Goal: Task Accomplishment & Management: Manage account settings

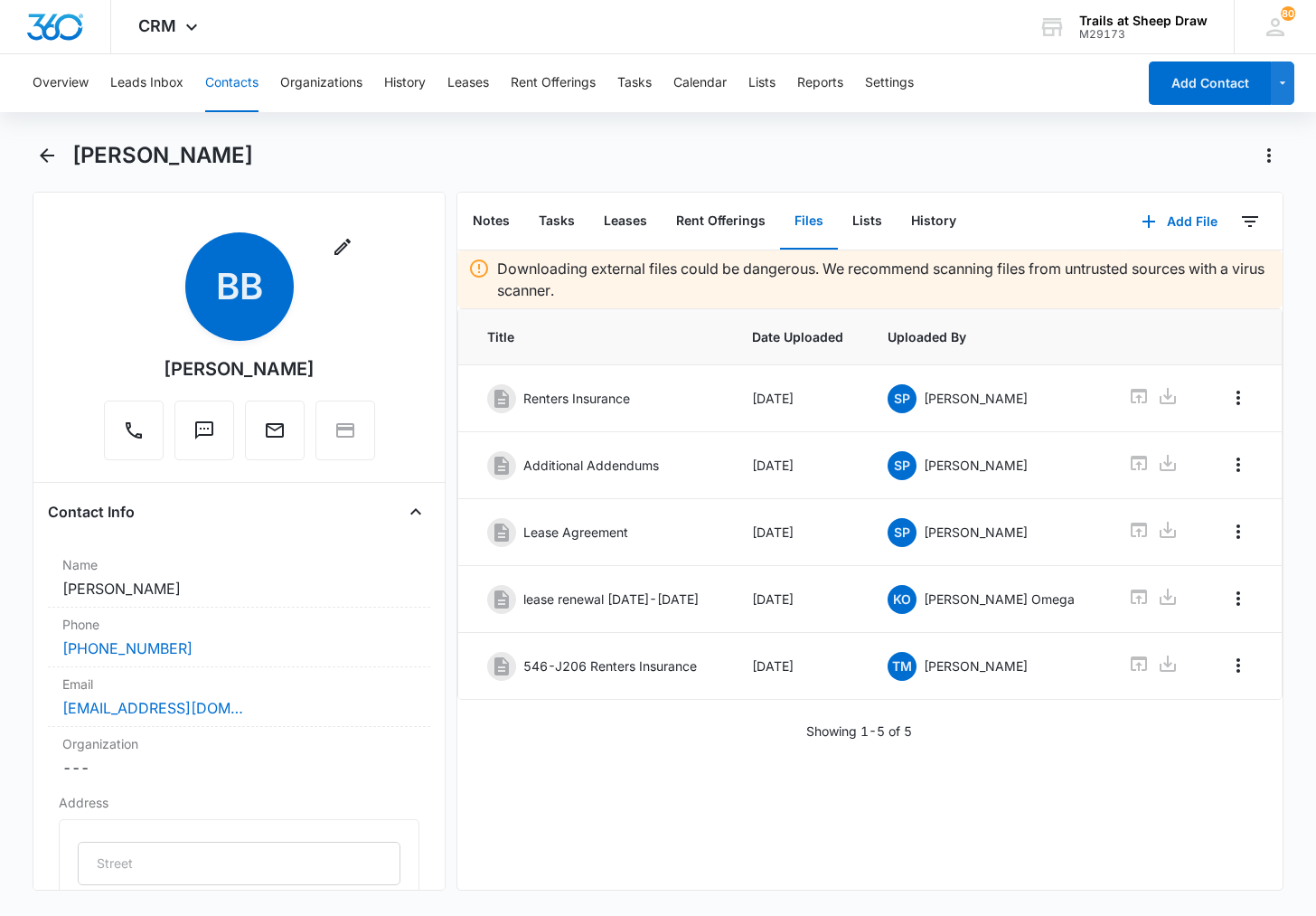
click at [208, 81] on button "Contacts" at bounding box center [232, 83] width 53 height 58
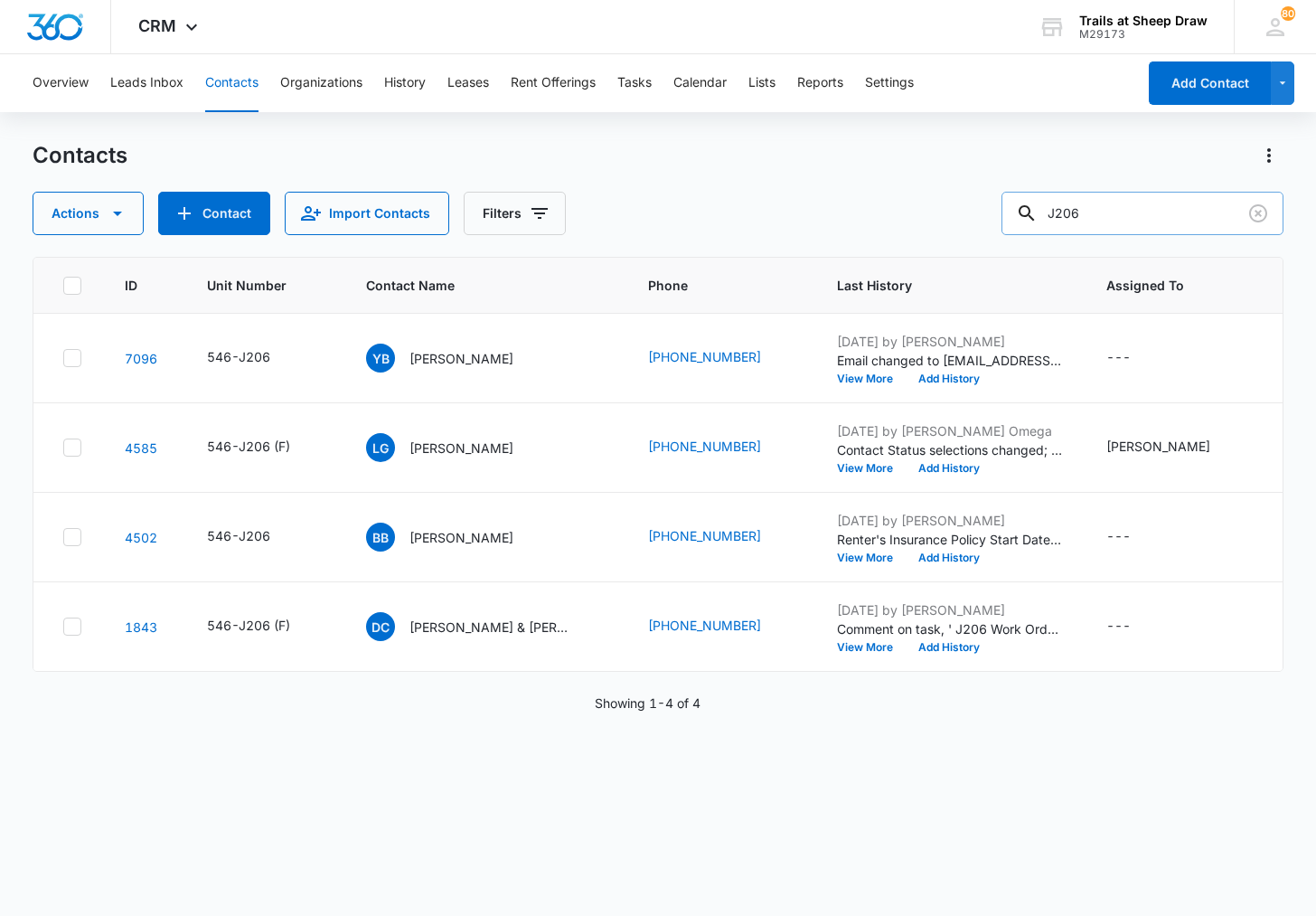
click at [1155, 218] on input "J206" at bounding box center [1142, 213] width 282 height 43
type input "N104"
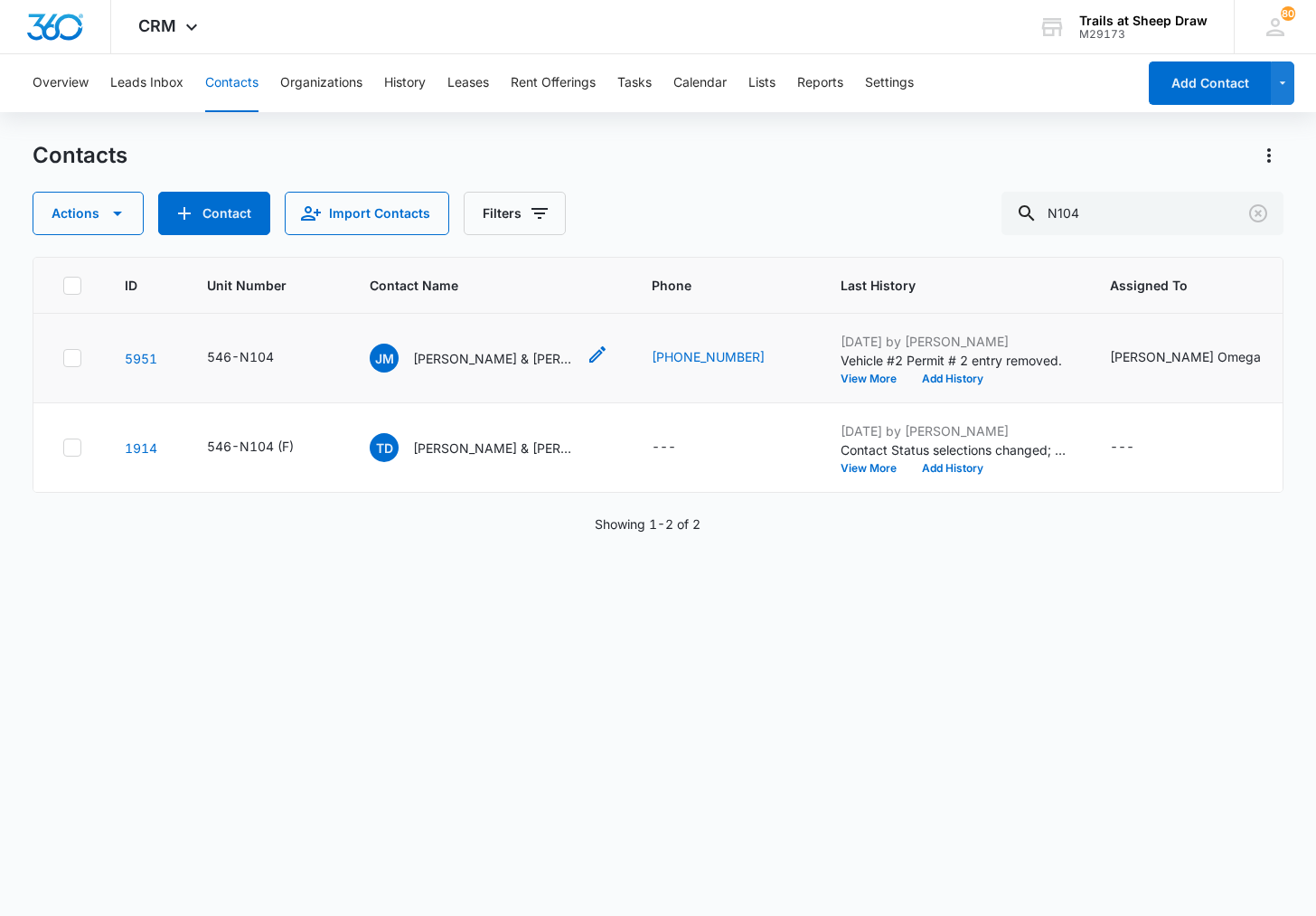
click at [479, 361] on p "[PERSON_NAME] & [PERSON_NAME]" at bounding box center [494, 358] width 163 height 19
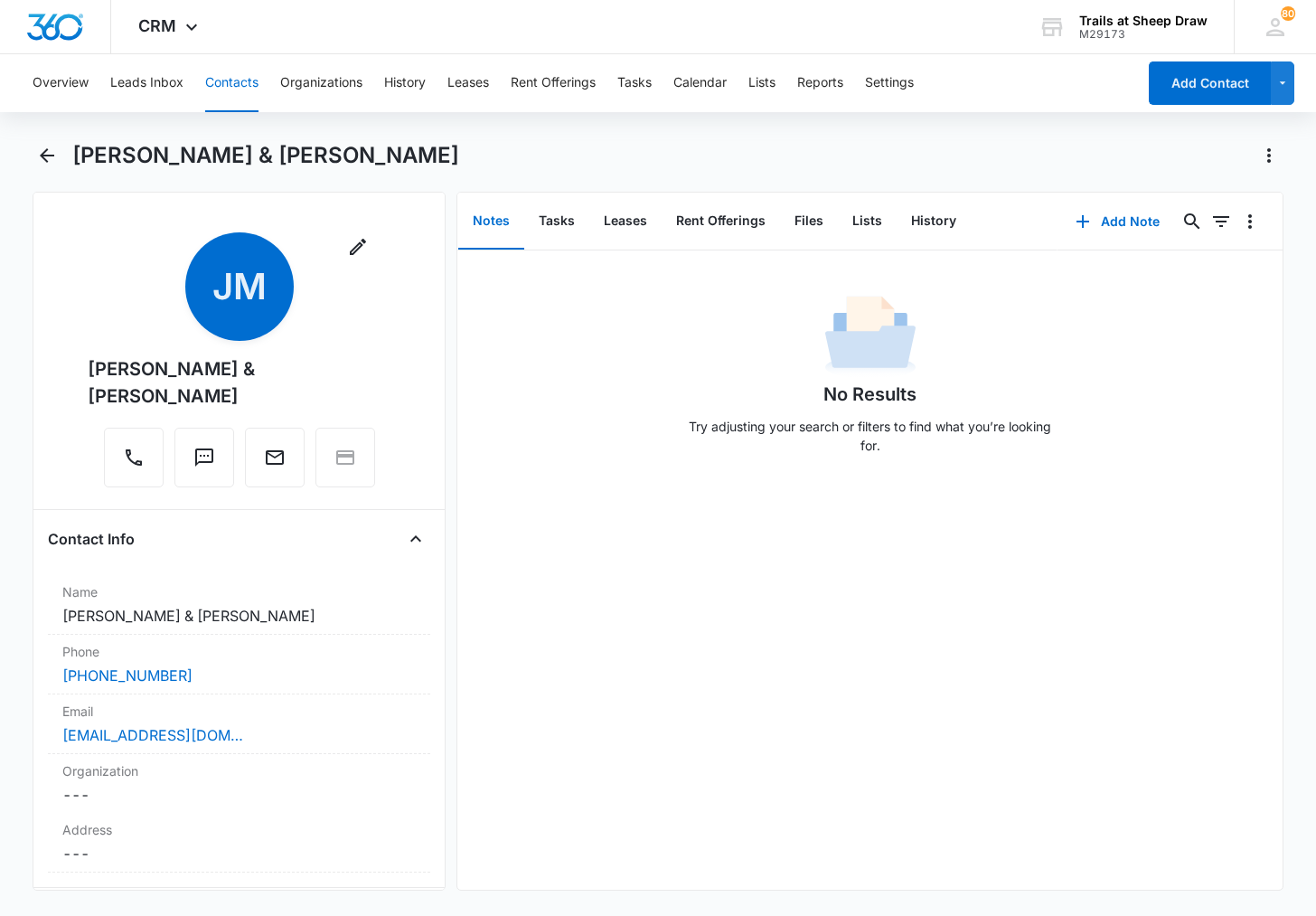
drag, startPoint x: 142, startPoint y: 399, endPoint x: 68, endPoint y: 366, distance: 81.0
click at [68, 366] on div "Remove [PERSON_NAME] [PERSON_NAME] Milan & [PERSON_NAME]" at bounding box center [239, 363] width 382 height 262
copy div "[PERSON_NAME] & [PERSON_NAME]"
click at [312, 178] on div "[PERSON_NAME] & [PERSON_NAME]" at bounding box center [658, 166] width 1250 height 51
drag, startPoint x: 231, startPoint y: 366, endPoint x: 319, endPoint y: 410, distance: 98.4
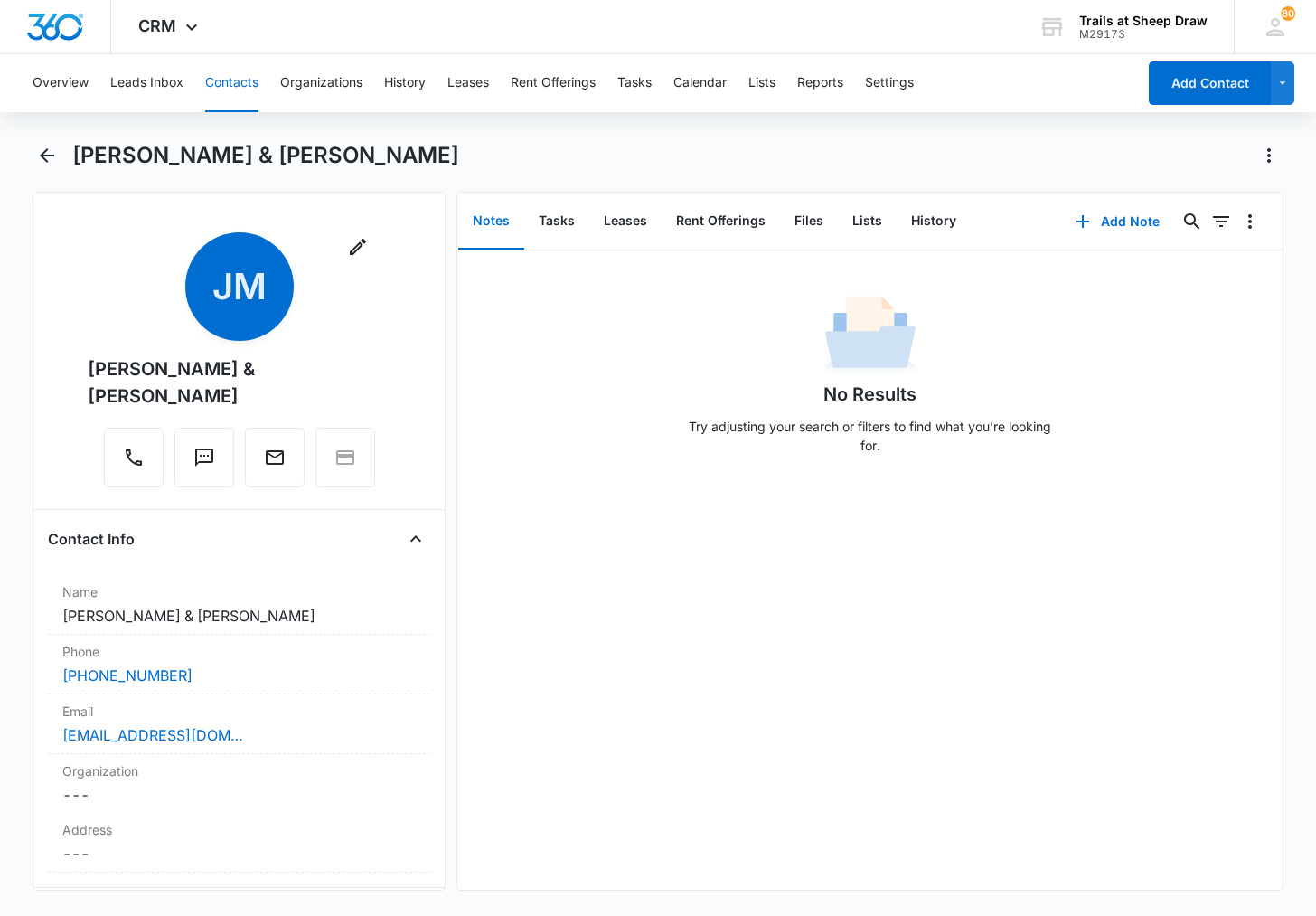
click at [319, 410] on div "Remove [PERSON_NAME] [PERSON_NAME] Milan & [PERSON_NAME]" at bounding box center [239, 359] width 303 height 255
copy div "[PERSON_NAME]"
click at [1189, 85] on button "Add Contact" at bounding box center [1210, 84] width 122 height 43
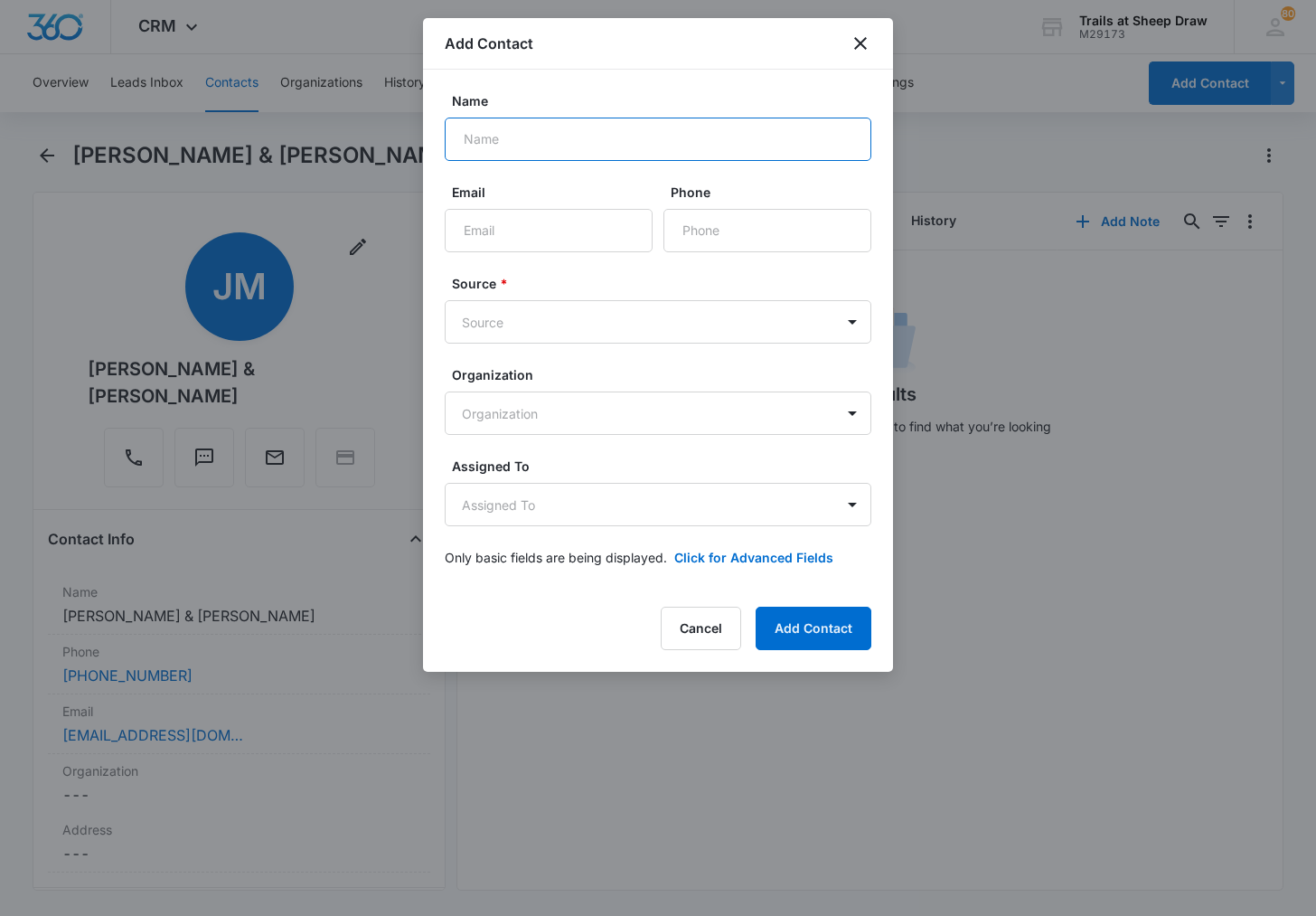
click at [615, 143] on input "Name" at bounding box center [658, 140] width 427 height 43
paste input "[PERSON_NAME]"
type input "[PERSON_NAME] & [PERSON_NAME]"
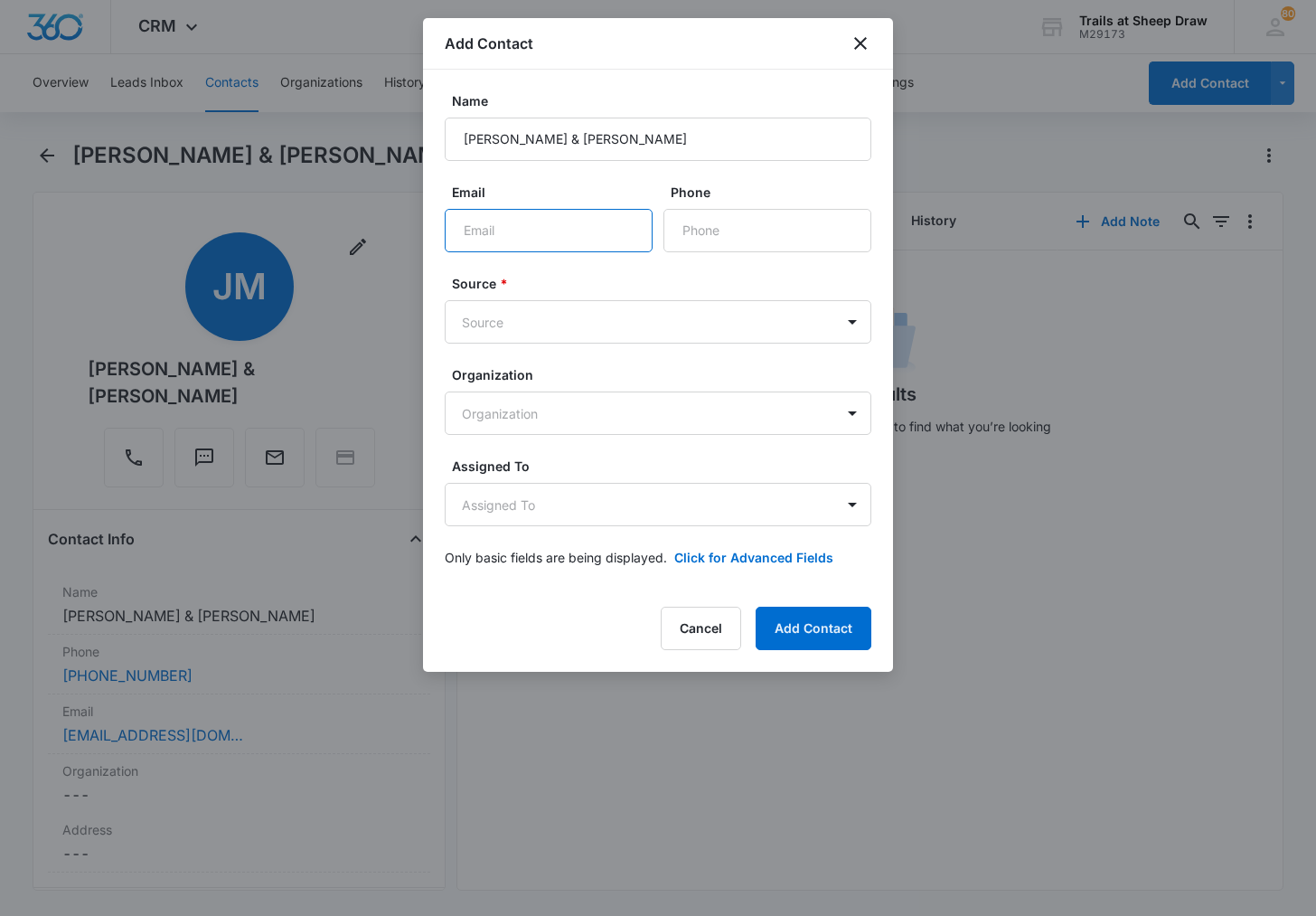
click at [544, 225] on input "Email" at bounding box center [549, 230] width 208 height 43
type input "[EMAIL_ADDRESS][DOMAIN_NAME]"
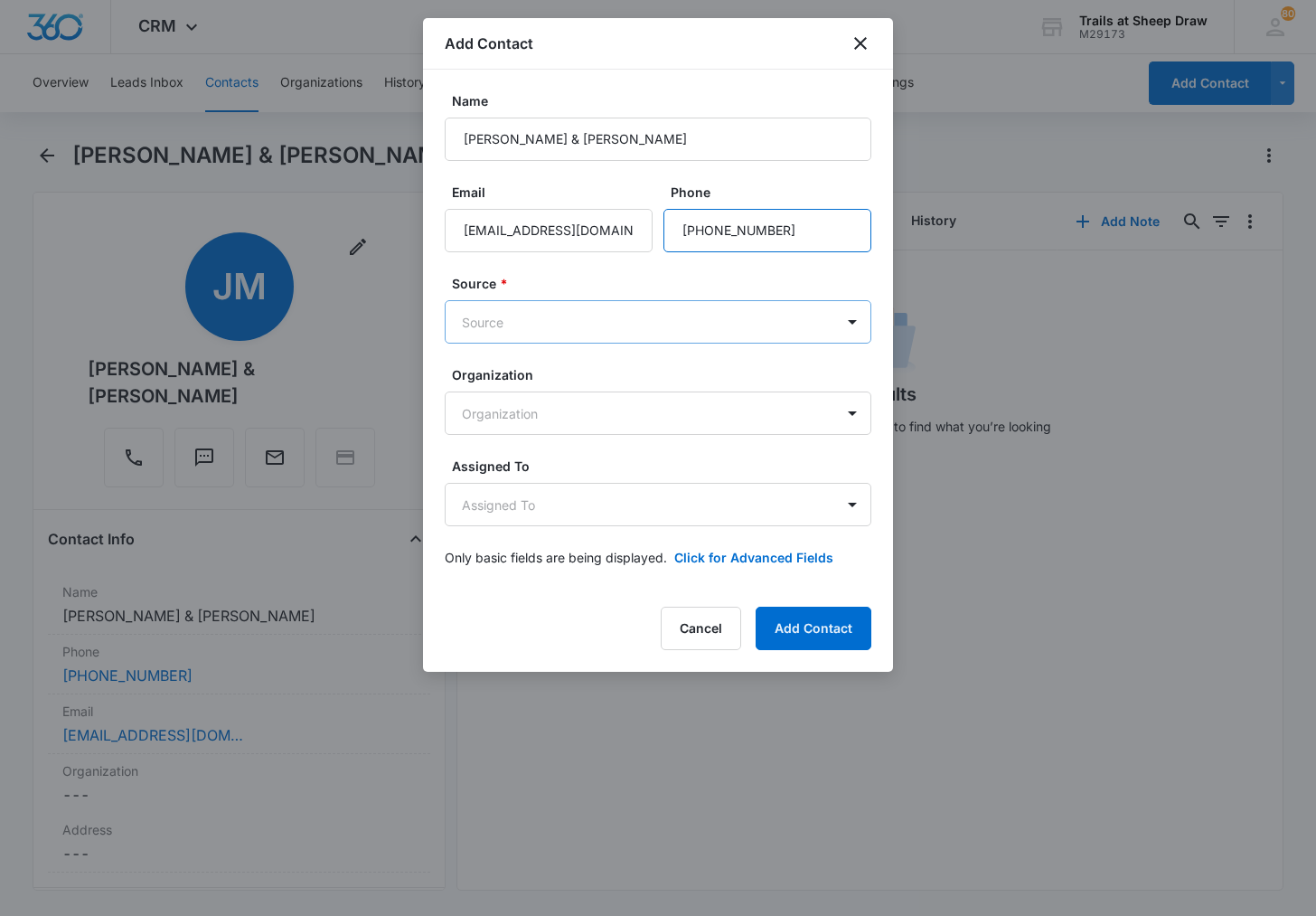
type input "[PHONE_NUMBER]"
click at [635, 320] on body "CRM Apps Reputation Websites Forms CRM Email Social Content Ads Intelligence Fi…" at bounding box center [658, 458] width 1316 height 916
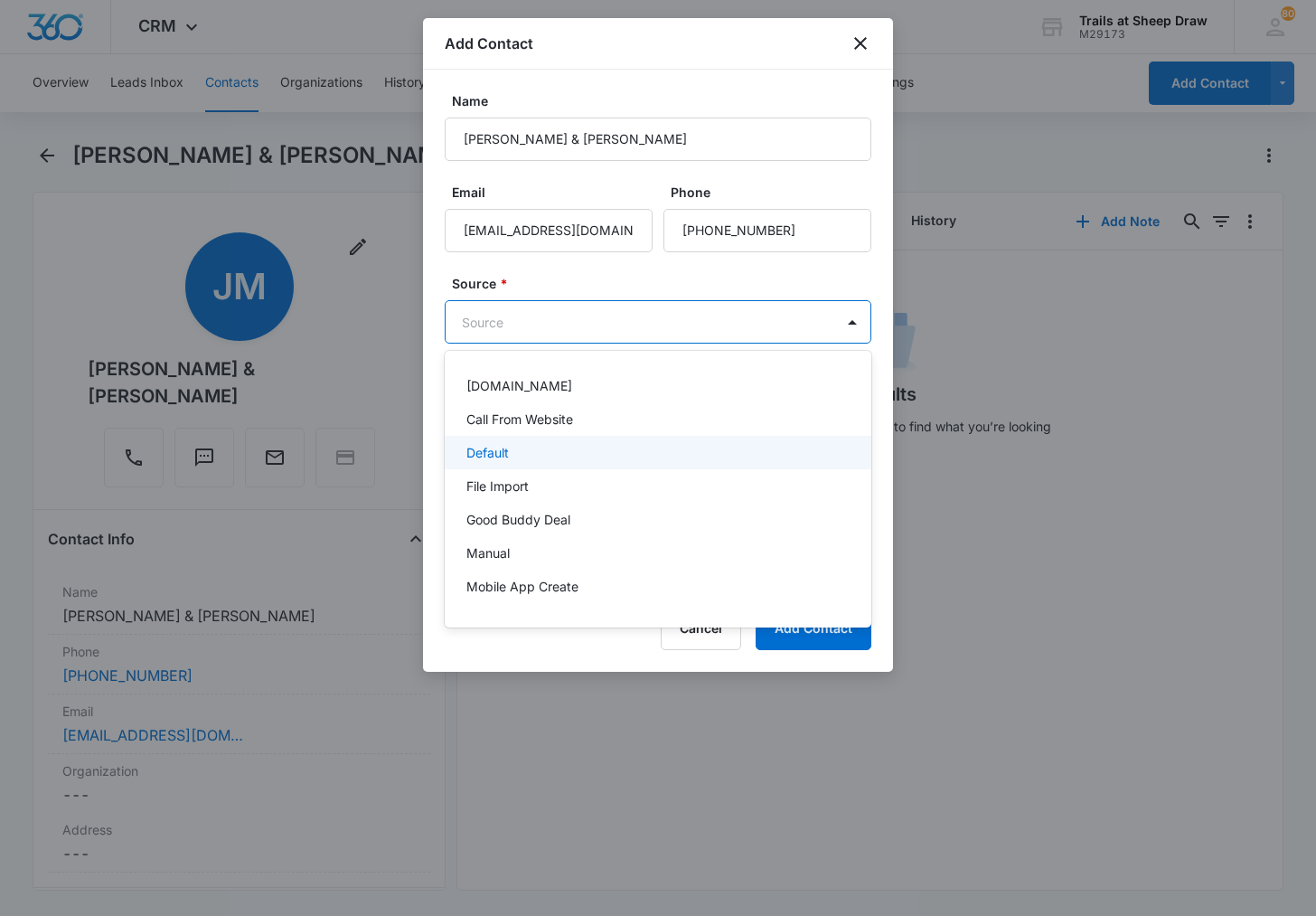
click at [615, 463] on div "Default" at bounding box center [658, 452] width 427 height 33
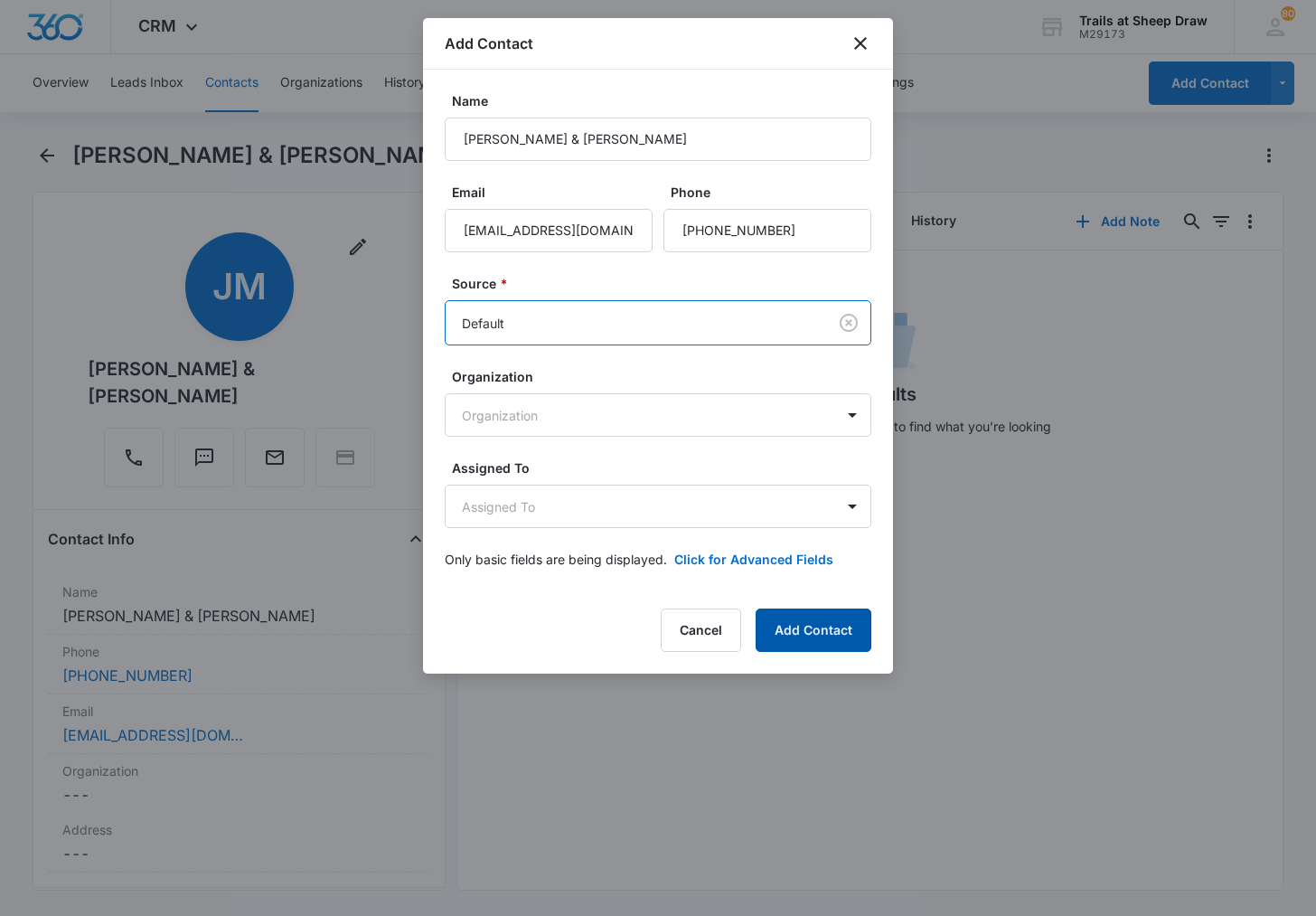
click at [778, 628] on button "Add Contact" at bounding box center [814, 630] width 116 height 43
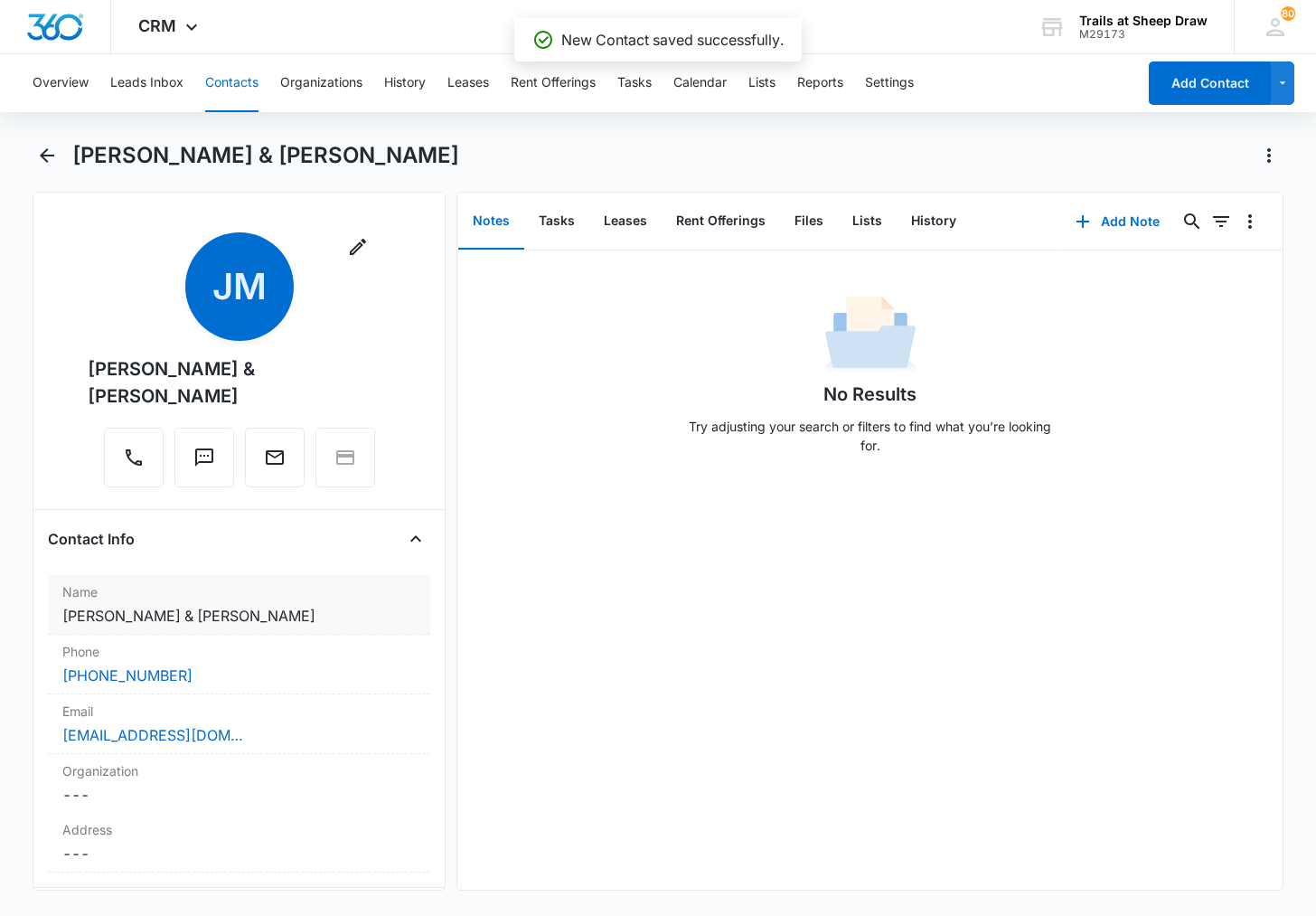
click at [312, 601] on div "Name Cancel Save Changes [PERSON_NAME] & [PERSON_NAME]" at bounding box center [239, 604] width 382 height 60
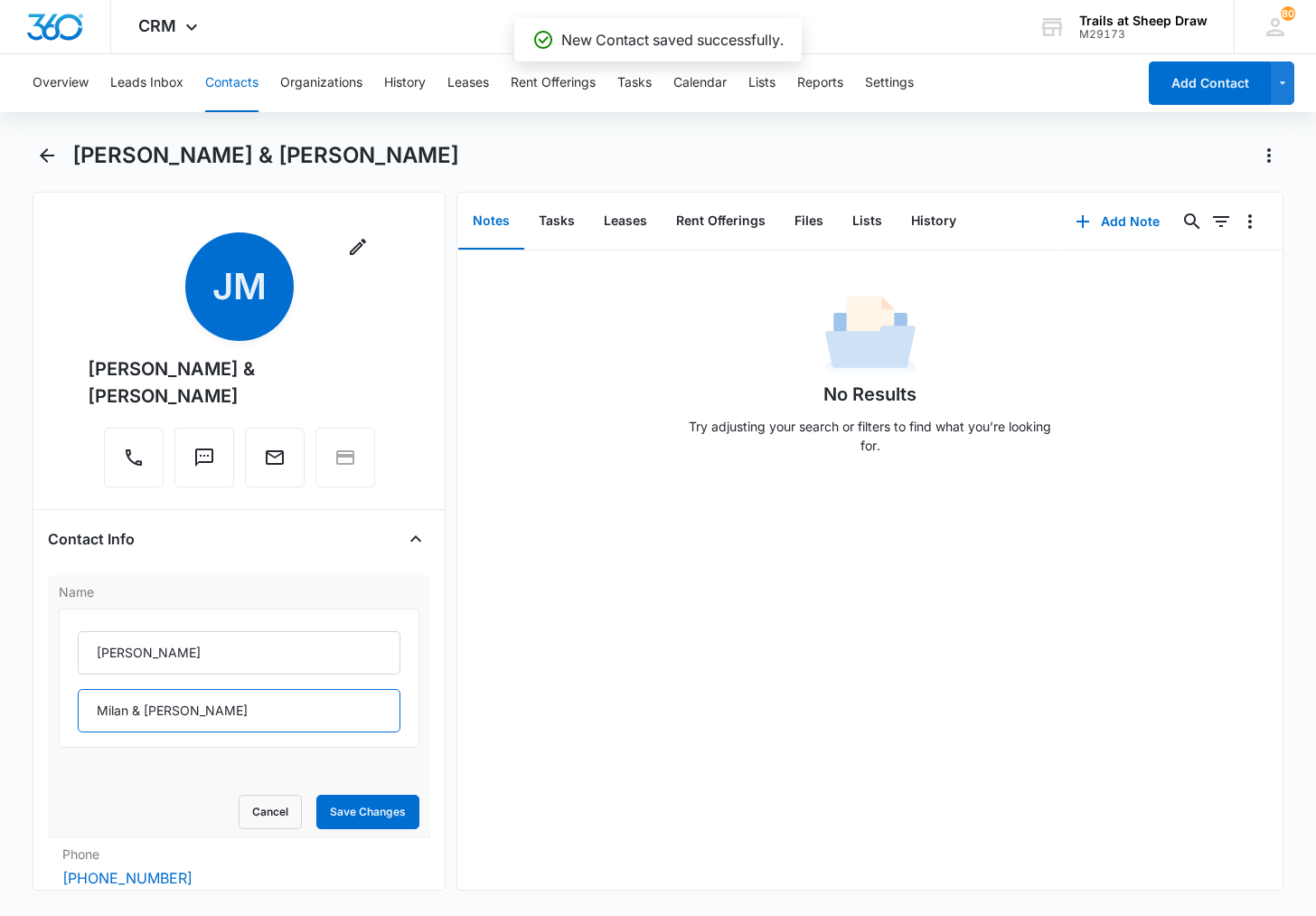
click at [312, 711] on input "Milan & [PERSON_NAME]" at bounding box center [239, 711] width 322 height 43
type input "Milan & [PERSON_NAME] (F)"
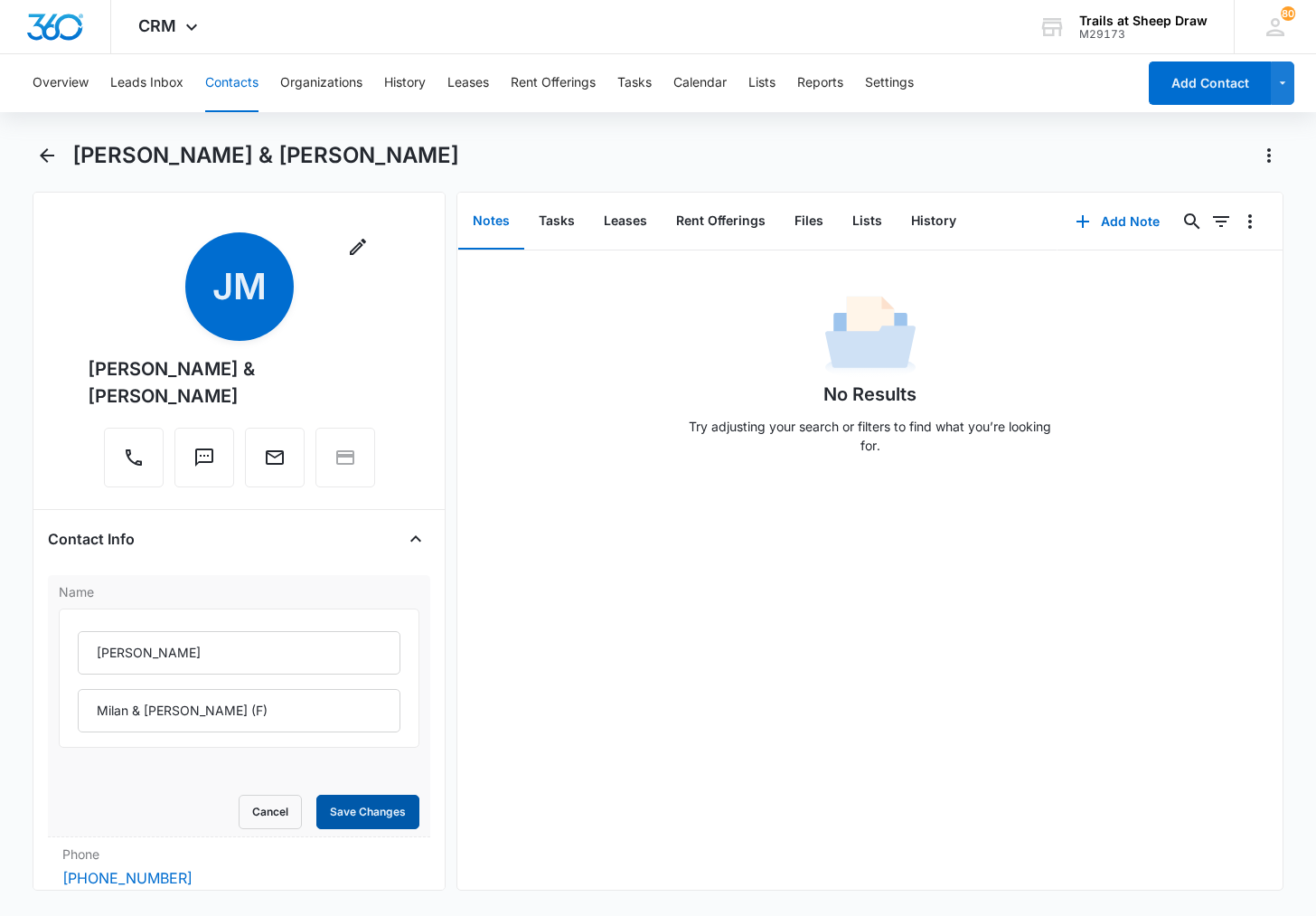
click at [356, 796] on button "Save Changes" at bounding box center [368, 811] width 103 height 34
click at [248, 82] on button "Contacts" at bounding box center [232, 83] width 53 height 58
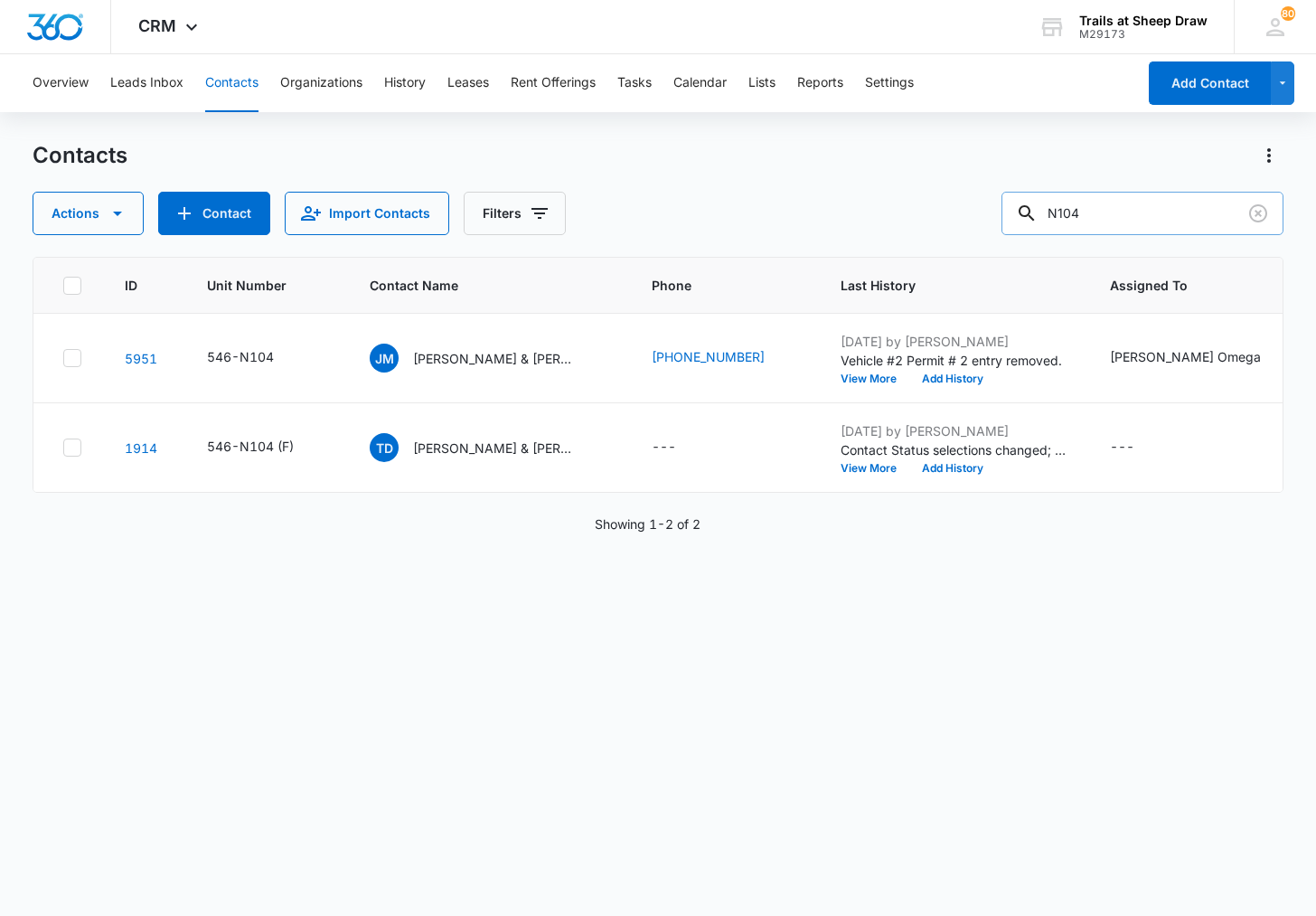
click at [1119, 216] on input "N104" at bounding box center [1142, 213] width 282 height 43
paste input "[PERSON_NAME]"
type input "[PERSON_NAME]"
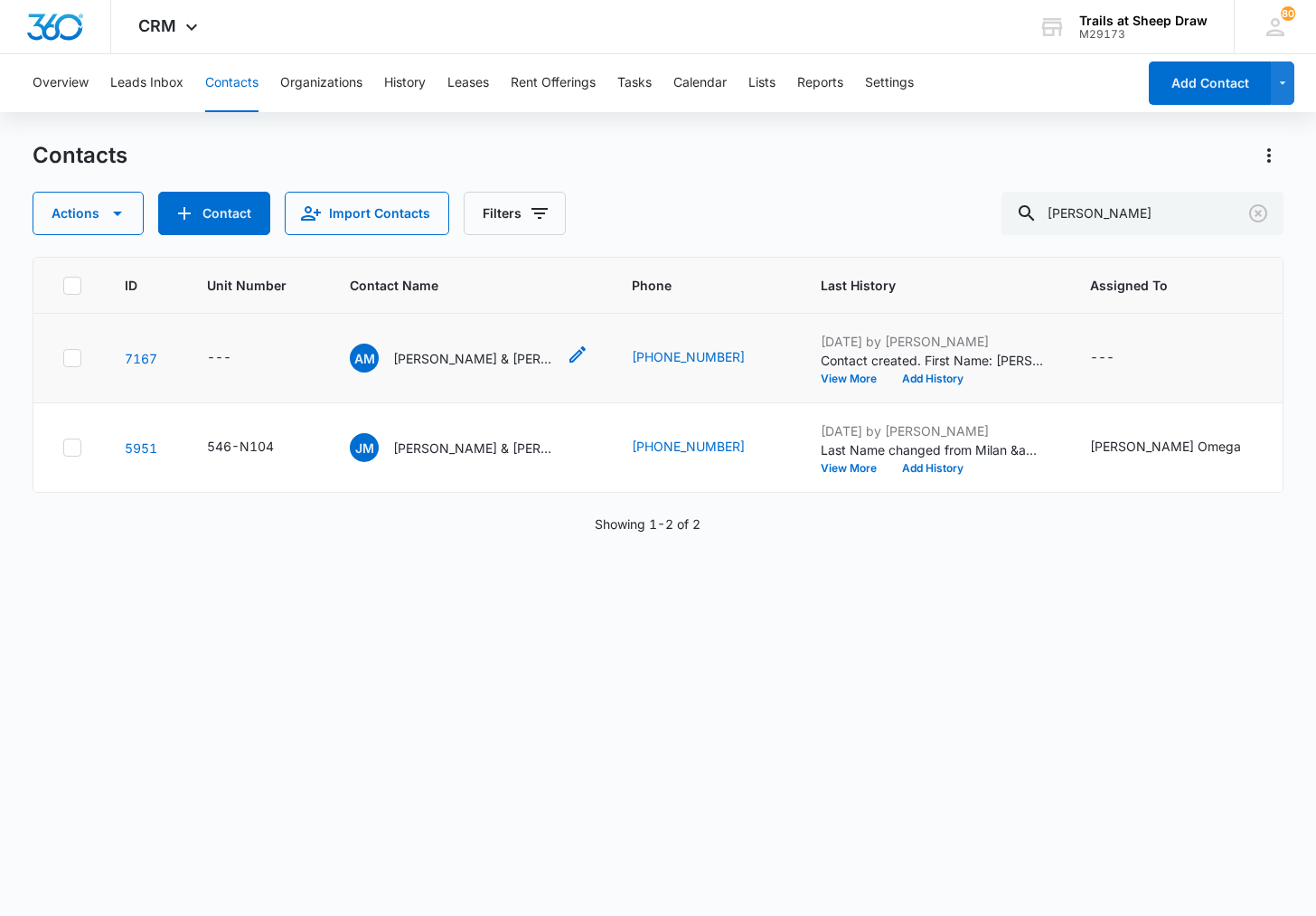
click at [452, 354] on p "[PERSON_NAME] & [PERSON_NAME]" at bounding box center [475, 358] width 163 height 19
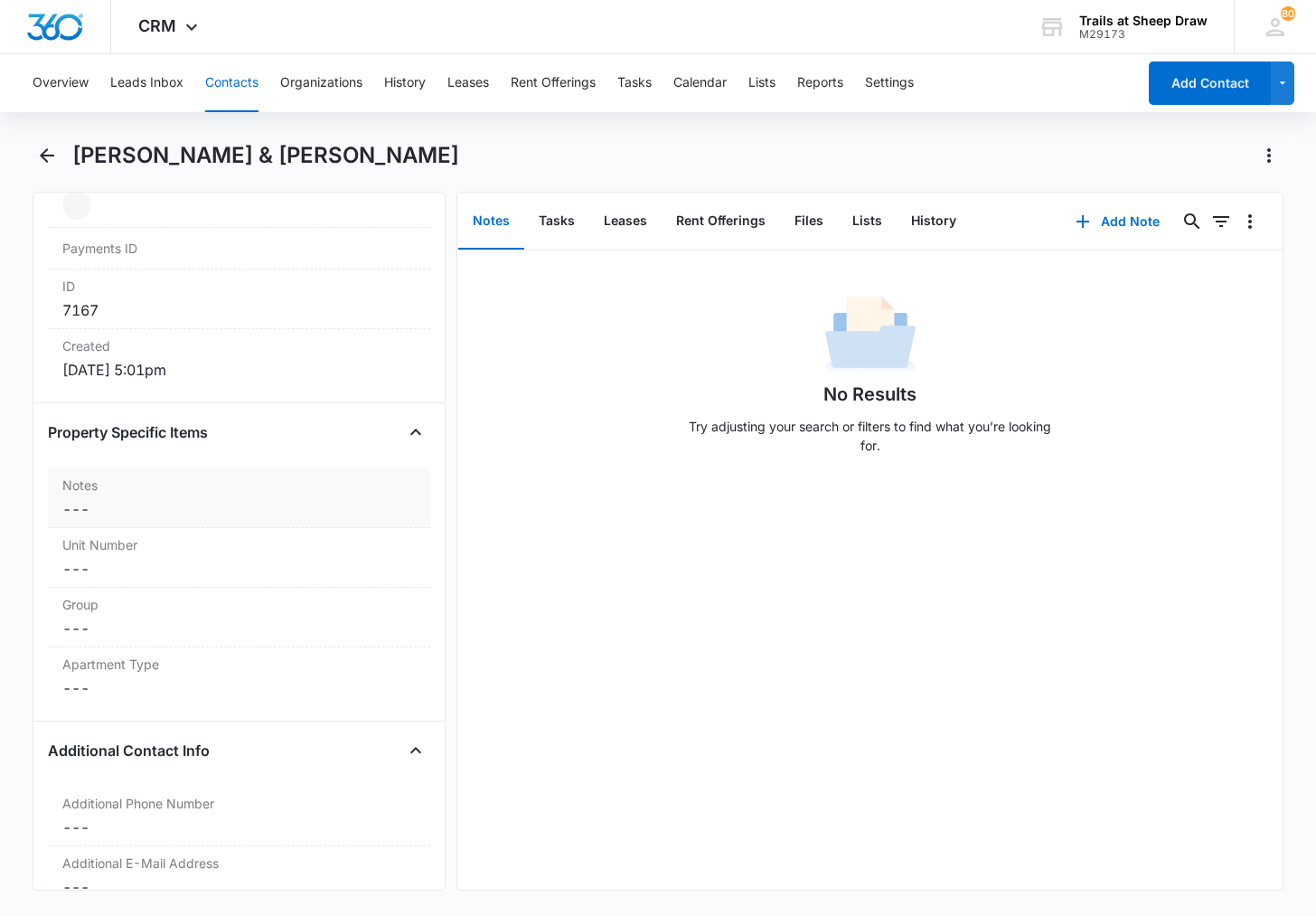
scroll to position [1356, 0]
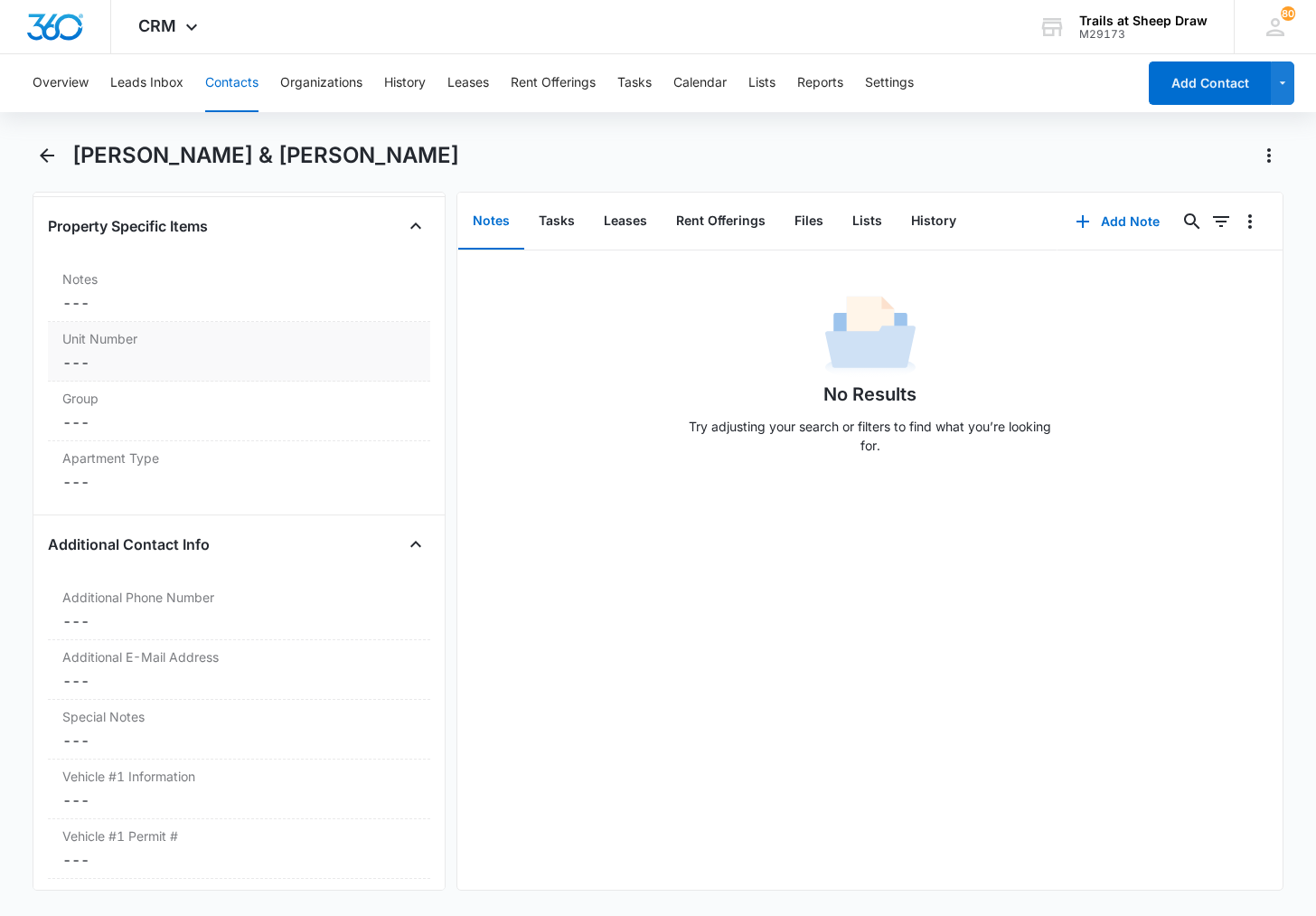
click at [203, 355] on dd "Cancel Save Changes ---" at bounding box center [239, 363] width 354 height 22
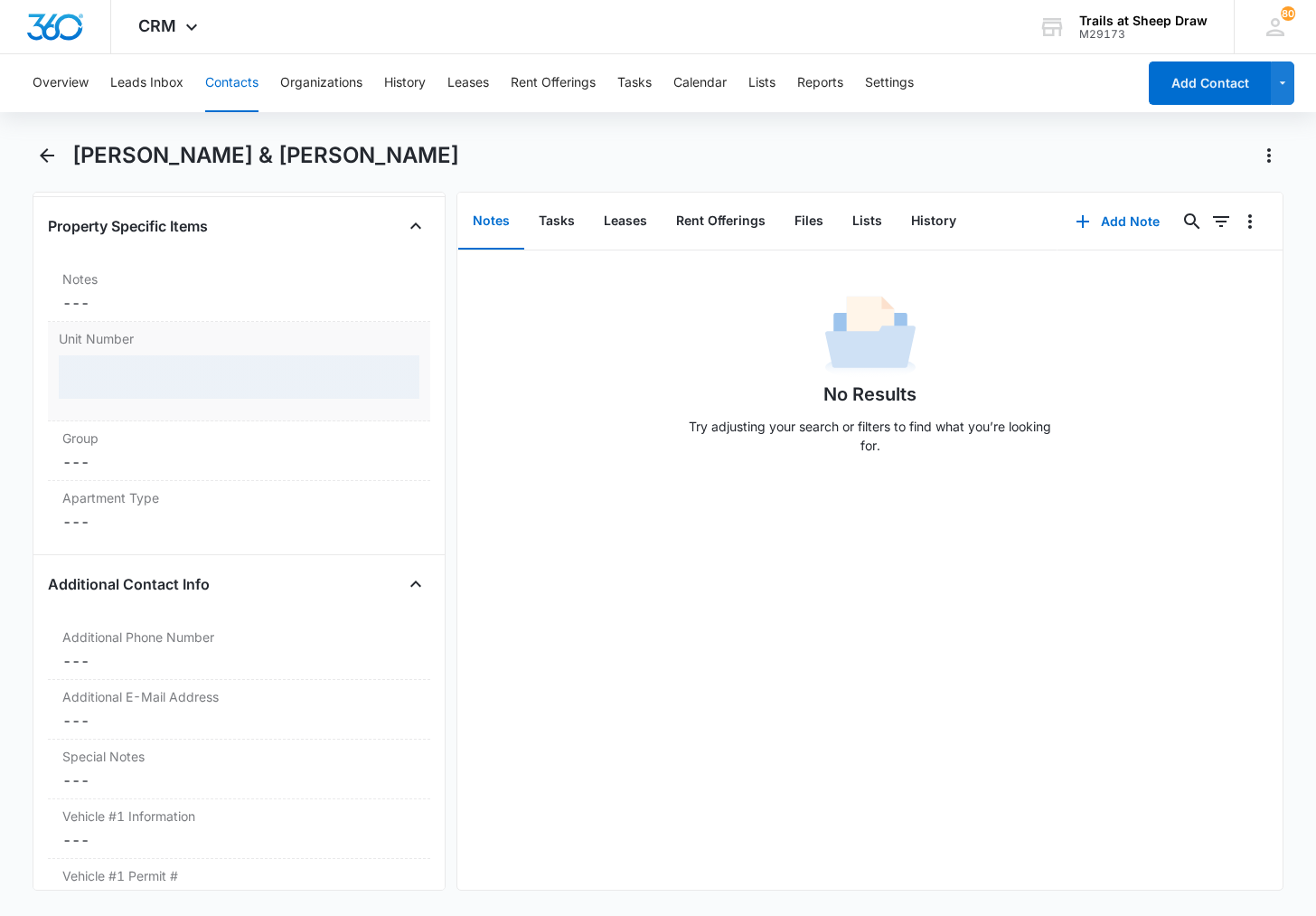
click at [200, 374] on div at bounding box center [239, 376] width 361 height 43
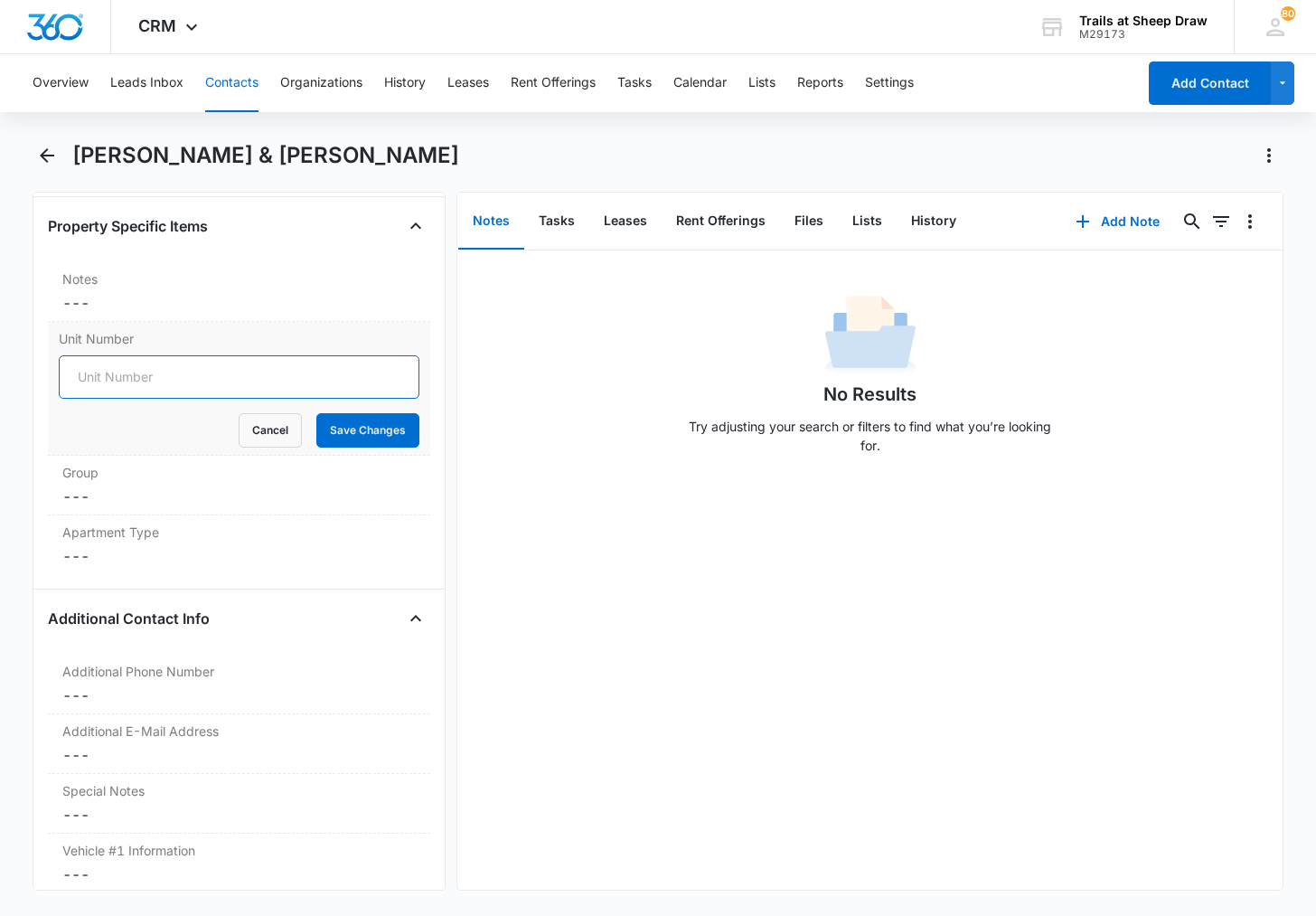
click at [197, 387] on input "Unit Number" at bounding box center [239, 376] width 361 height 43
click at [67, 377] on input "Q105" at bounding box center [239, 376] width 361 height 43
type input "546-Q105"
click at [360, 436] on button "Save Changes" at bounding box center [368, 429] width 103 height 34
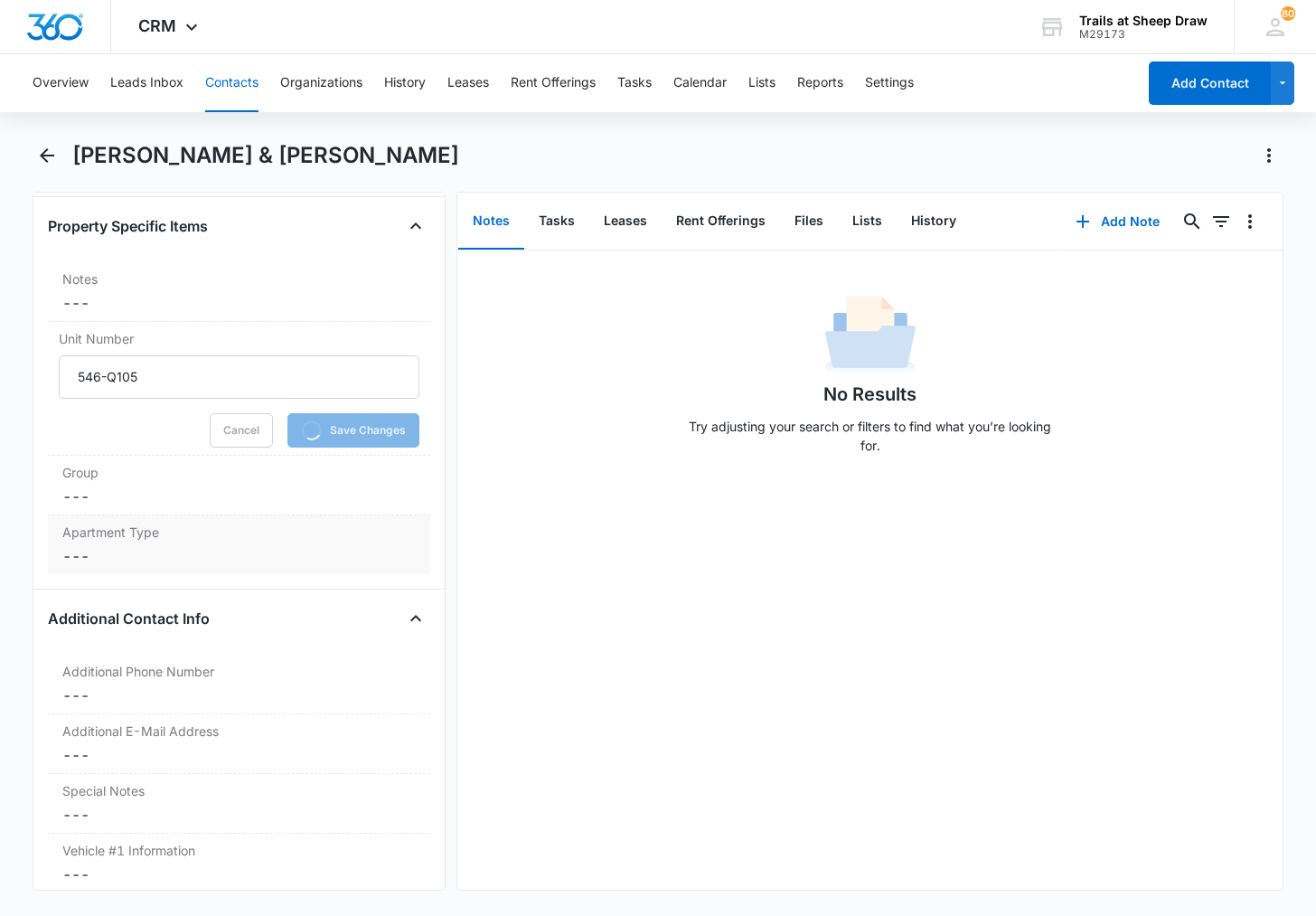
click at [130, 569] on div "Apartment Type Cancel Save Changes ---" at bounding box center [239, 544] width 382 height 59
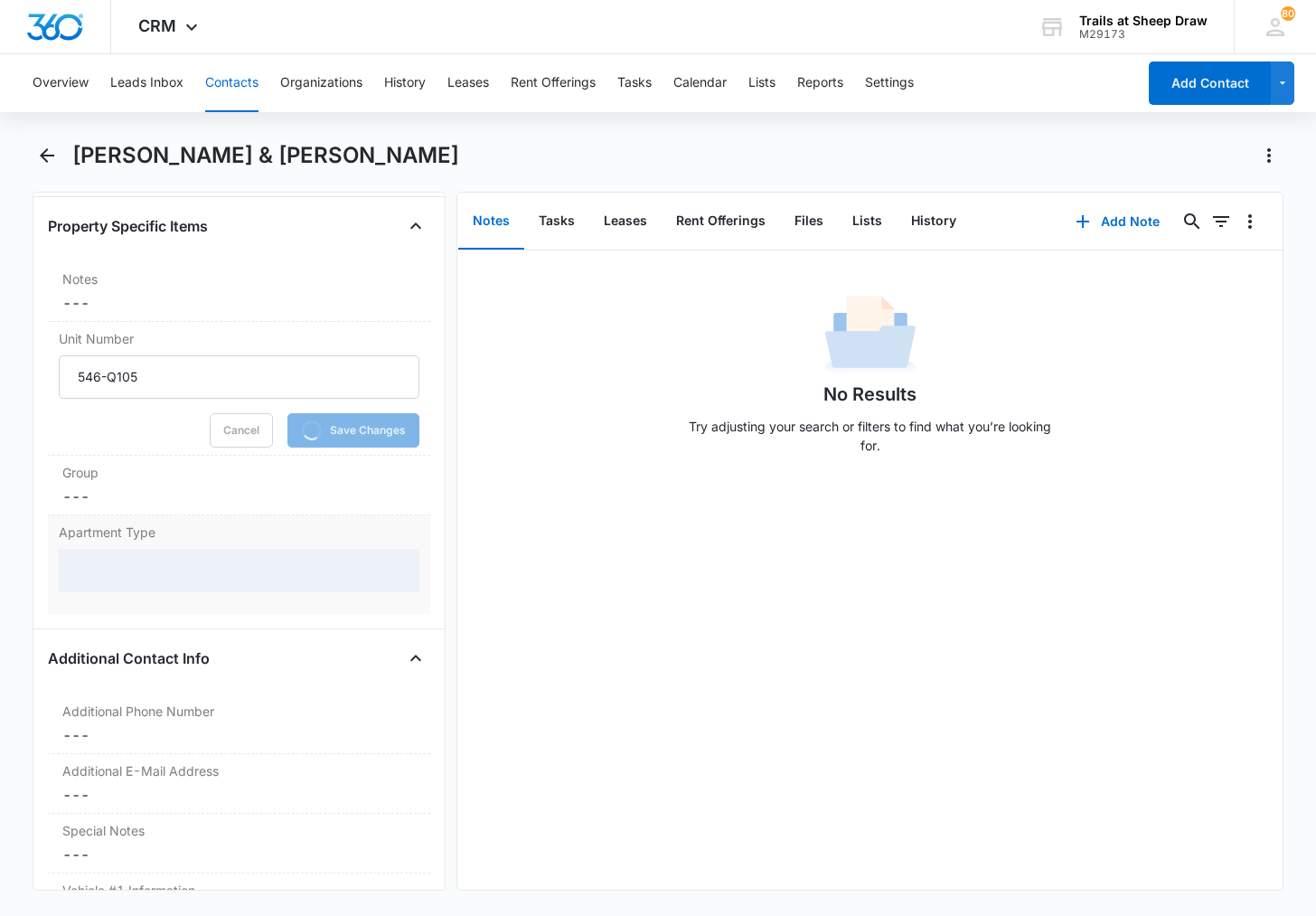
click at [131, 564] on div at bounding box center [239, 570] width 361 height 43
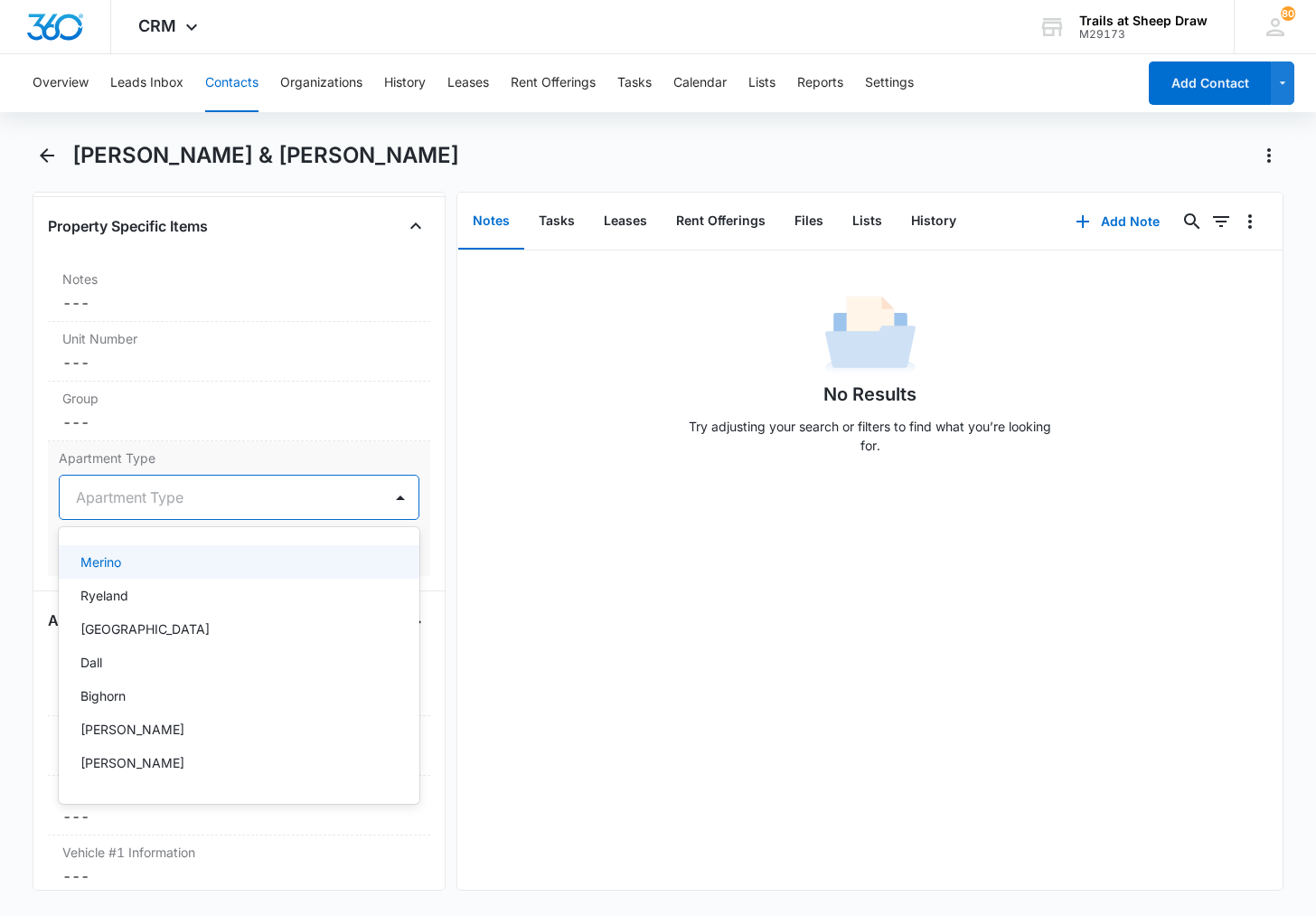
click at [143, 499] on div at bounding box center [217, 497] width 283 height 26
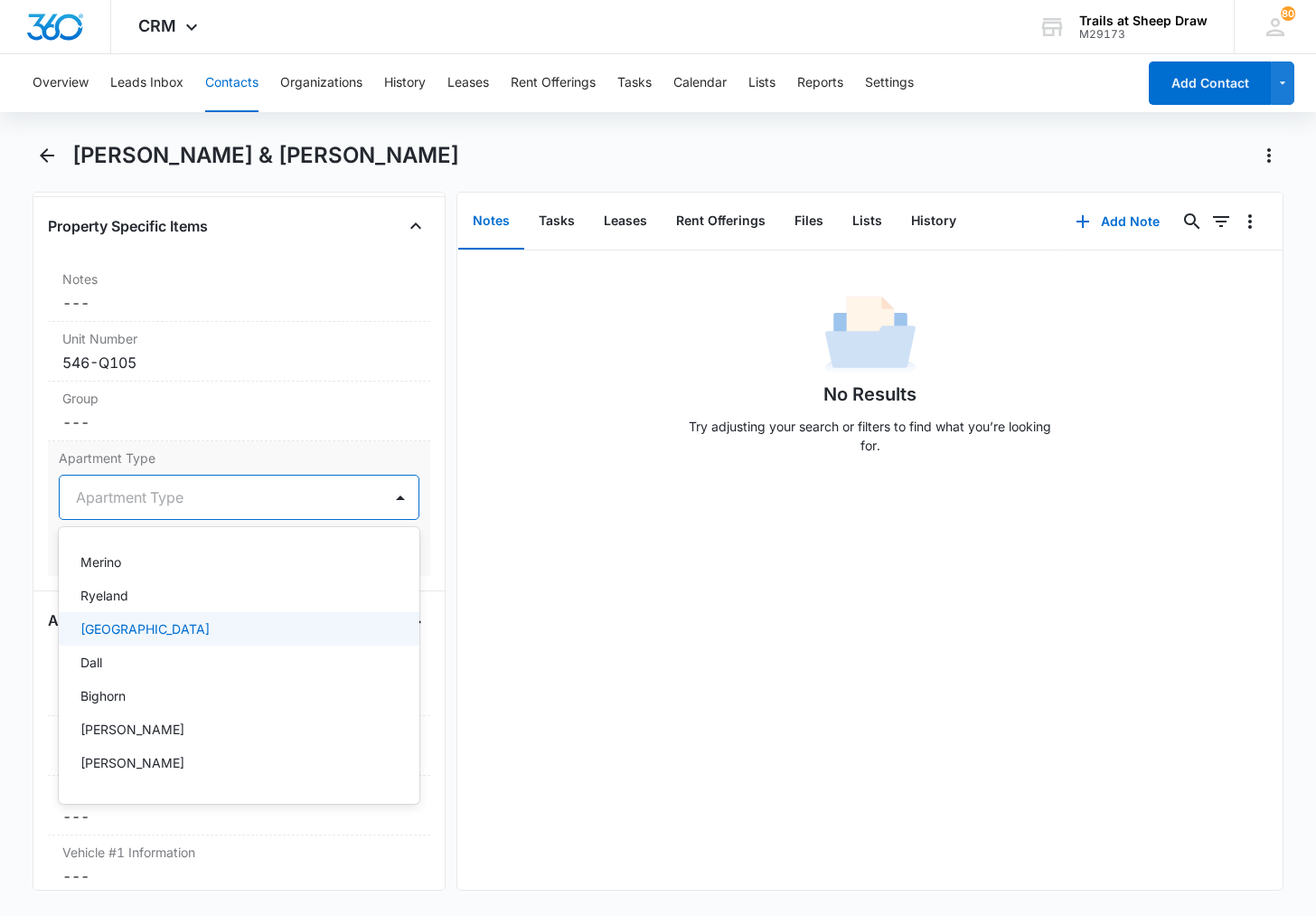
click at [156, 622] on div "[GEOGRAPHIC_DATA]" at bounding box center [237, 628] width 314 height 19
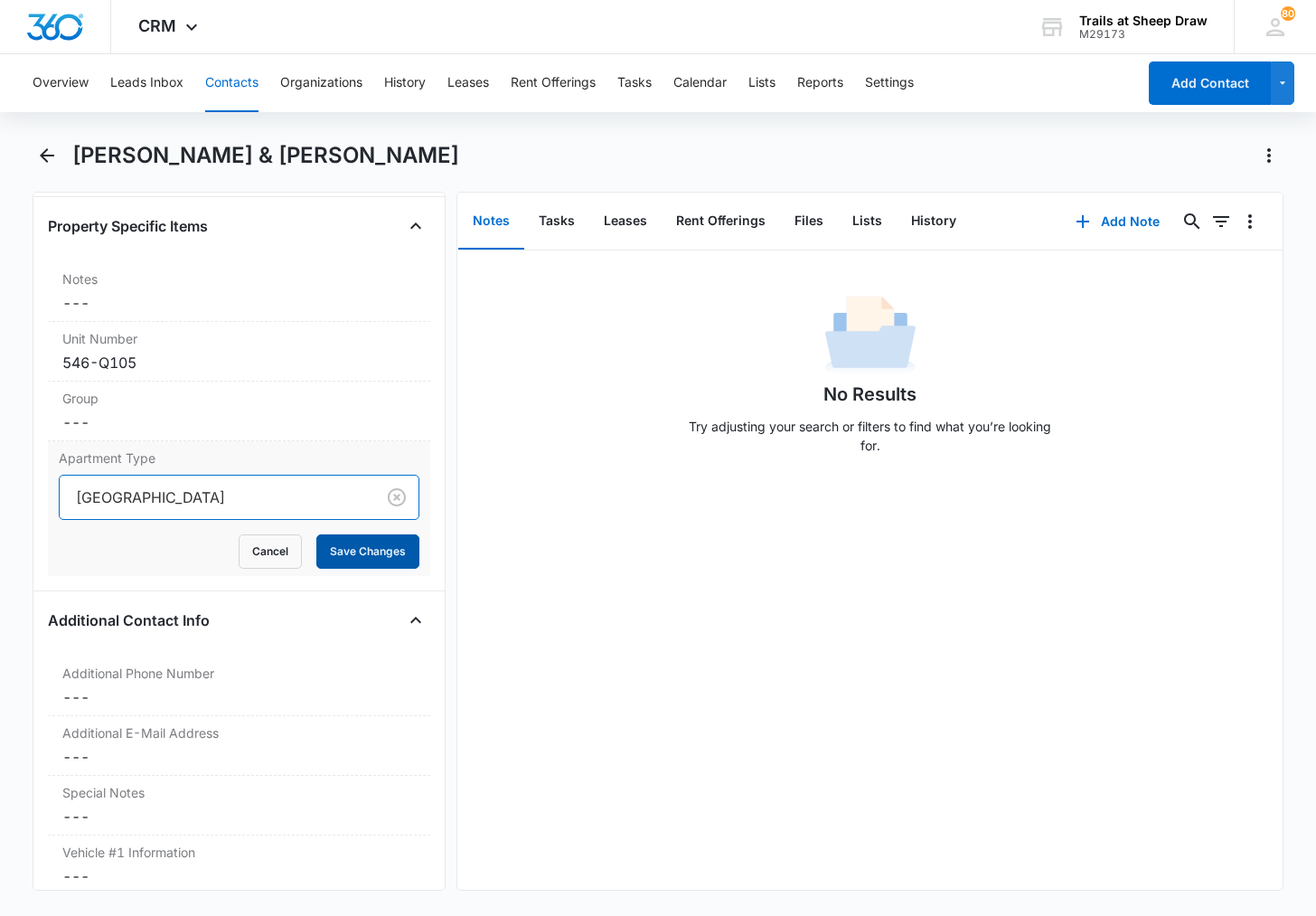
click at [376, 543] on button "Save Changes" at bounding box center [368, 551] width 103 height 34
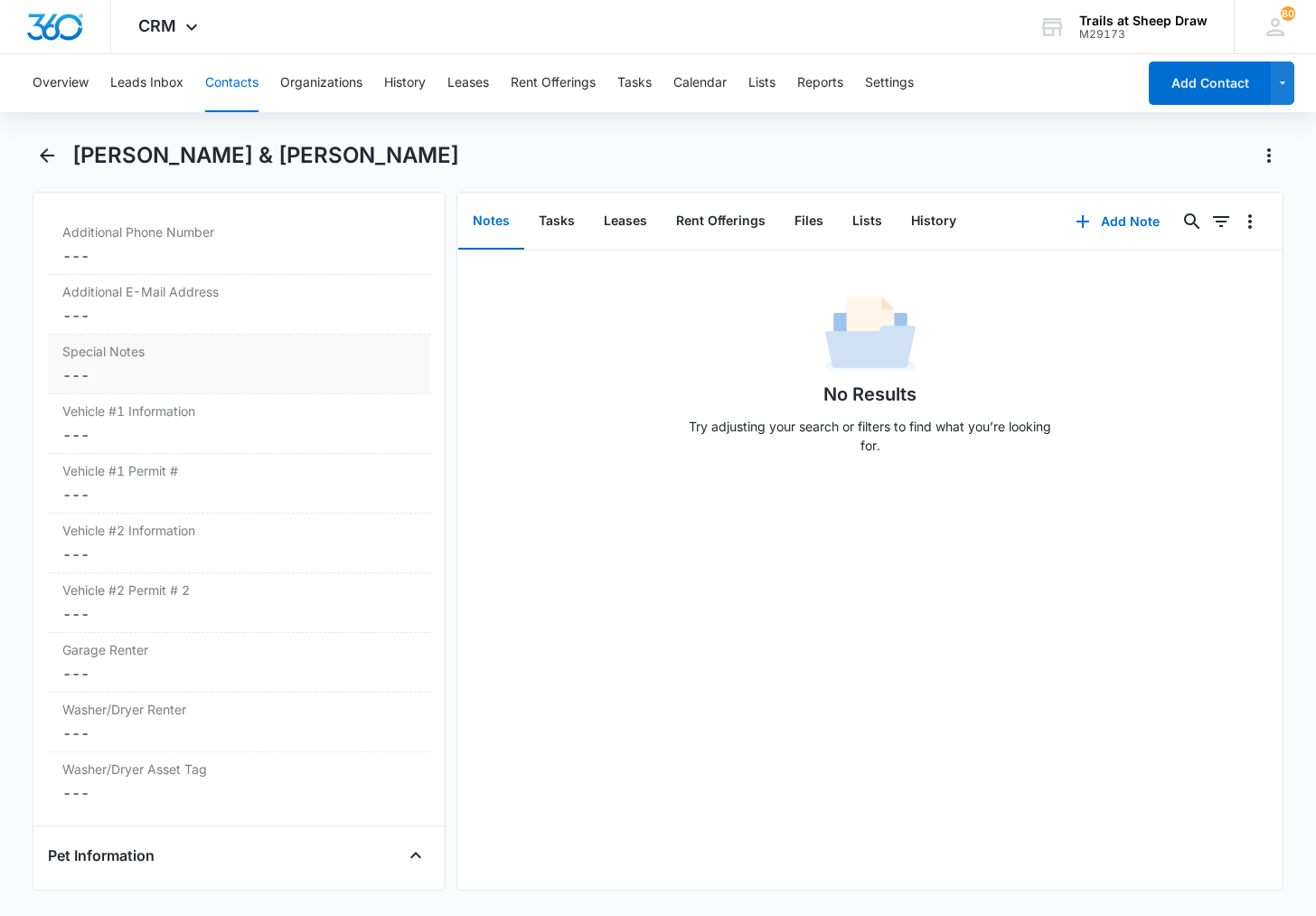
scroll to position [1807, 0]
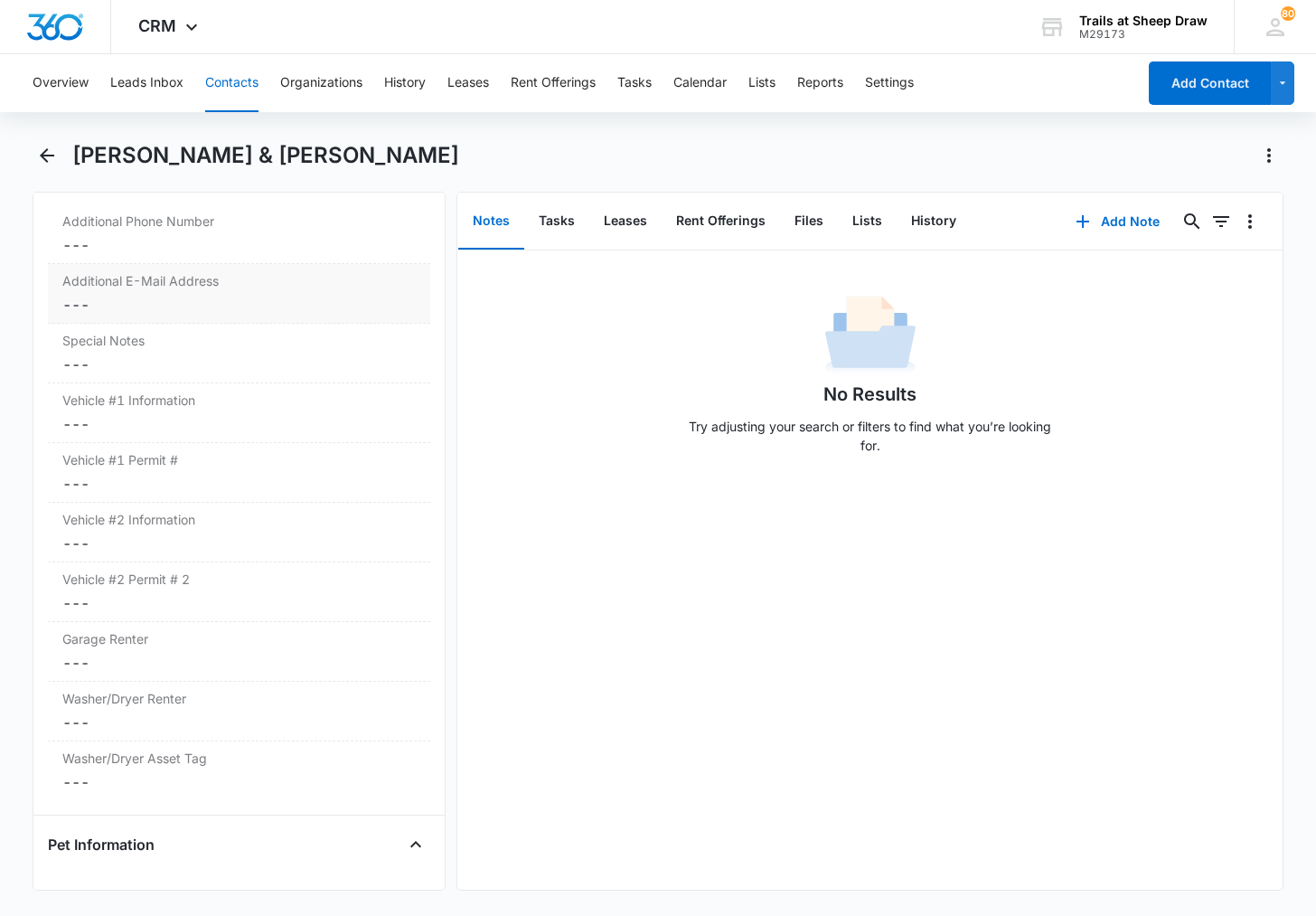
click at [118, 258] on div "Additional Phone Number Cancel Save Changes ---" at bounding box center [239, 234] width 382 height 60
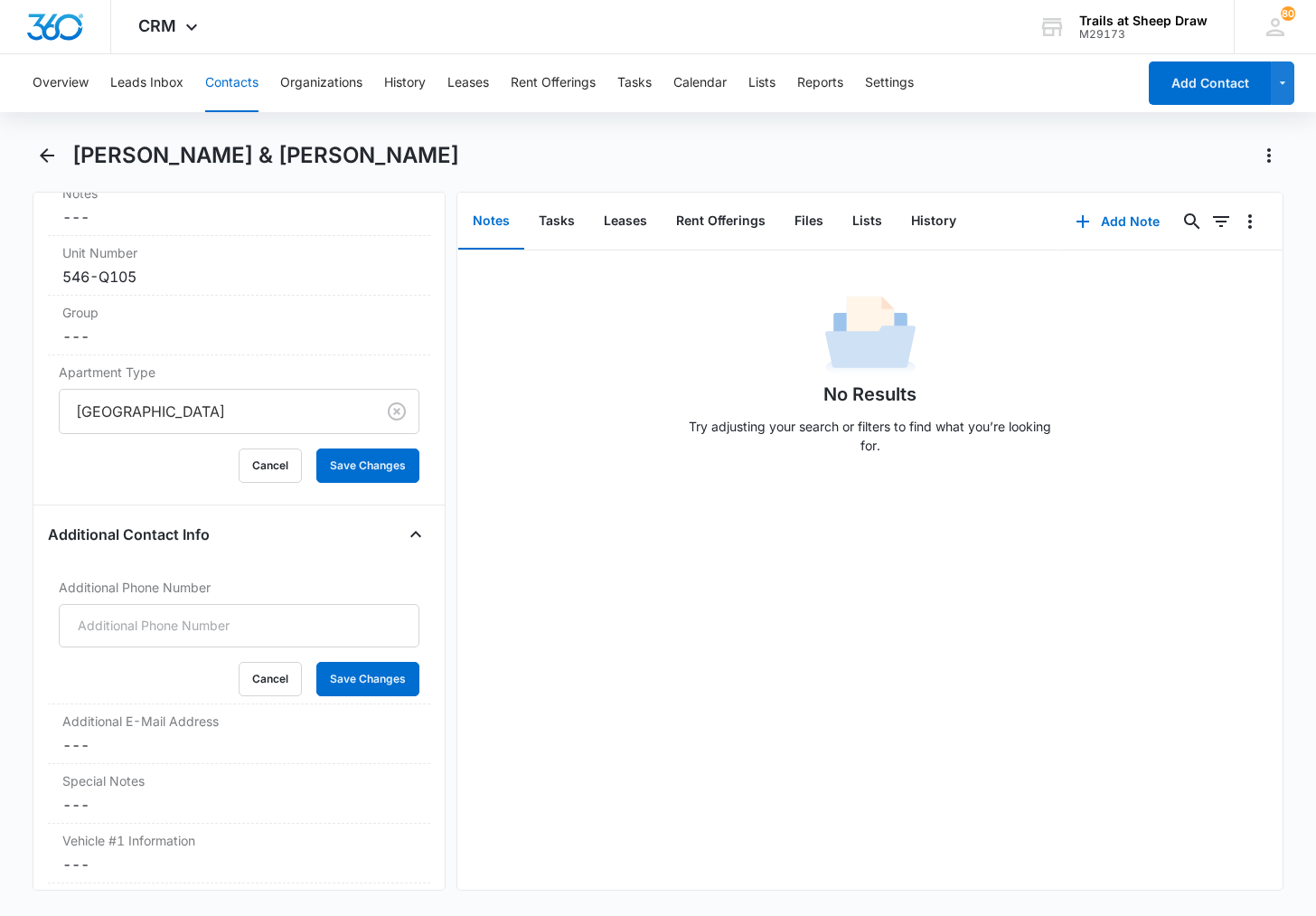
scroll to position [1447, 0]
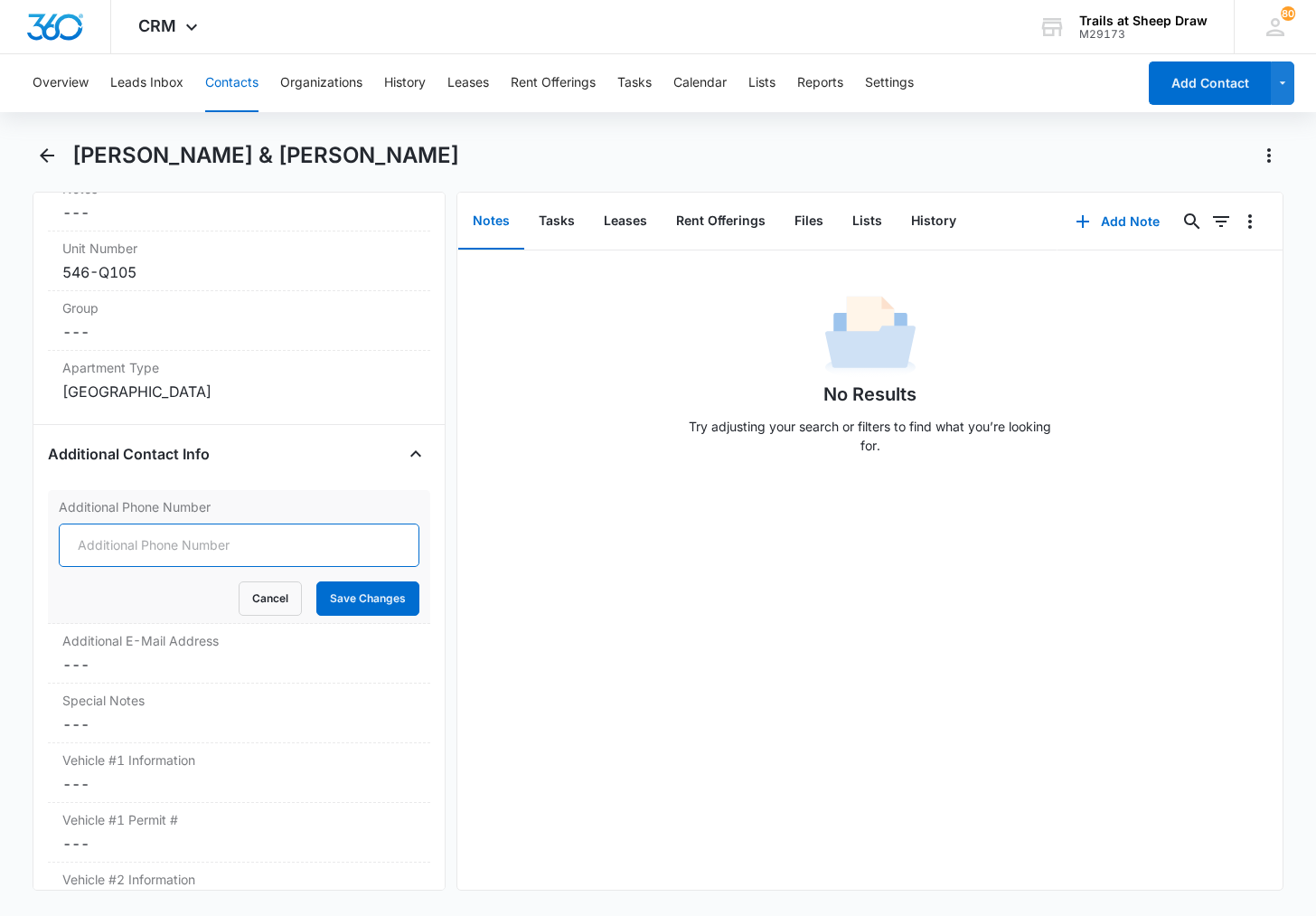
click at [151, 536] on input "Additional Phone Number" at bounding box center [239, 545] width 361 height 43
type input "[PHONE_NUMBER]"
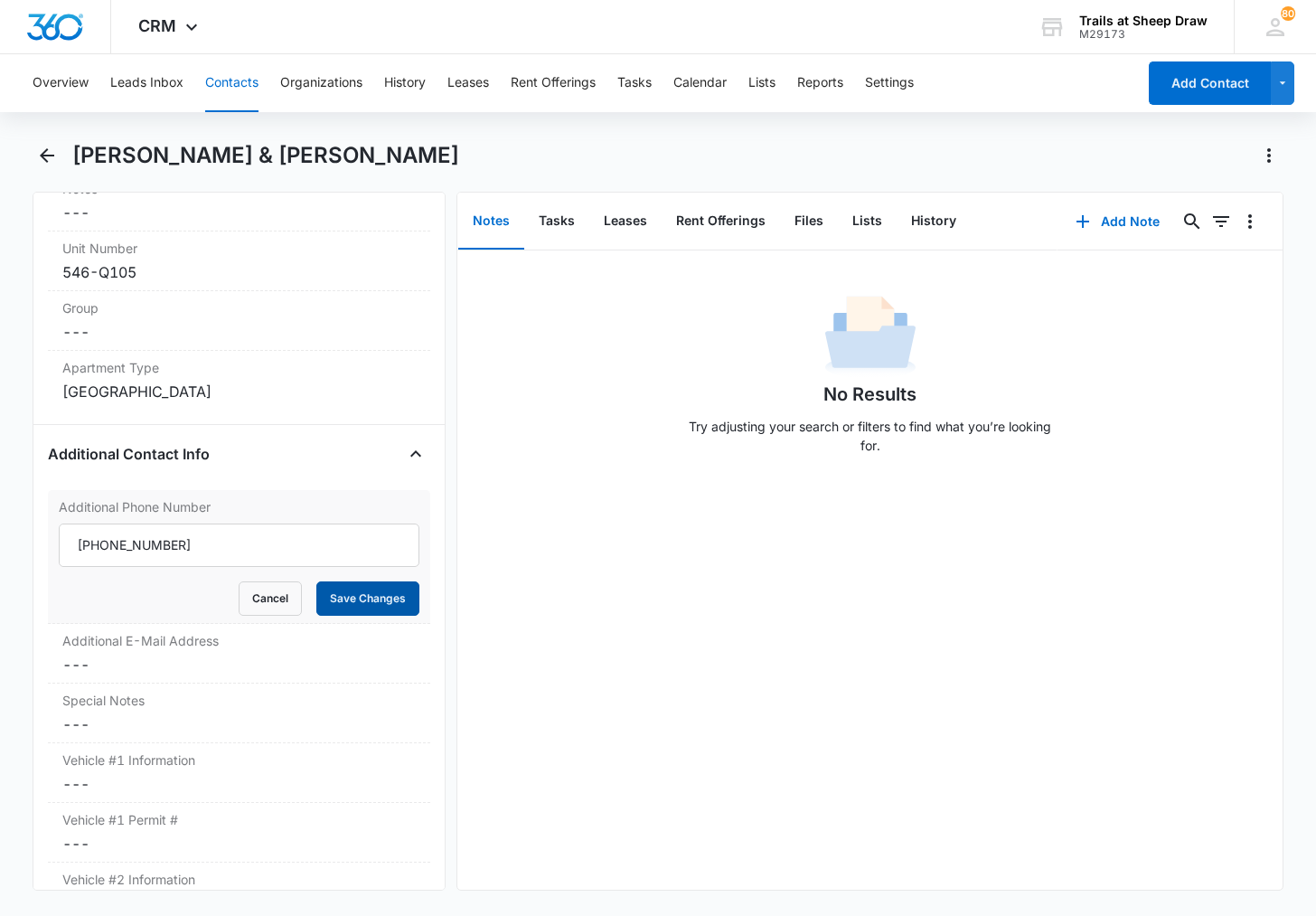
click at [343, 582] on button "Save Changes" at bounding box center [368, 598] width 103 height 34
click at [190, 673] on dd "Cancel Save Changes ---" at bounding box center [239, 664] width 354 height 22
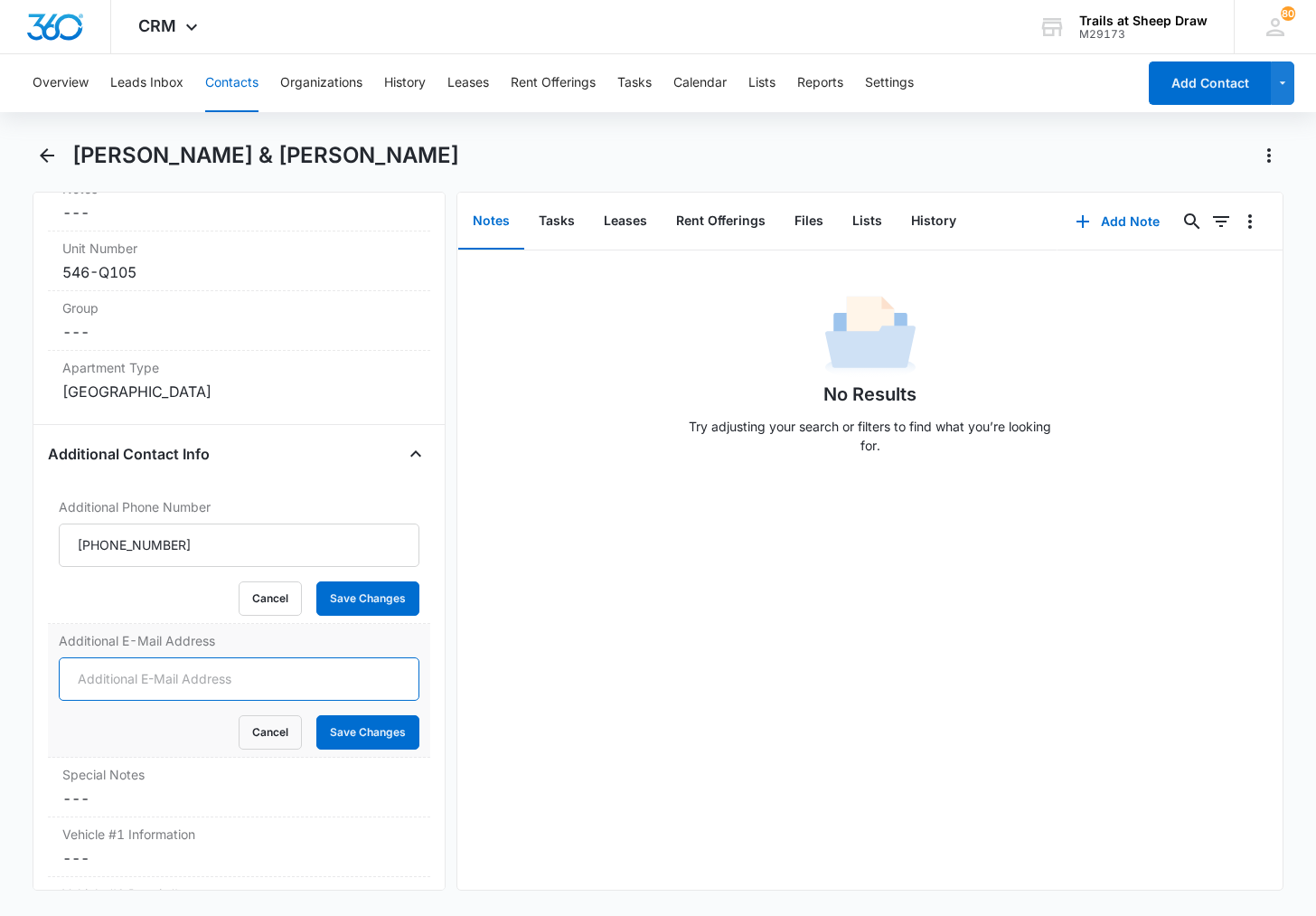
click at [160, 675] on form "Cancel Save Changes" at bounding box center [239, 704] width 361 height 92
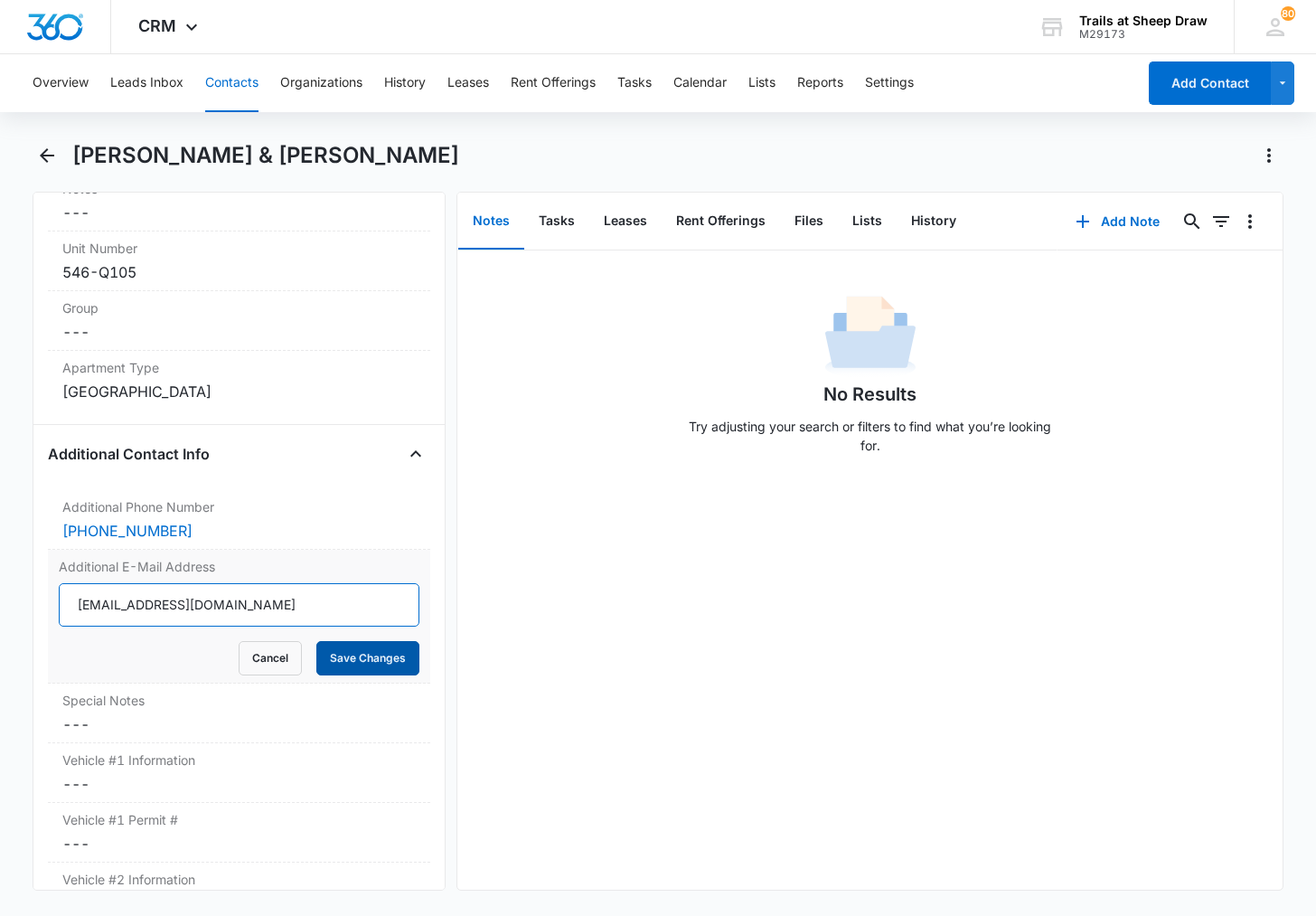
type input "[EMAIL_ADDRESS][DOMAIN_NAME]"
click at [369, 654] on button "Save Changes" at bounding box center [368, 658] width 103 height 34
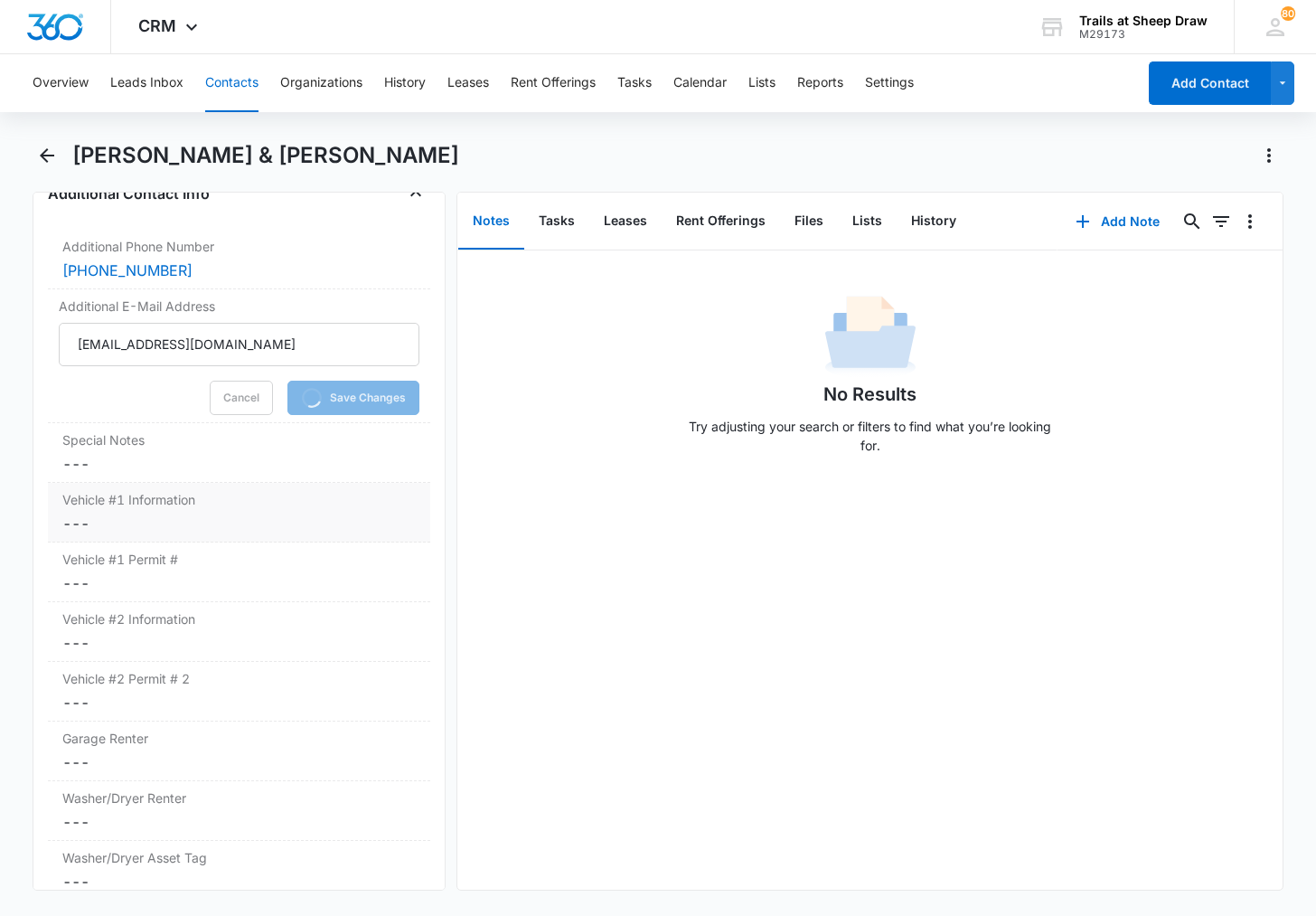
scroll to position [1718, 0]
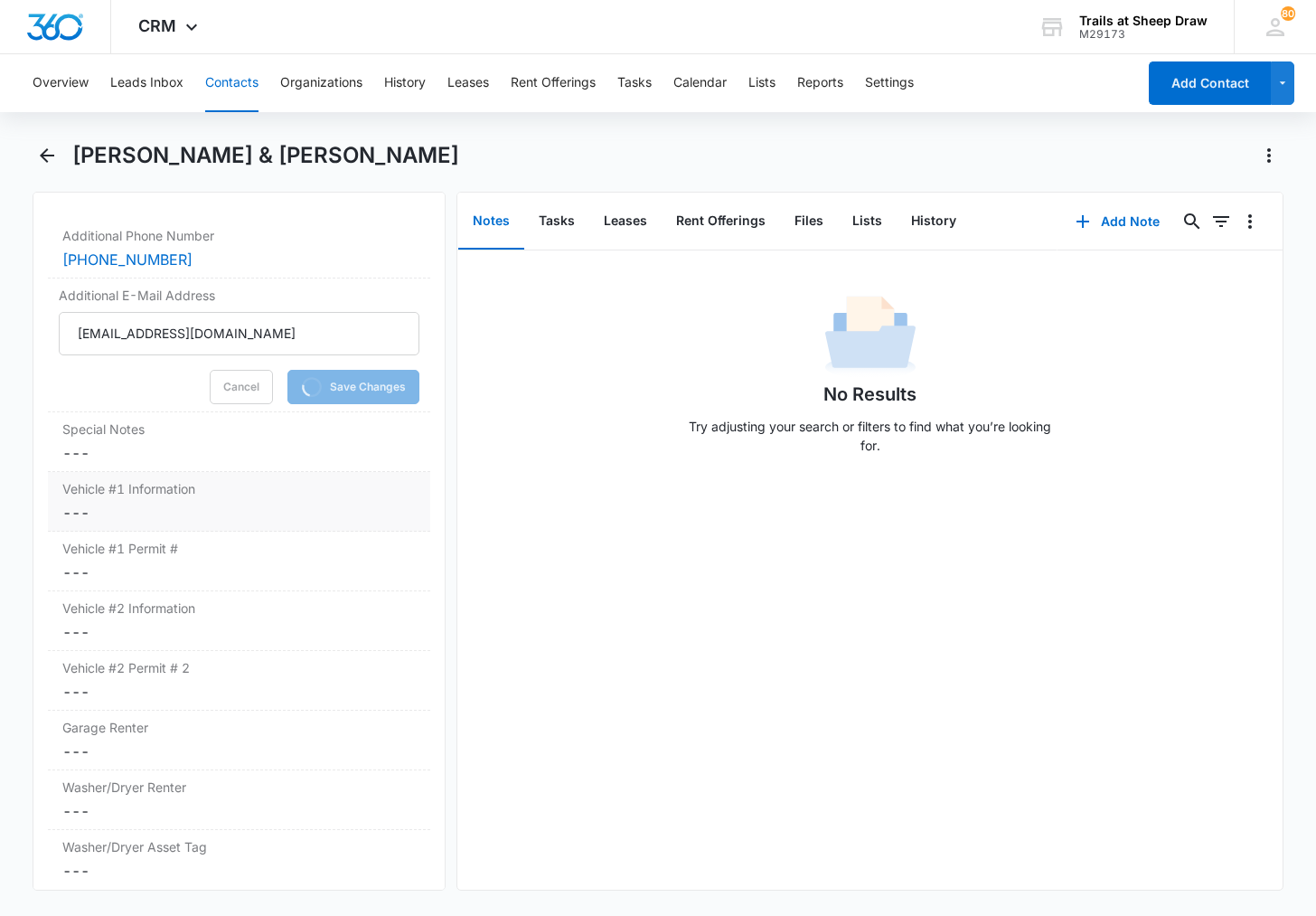
click at [95, 509] on dd "Cancel Save Changes ---" at bounding box center [239, 512] width 354 height 22
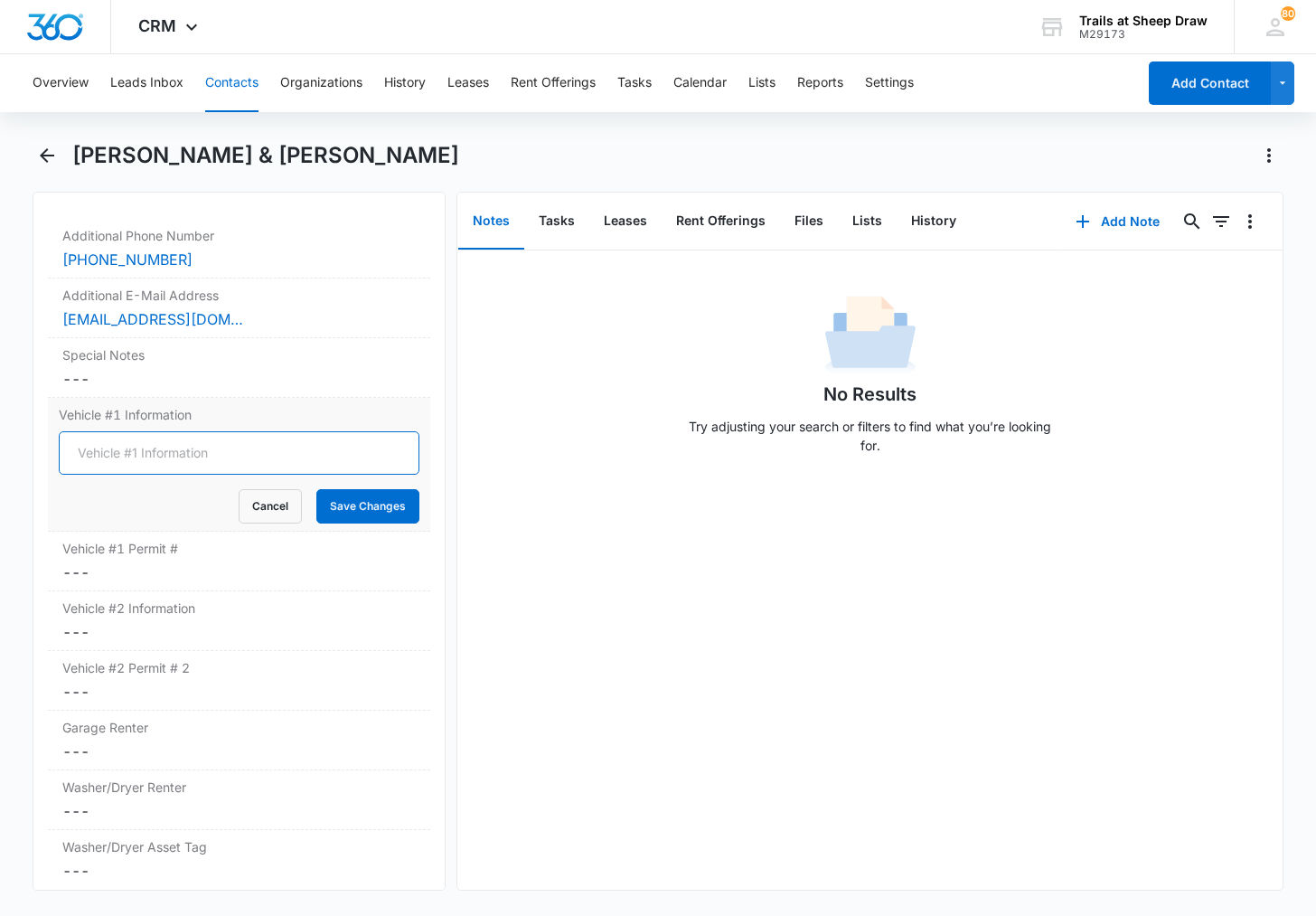
click at [144, 456] on input "Vehicle #1 Information" at bounding box center [239, 453] width 361 height 43
type input "1999 Nissan Altima Tan 7808039"
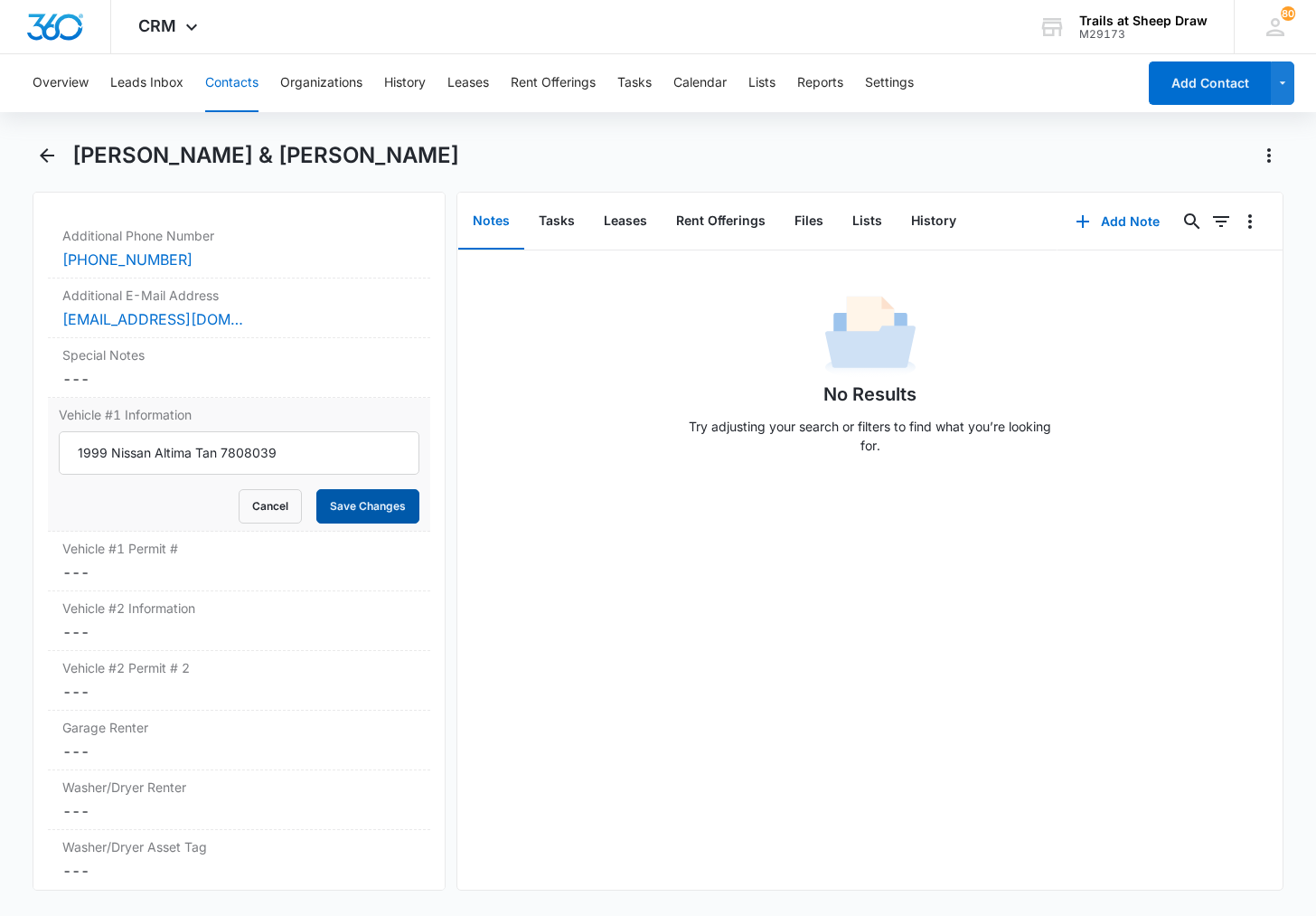
click at [363, 509] on button "Save Changes" at bounding box center [368, 506] width 103 height 34
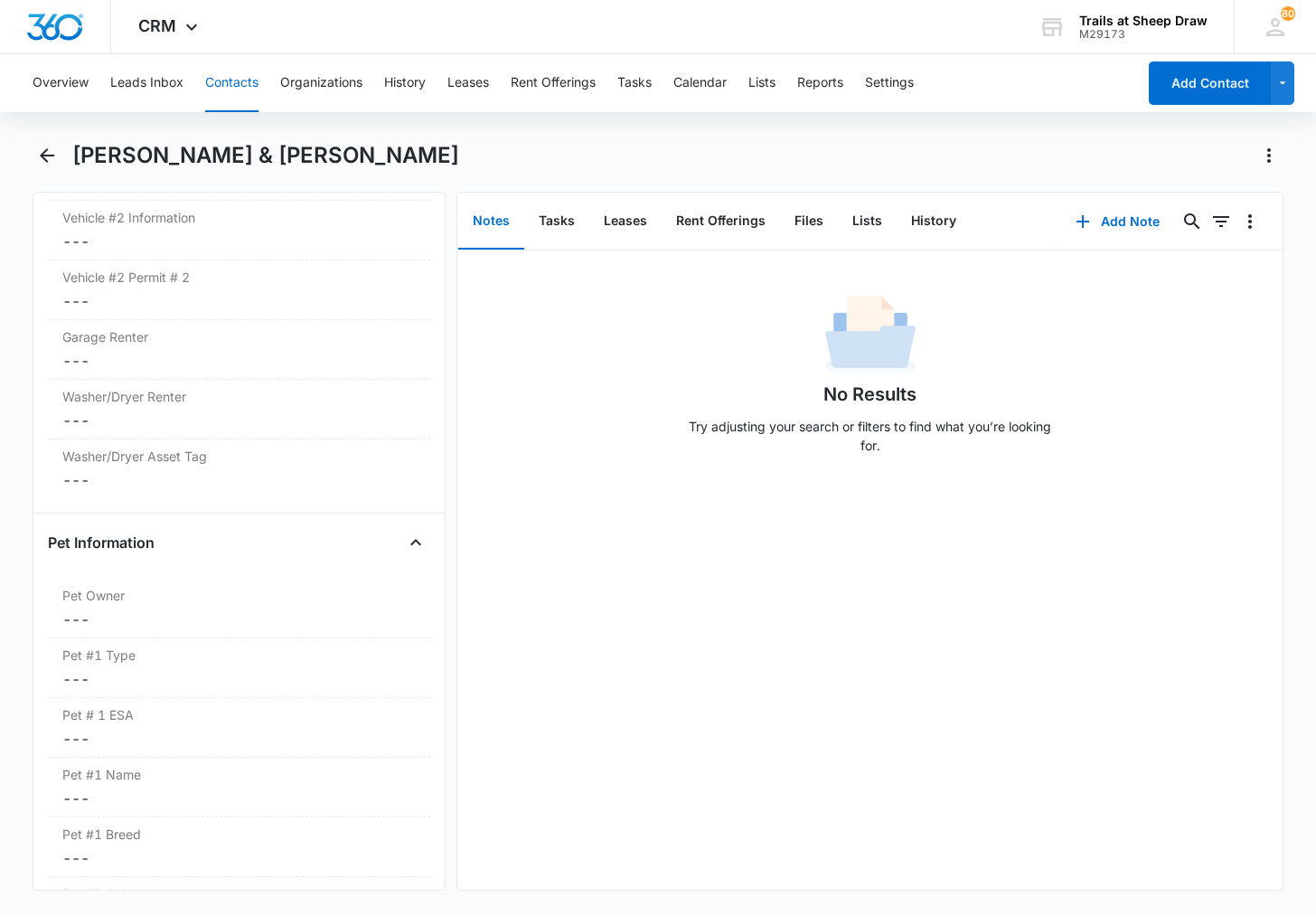
scroll to position [2169, 0]
click at [184, 363] on dd "Cancel Save Changes ---" at bounding box center [239, 359] width 354 height 22
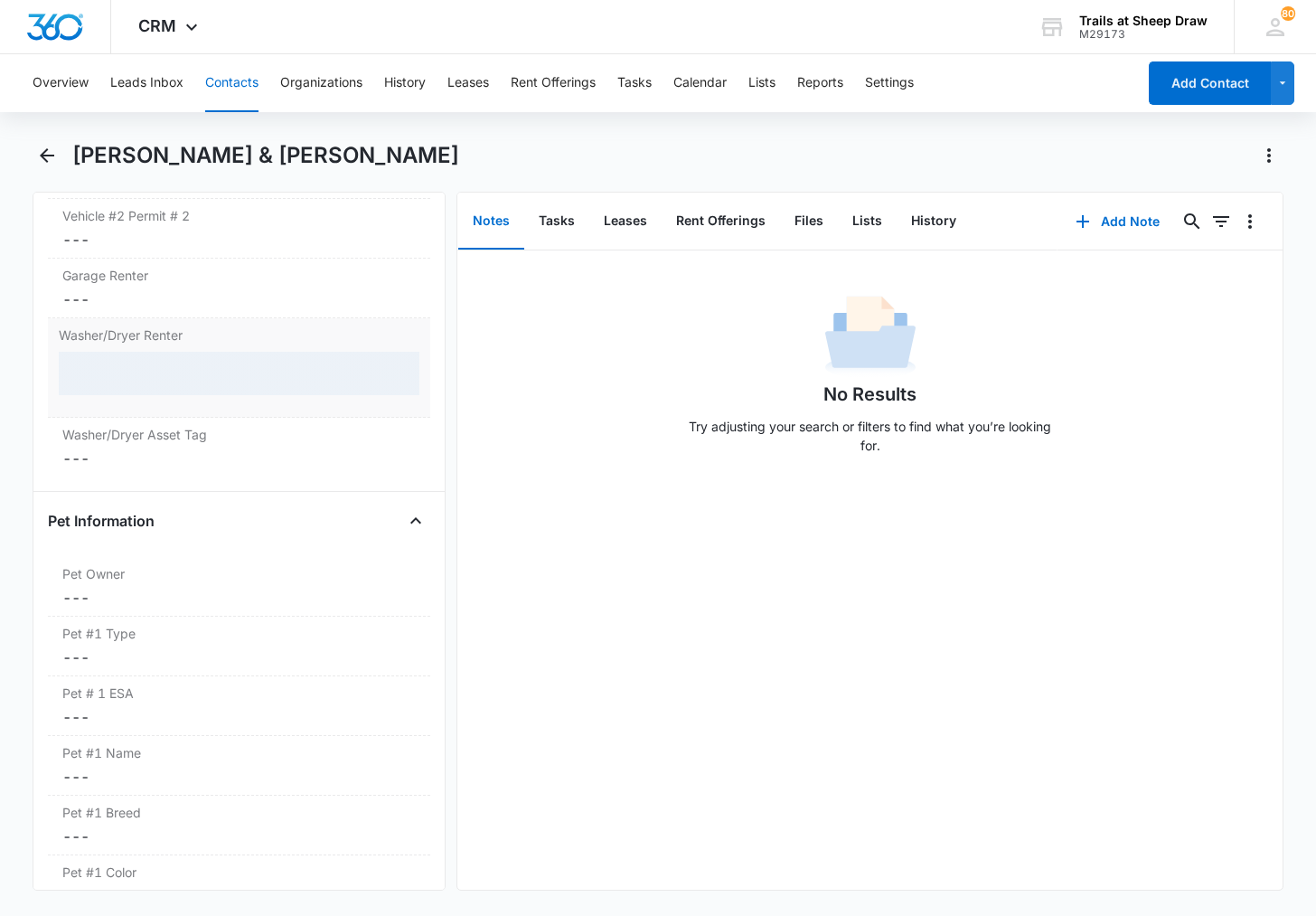
scroll to position [2095, 0]
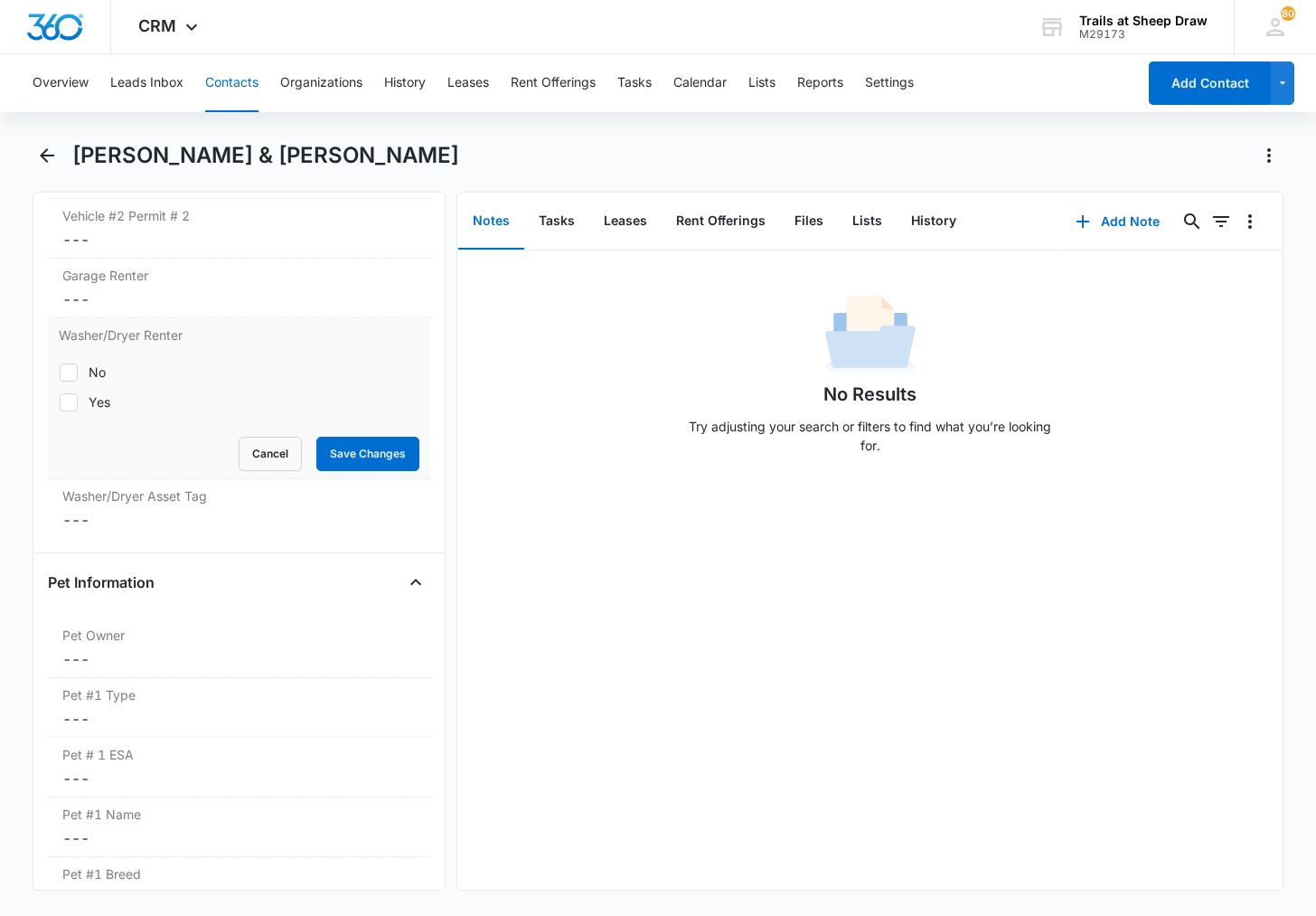
drag, startPoint x: 490, startPoint y: 149, endPoint x: 73, endPoint y: 151, distance: 417.0
click at [73, 151] on div "[PERSON_NAME] & [PERSON_NAME]" at bounding box center [678, 154] width 1211 height 29
copy h1 "[PERSON_NAME] & [PERSON_NAME]"
click at [92, 400] on div "Yes" at bounding box center [99, 401] width 22 height 19
click at [60, 401] on input "Yes" at bounding box center [59, 401] width 1 height 1
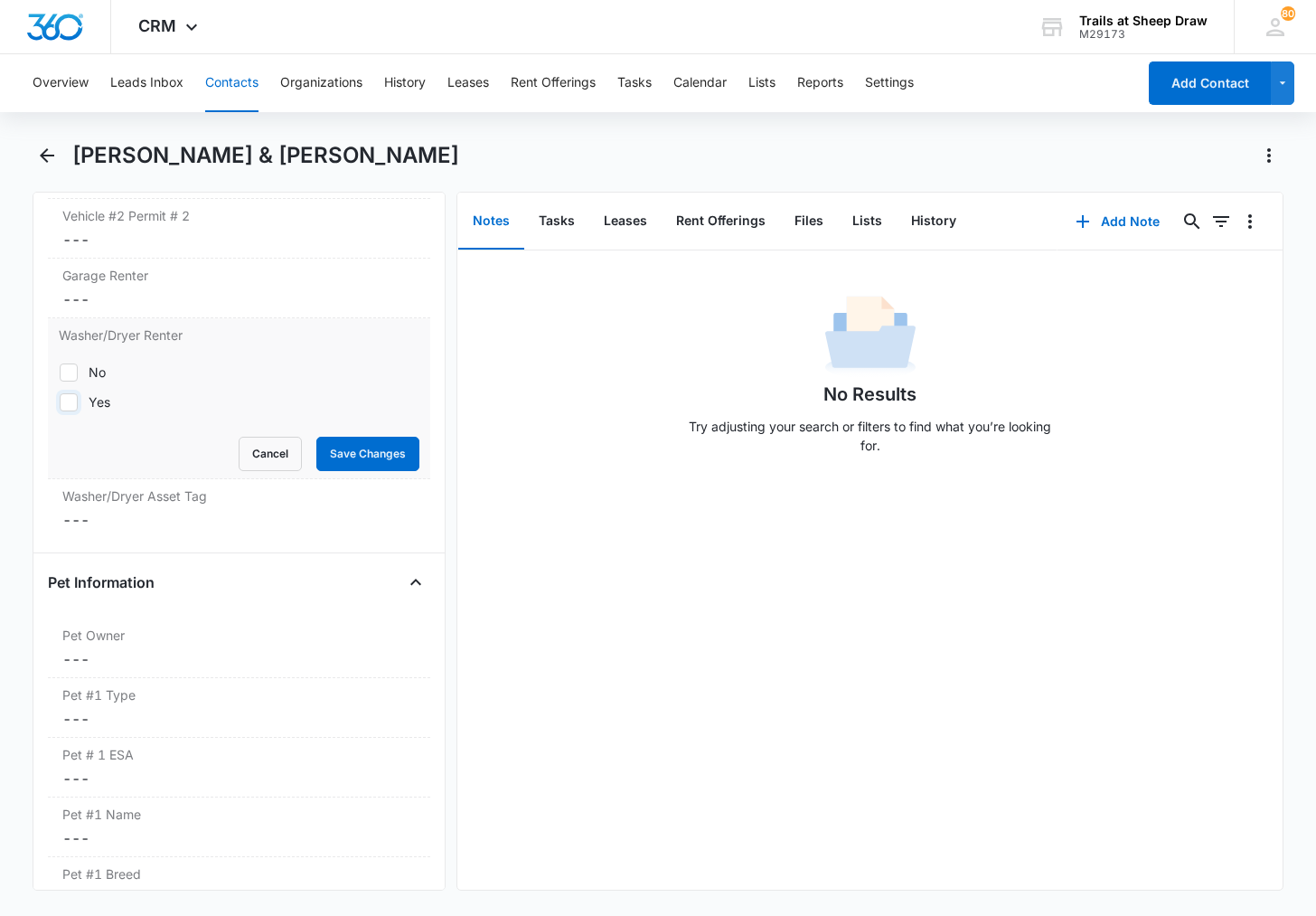
checkbox input "true"
click at [360, 460] on button "Save Changes" at bounding box center [368, 453] width 103 height 34
click at [78, 650] on dd "Cancel Save Changes ---" at bounding box center [239, 658] width 354 height 22
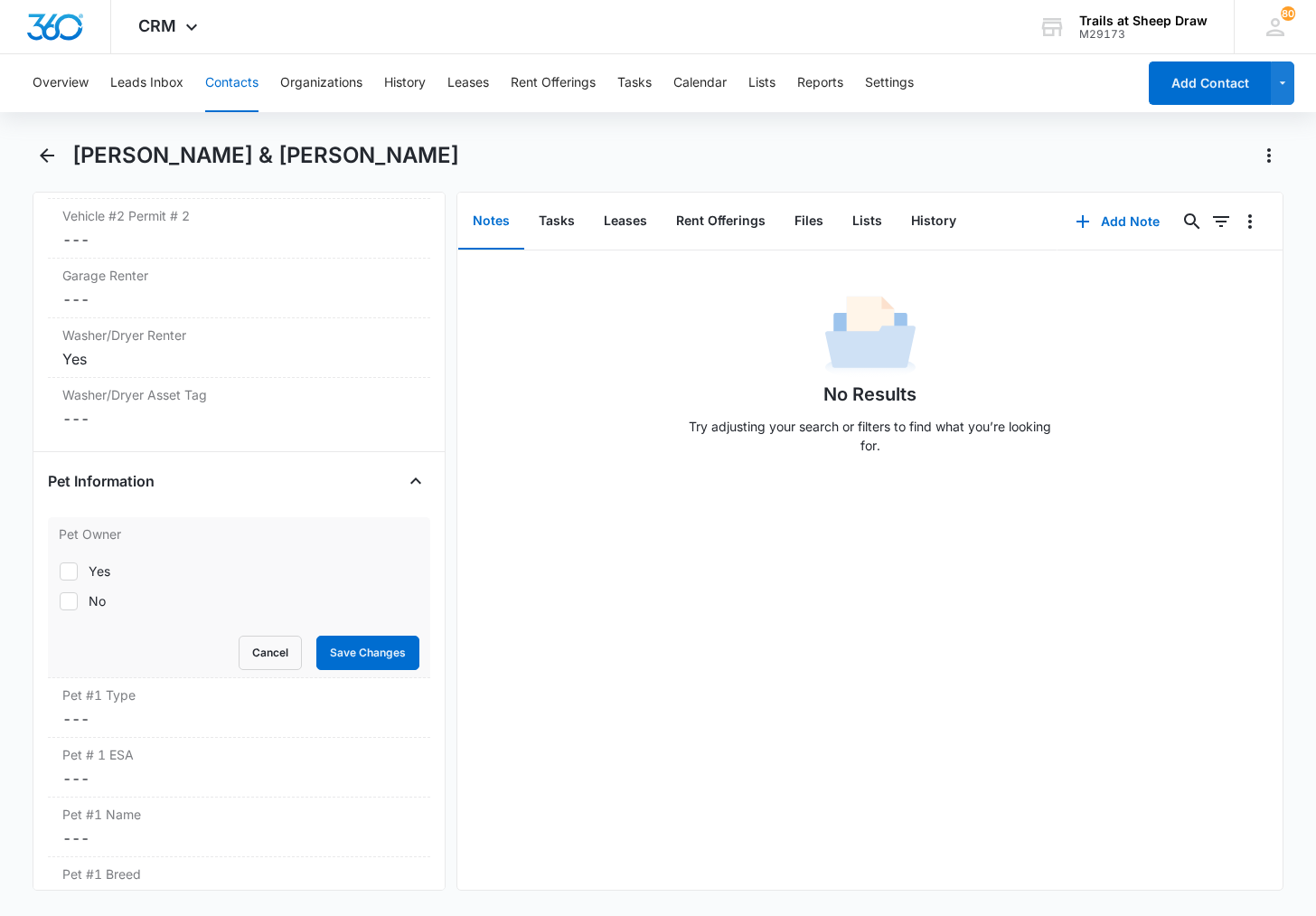
click at [121, 566] on label "Yes" at bounding box center [239, 570] width 361 height 19
click at [60, 570] on input "Yes" at bounding box center [59, 570] width 1 height 1
checkbox input "true"
drag, startPoint x: 289, startPoint y: 632, endPoint x: 371, endPoint y: 651, distance: 84.2
click at [294, 635] on form "Yes No Cancel Save Changes" at bounding box center [239, 609] width 361 height 119
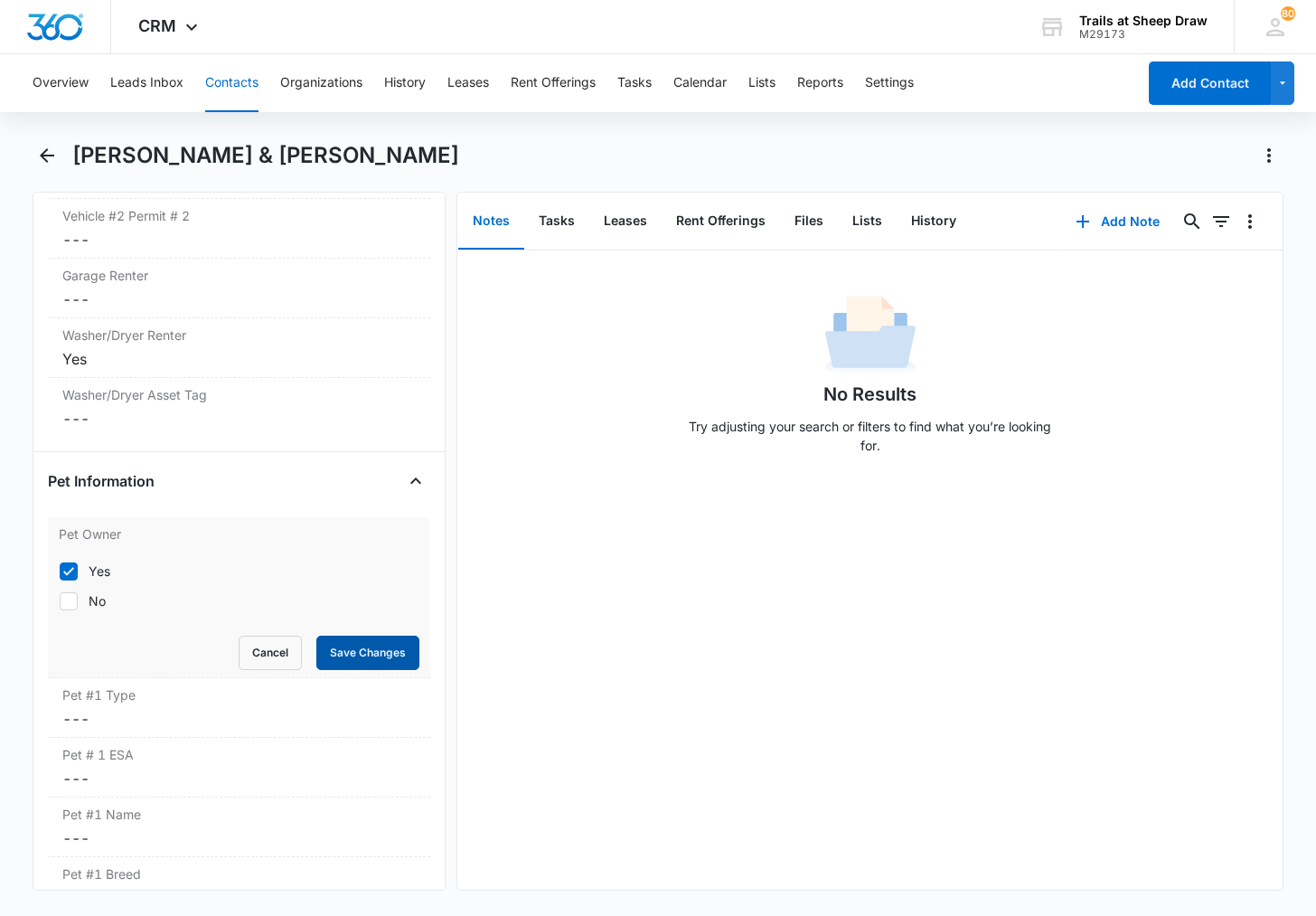
click at [371, 651] on button "Save Changes" at bounding box center [368, 653] width 103 height 34
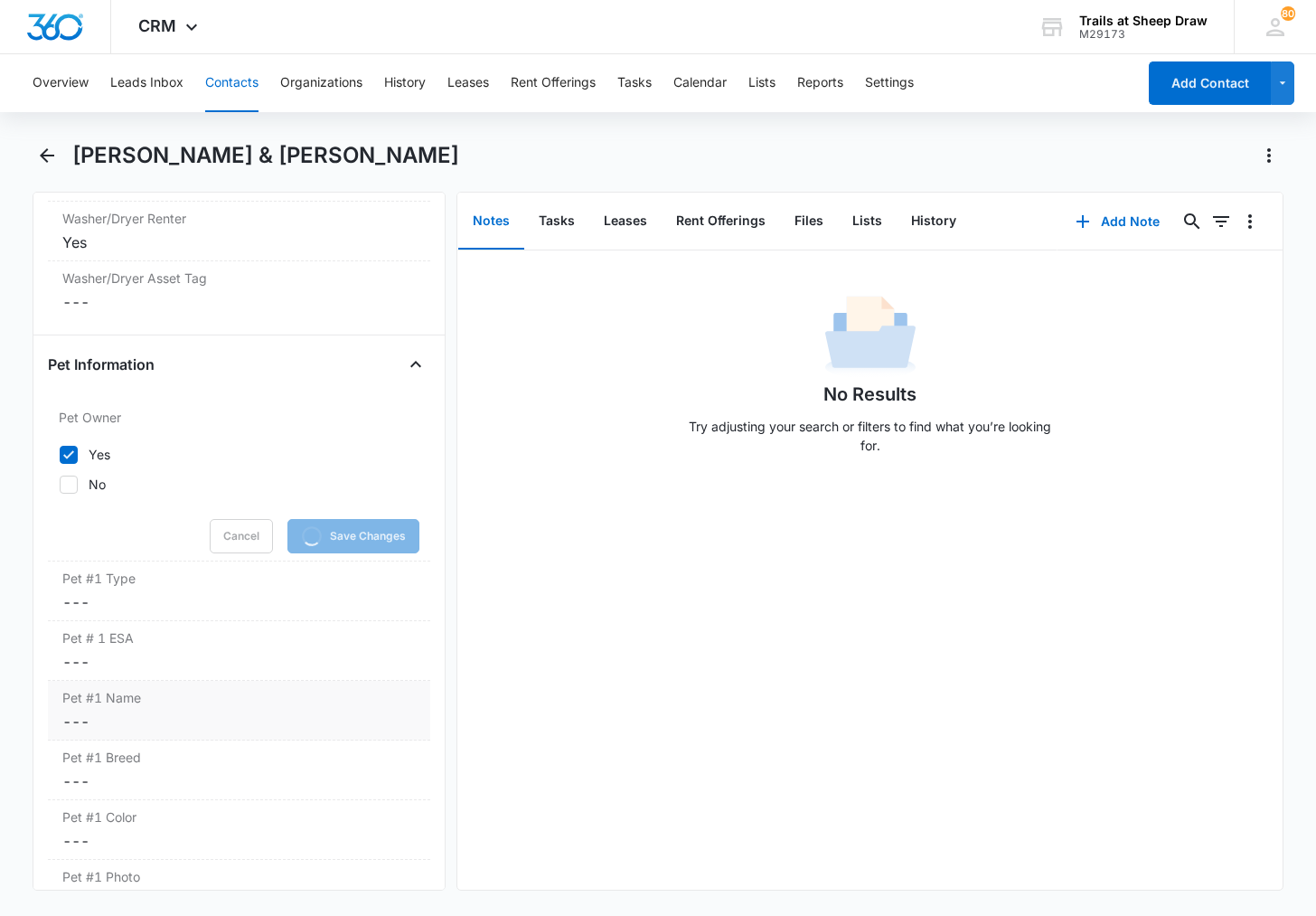
scroll to position [2367, 0]
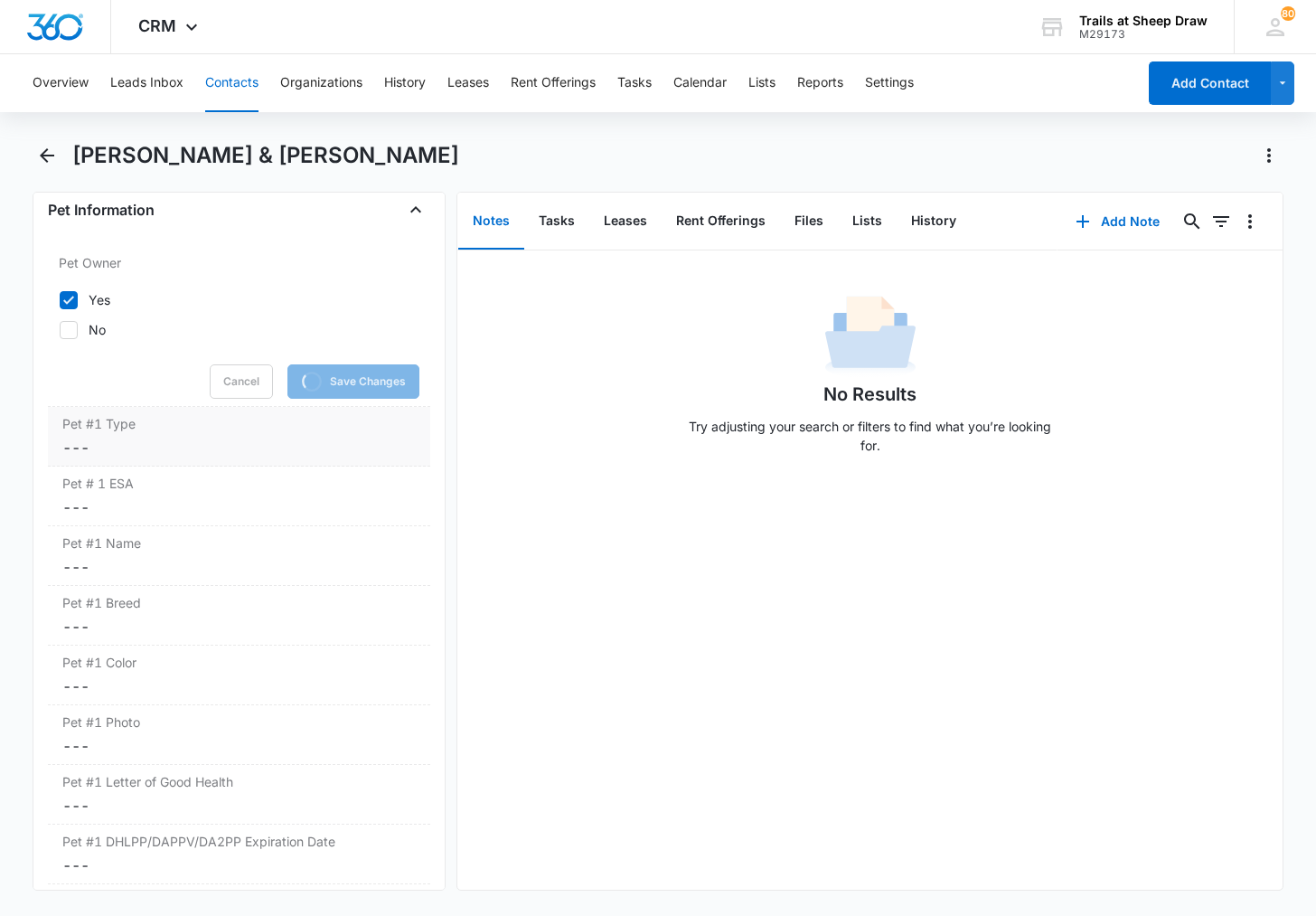
click at [89, 459] on div "Pet #1 Type Cancel Save Changes ---" at bounding box center [239, 436] width 382 height 60
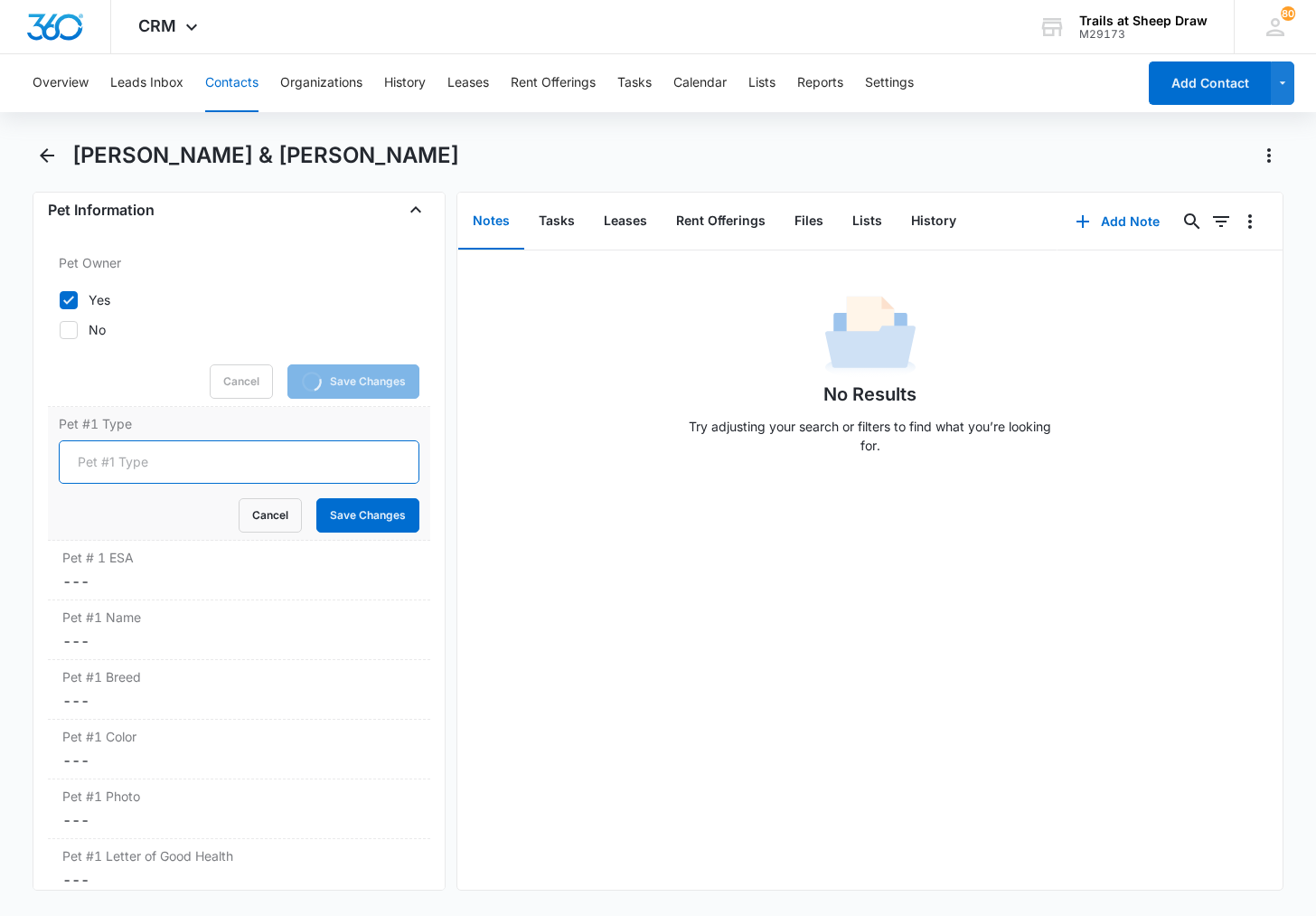
click at [103, 466] on input "Pet #1 Type" at bounding box center [239, 462] width 361 height 43
type input "Dog"
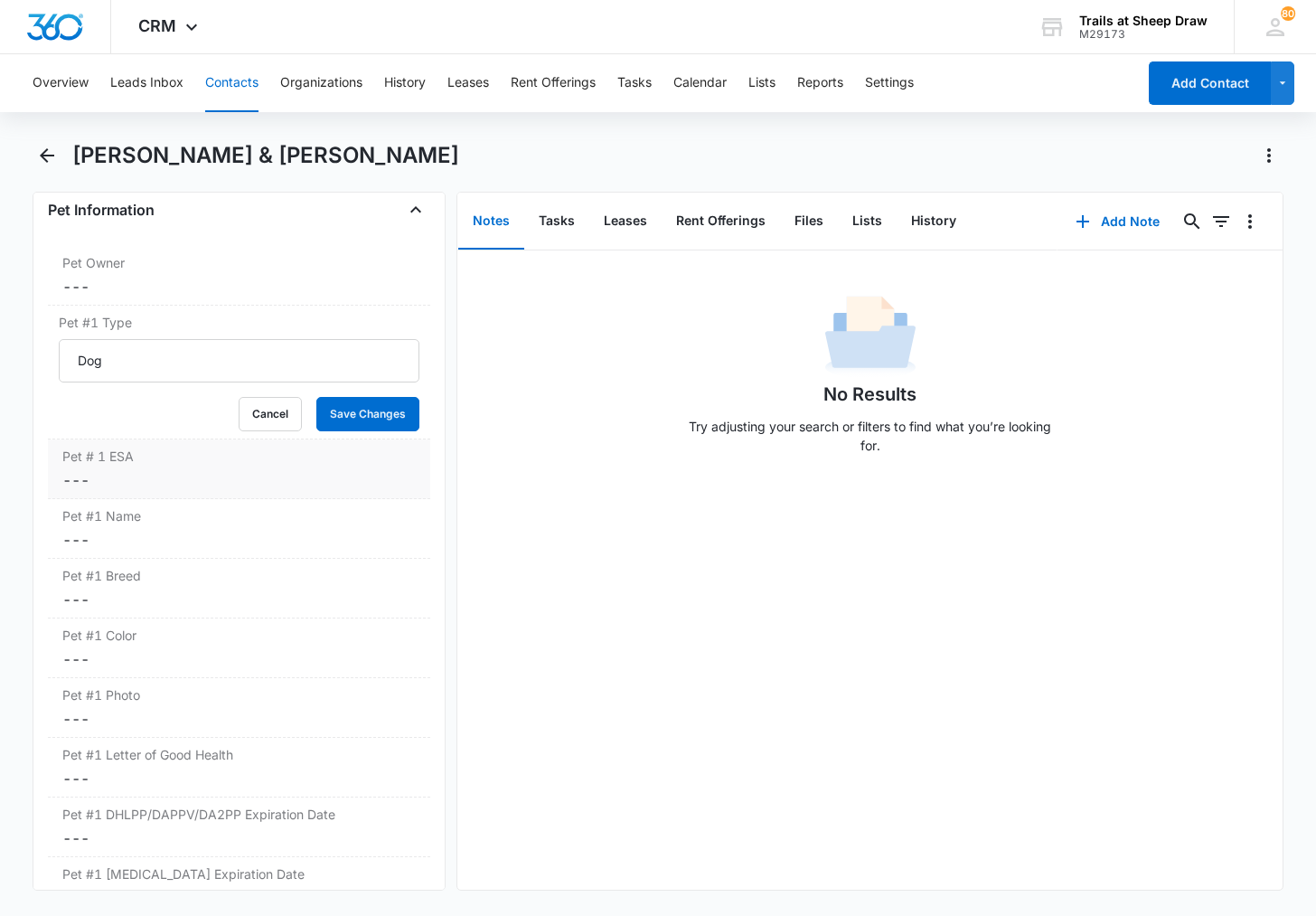
click at [374, 414] on button "Save Changes" at bounding box center [368, 414] width 103 height 34
click at [117, 484] on dd "Cancel Save Changes ---" at bounding box center [239, 480] width 354 height 22
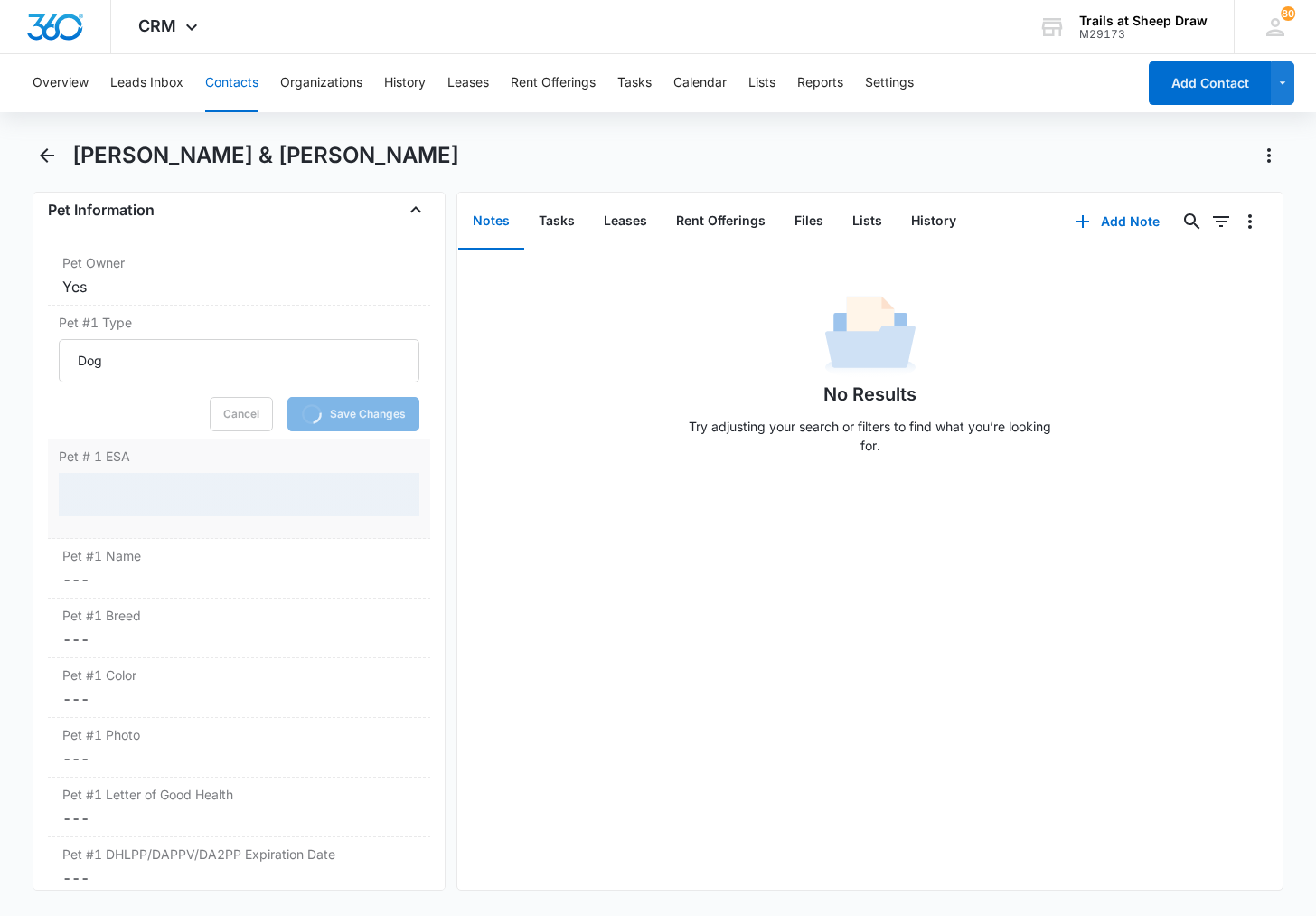
click at [105, 498] on div at bounding box center [239, 494] width 361 height 43
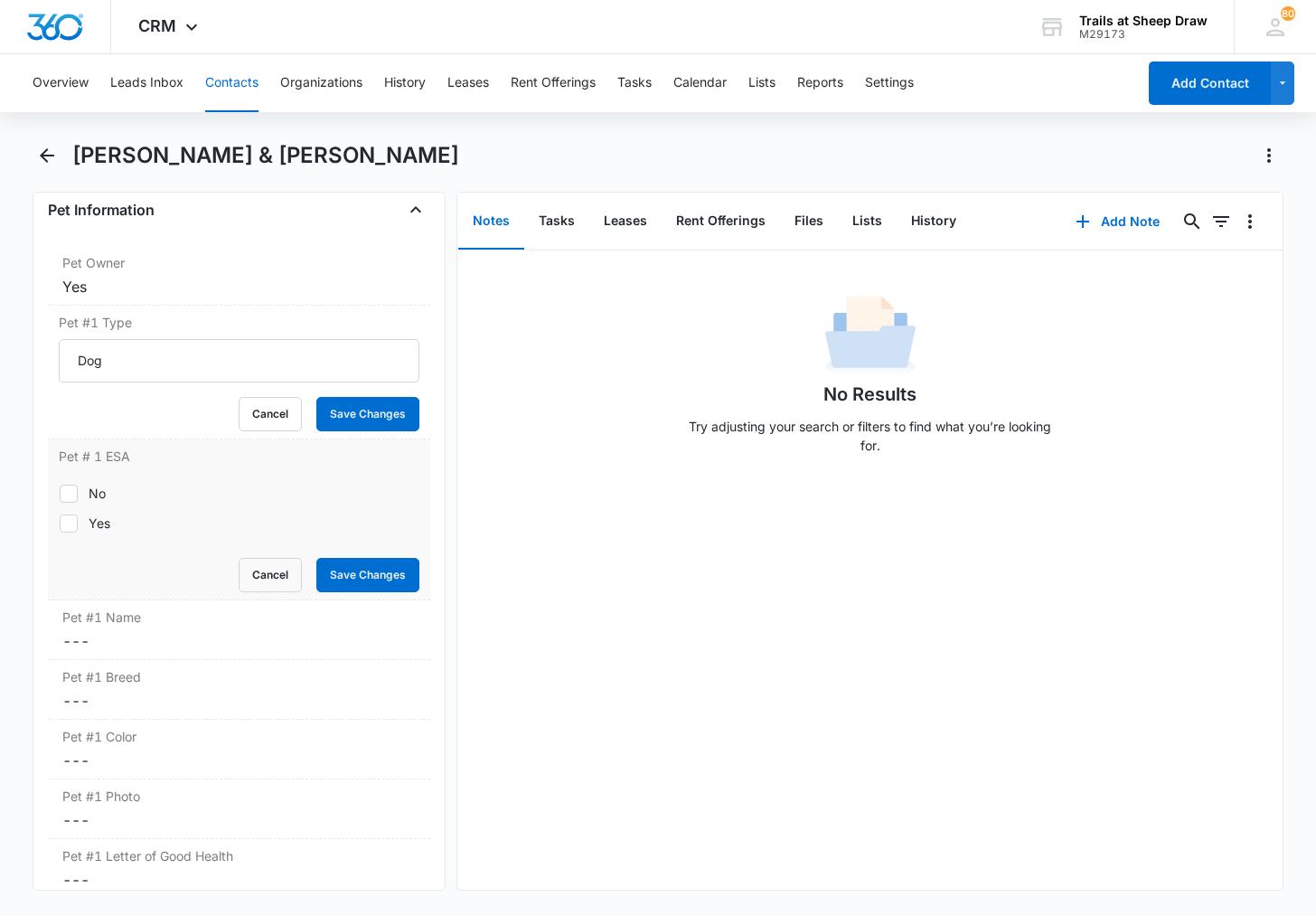
click at [111, 520] on label "Yes" at bounding box center [239, 522] width 361 height 19
click at [60, 523] on input "Yes" at bounding box center [59, 523] width 1 height 1
checkbox input "true"
drag, startPoint x: 430, startPoint y: 620, endPoint x: 372, endPoint y: 590, distance: 65.3
click at [430, 620] on div "Remove AM [PERSON_NAME] & [PERSON_NAME] Contact Info Name Cancel Save Changes […" at bounding box center [239, 541] width 413 height 699
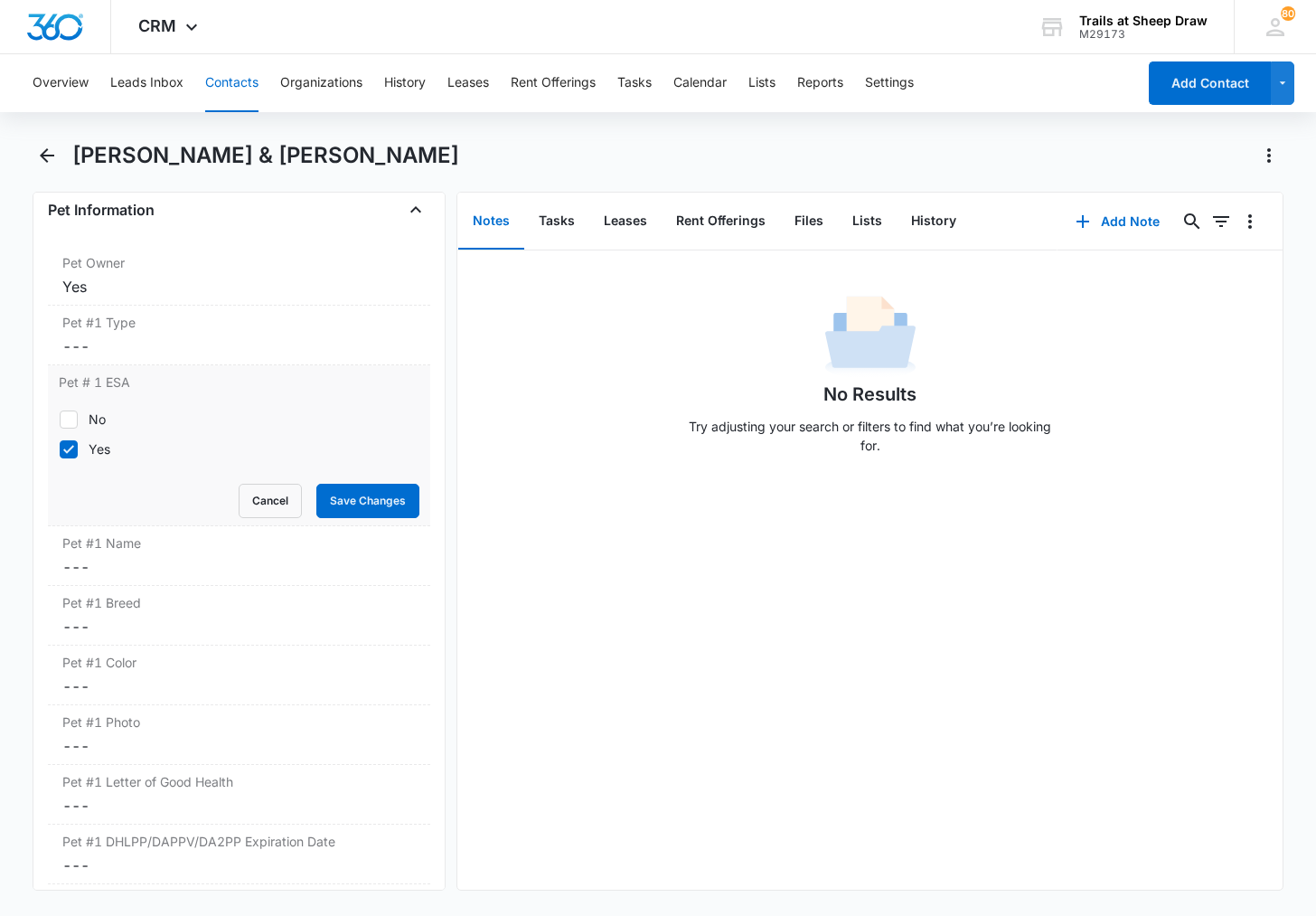
click at [359, 523] on div "Pet # 1 ESA No Yes Cancel Save Changes" at bounding box center [239, 446] width 382 height 161
click at [361, 510] on button "Save Changes" at bounding box center [368, 500] width 103 height 34
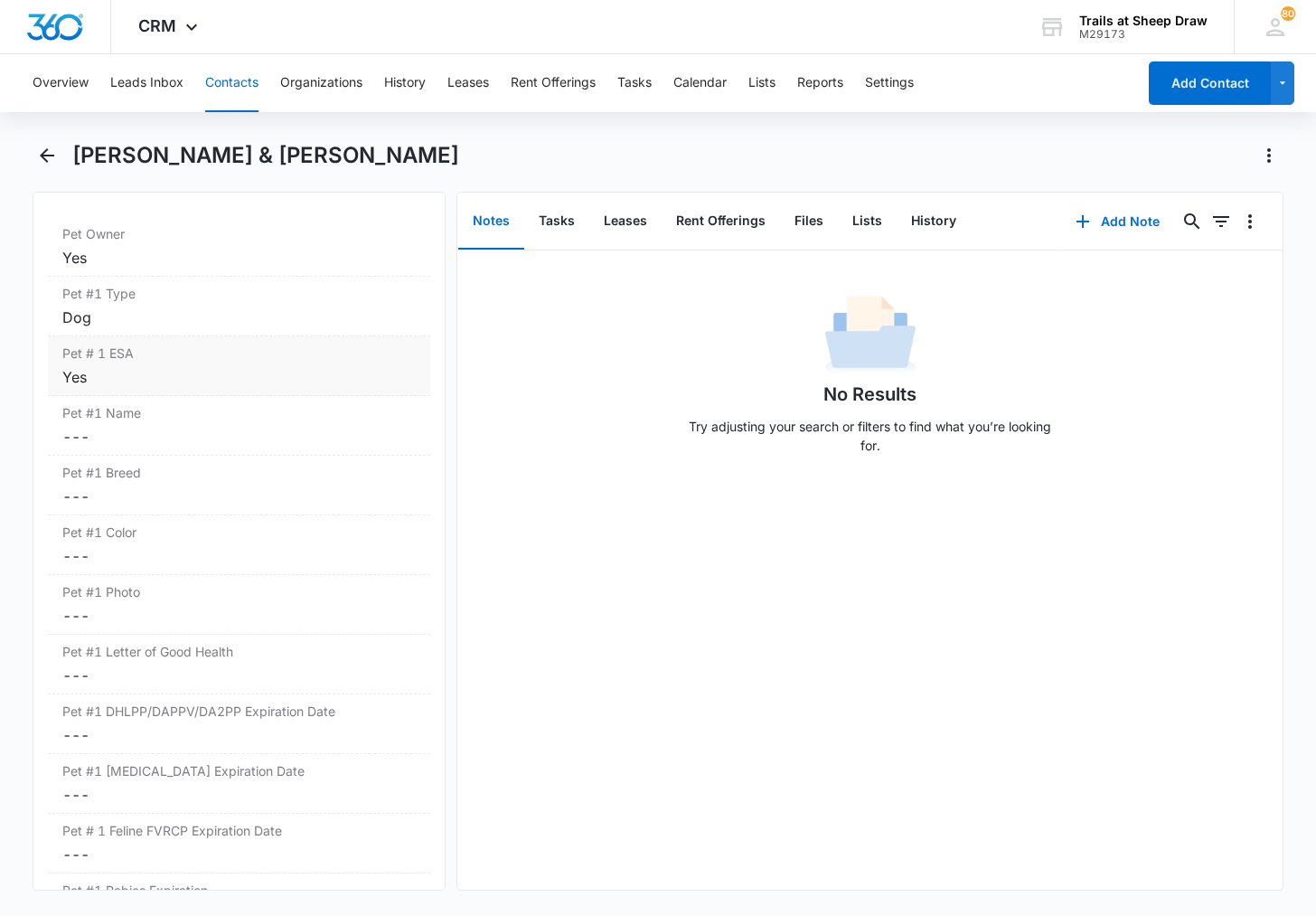
scroll to position [2300, 0]
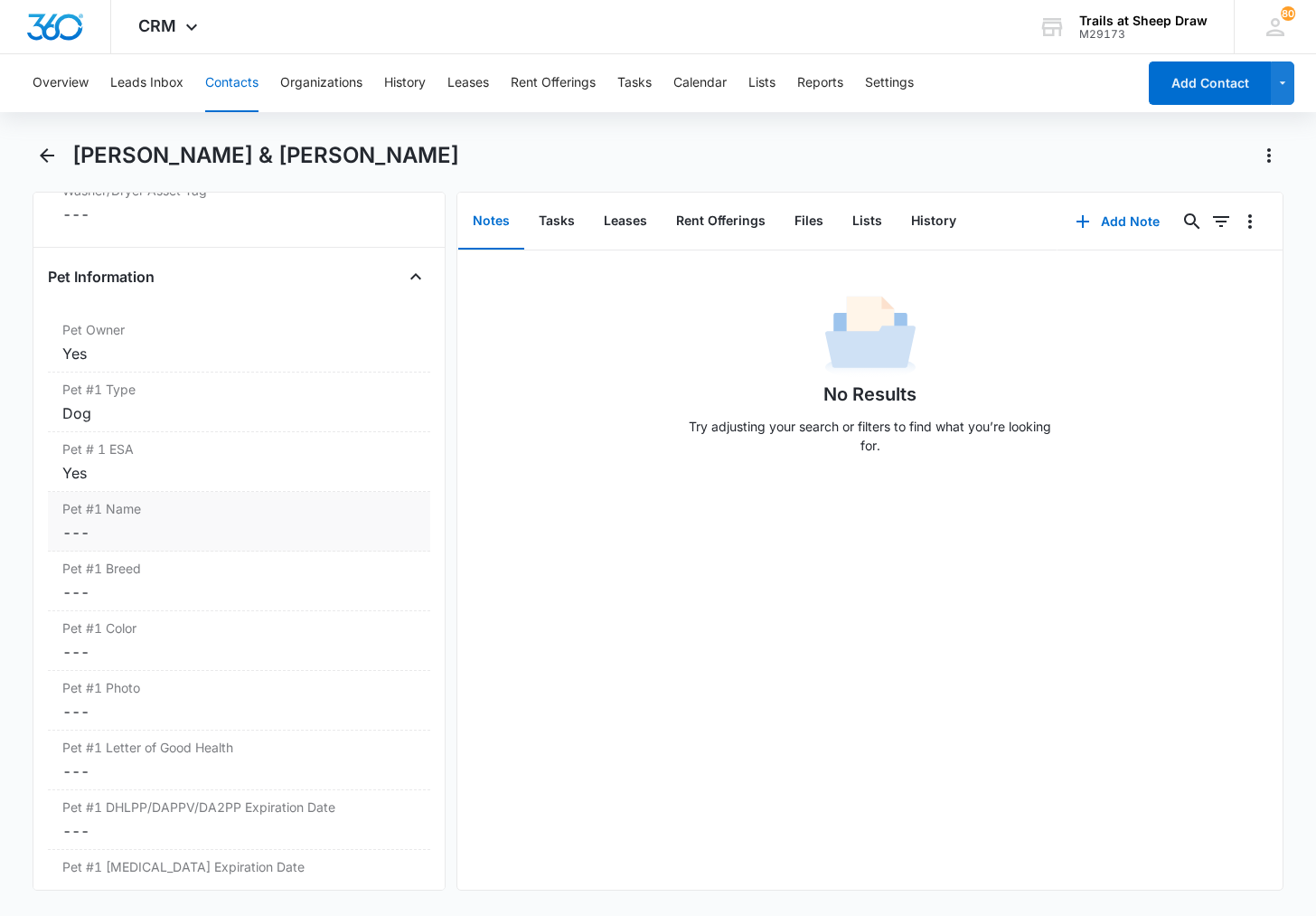
click at [122, 528] on dd "Cancel Save Changes ---" at bounding box center [239, 533] width 354 height 22
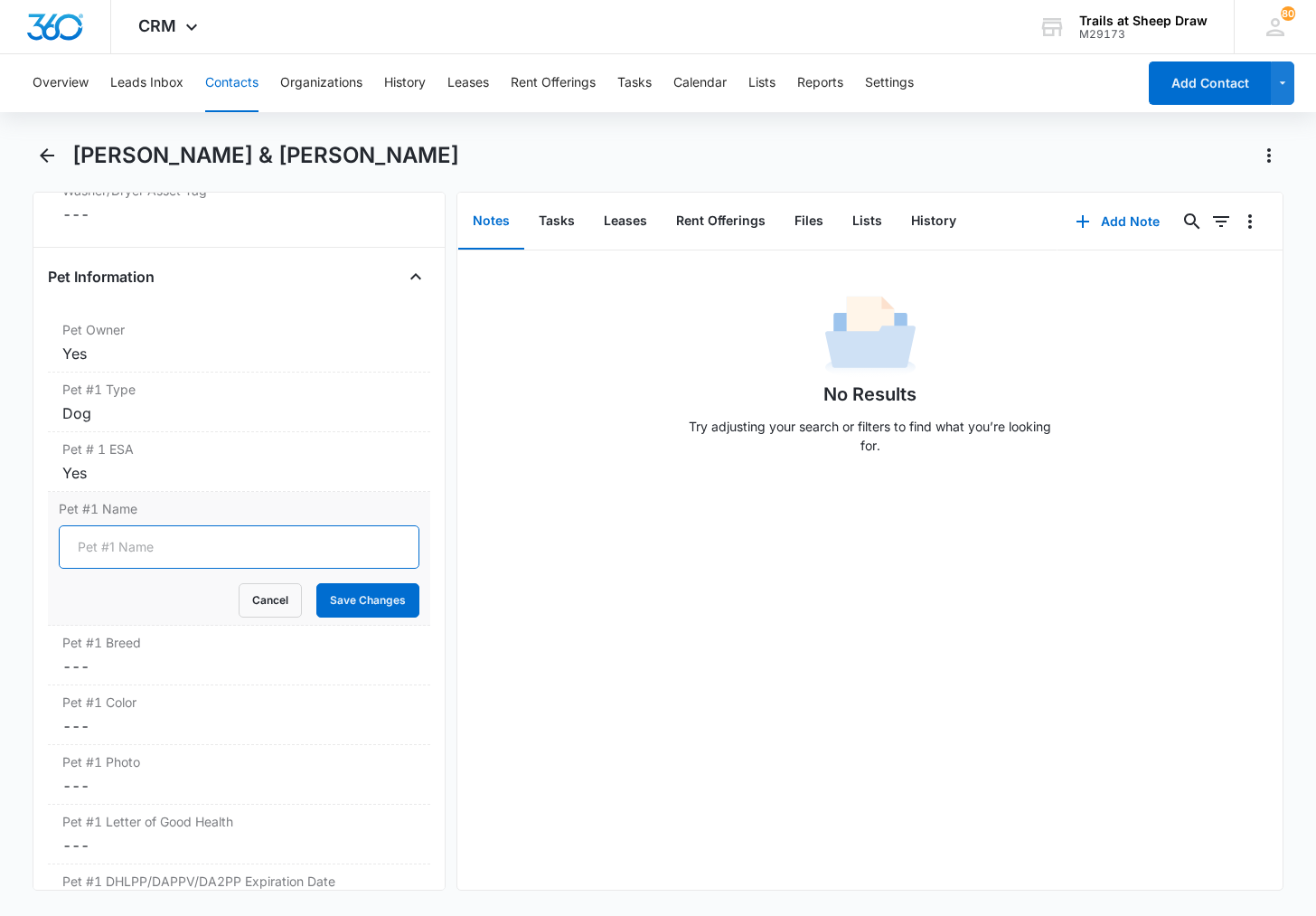
click at [158, 562] on input "Pet #1 Name" at bounding box center [239, 546] width 361 height 43
type input "Raven"
click at [375, 609] on button "Save Changes" at bounding box center [368, 600] width 103 height 34
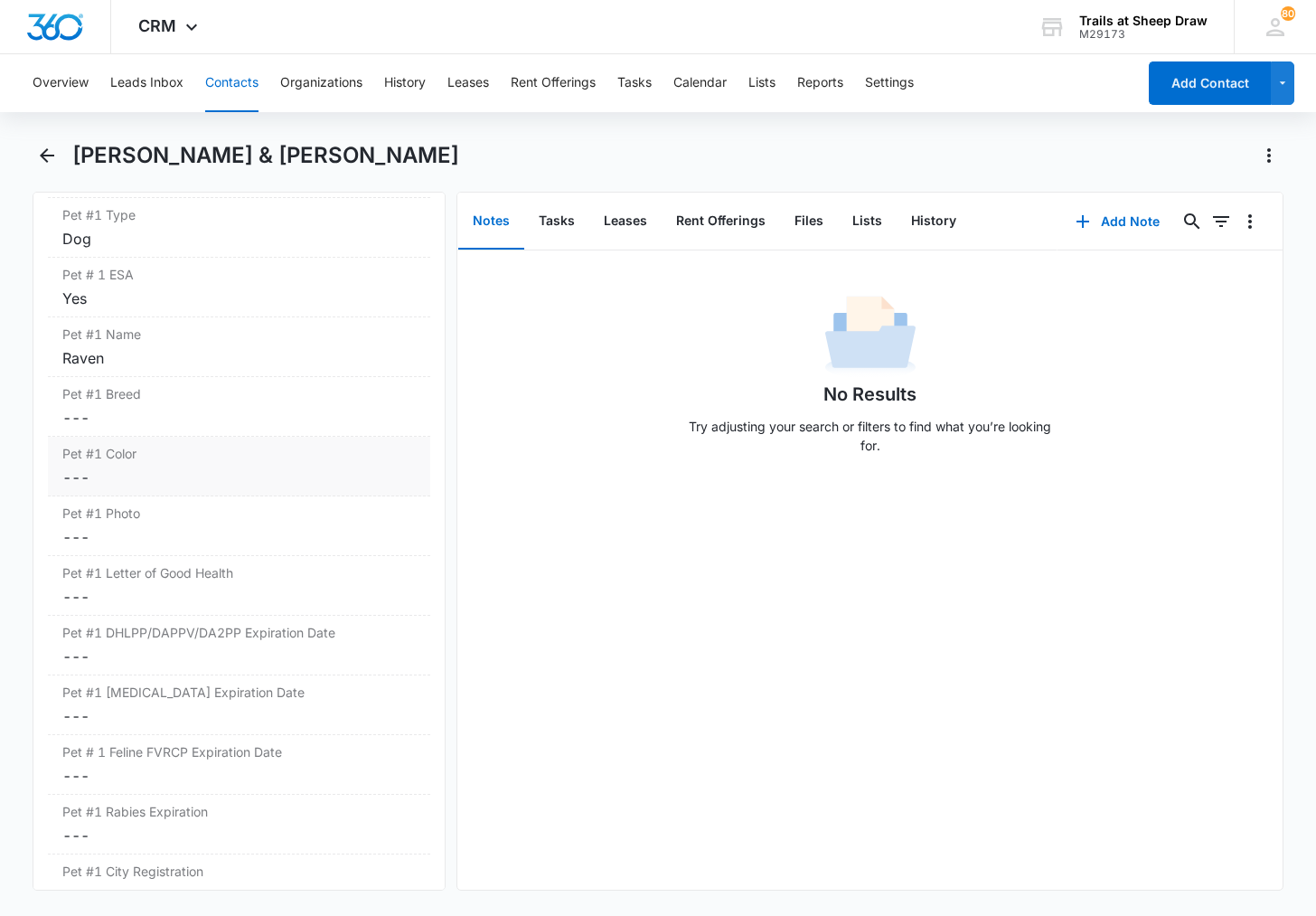
scroll to position [2481, 0]
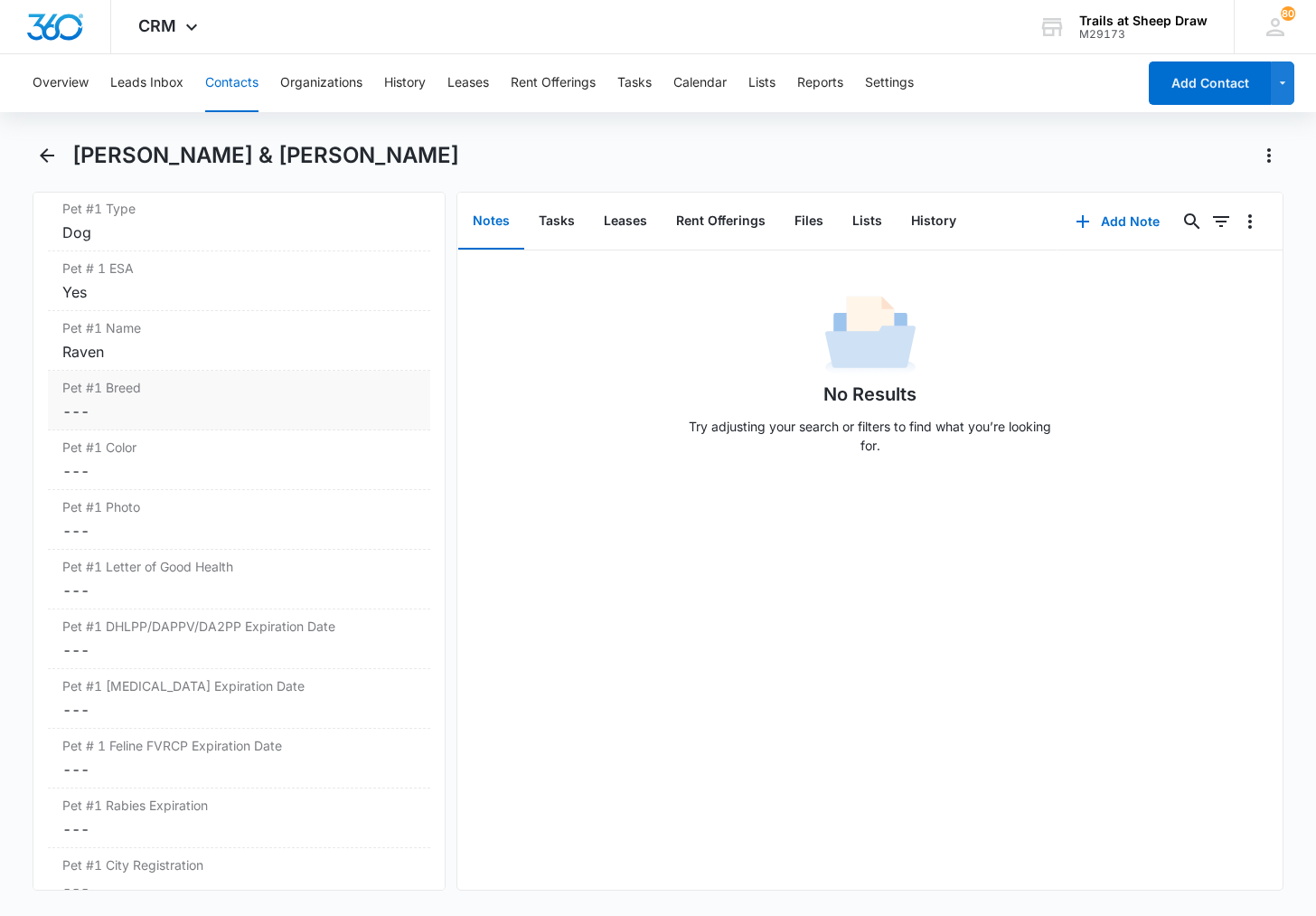
click at [136, 410] on dd "Cancel Save Changes ---" at bounding box center [239, 411] width 354 height 22
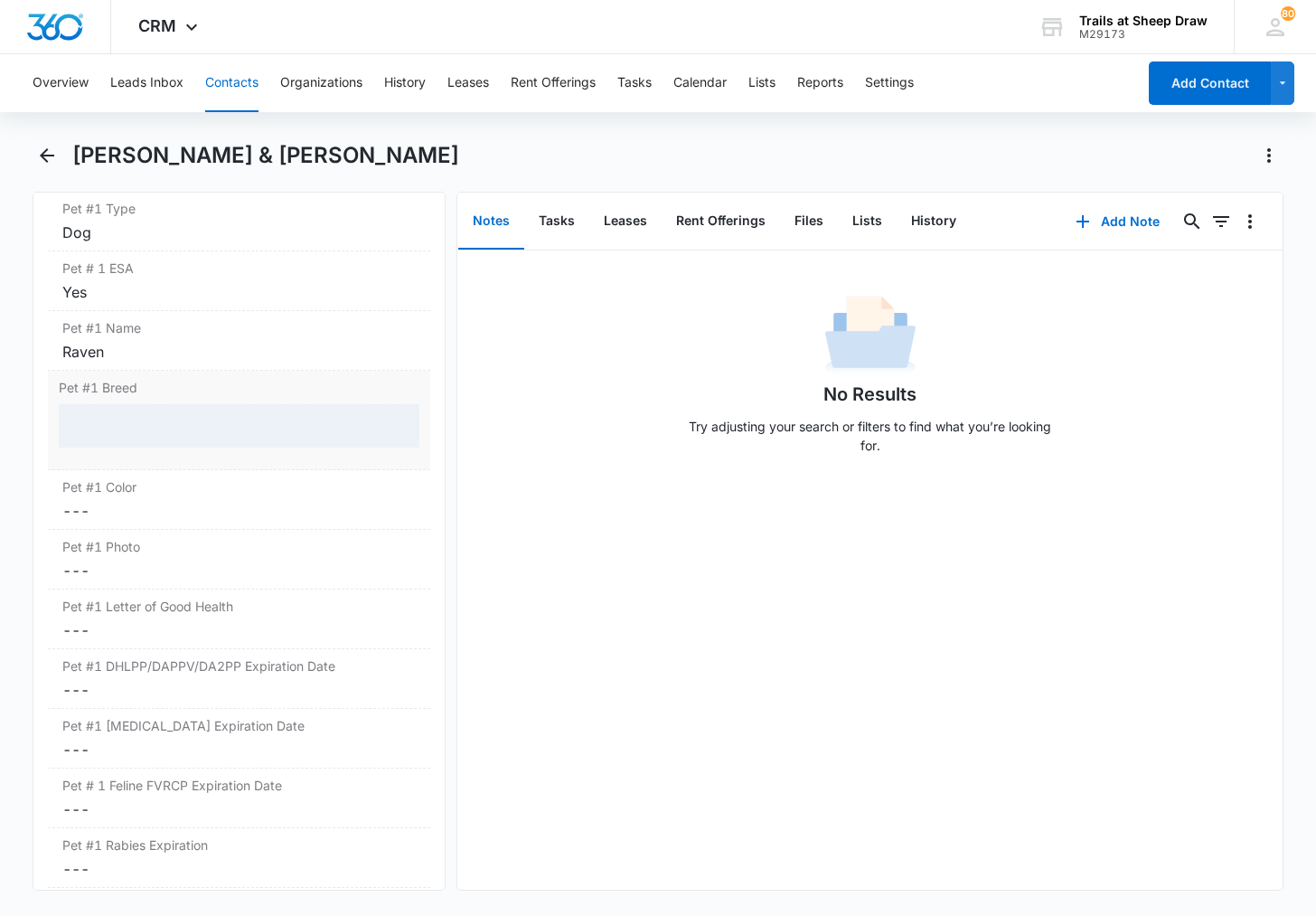
click at [135, 432] on div at bounding box center [239, 426] width 361 height 43
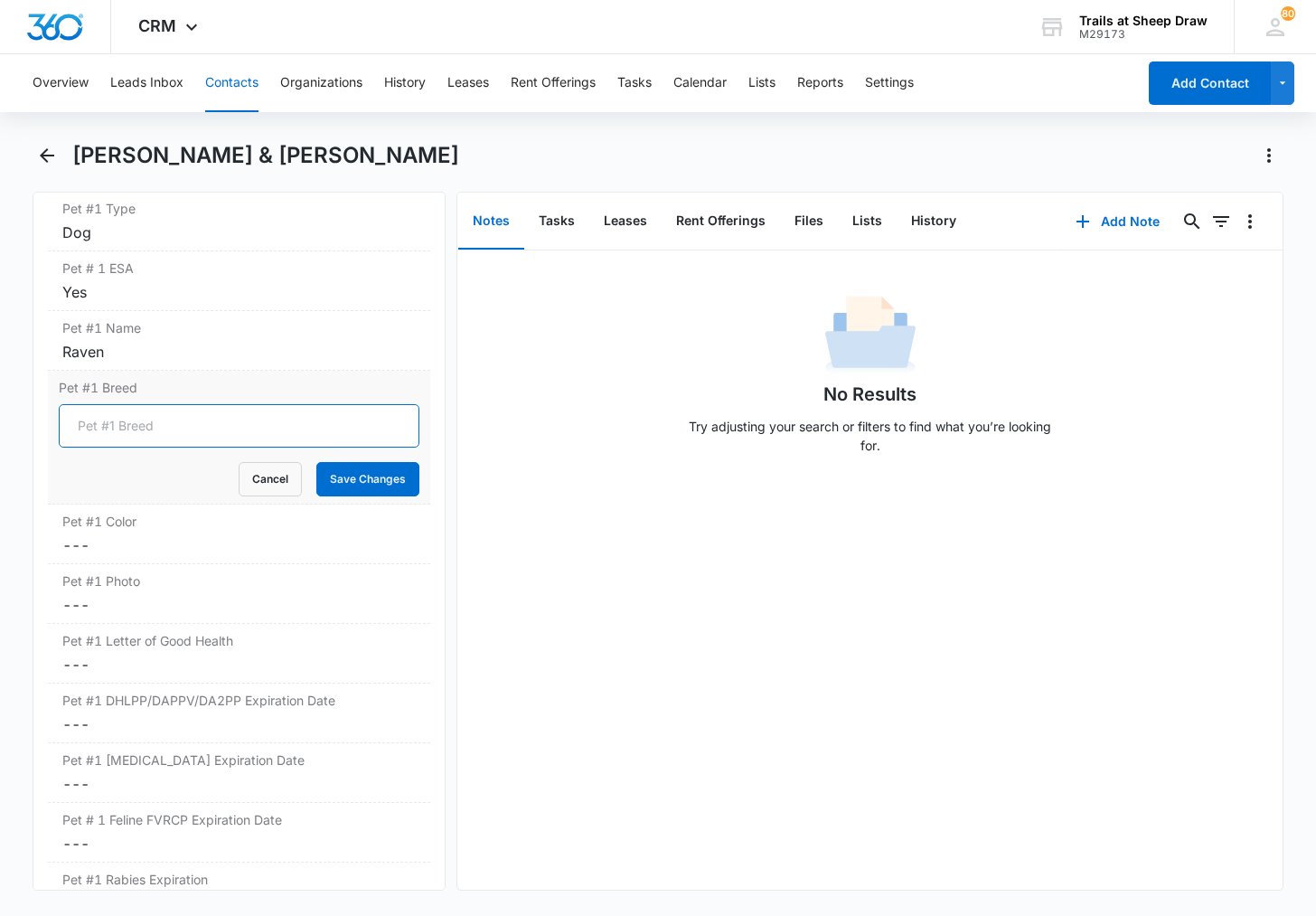
click at [133, 431] on input "Pet #1 Breed" at bounding box center [239, 426] width 361 height 43
type input "Pit Bull"
click at [355, 495] on button "Save Changes" at bounding box center [368, 479] width 103 height 34
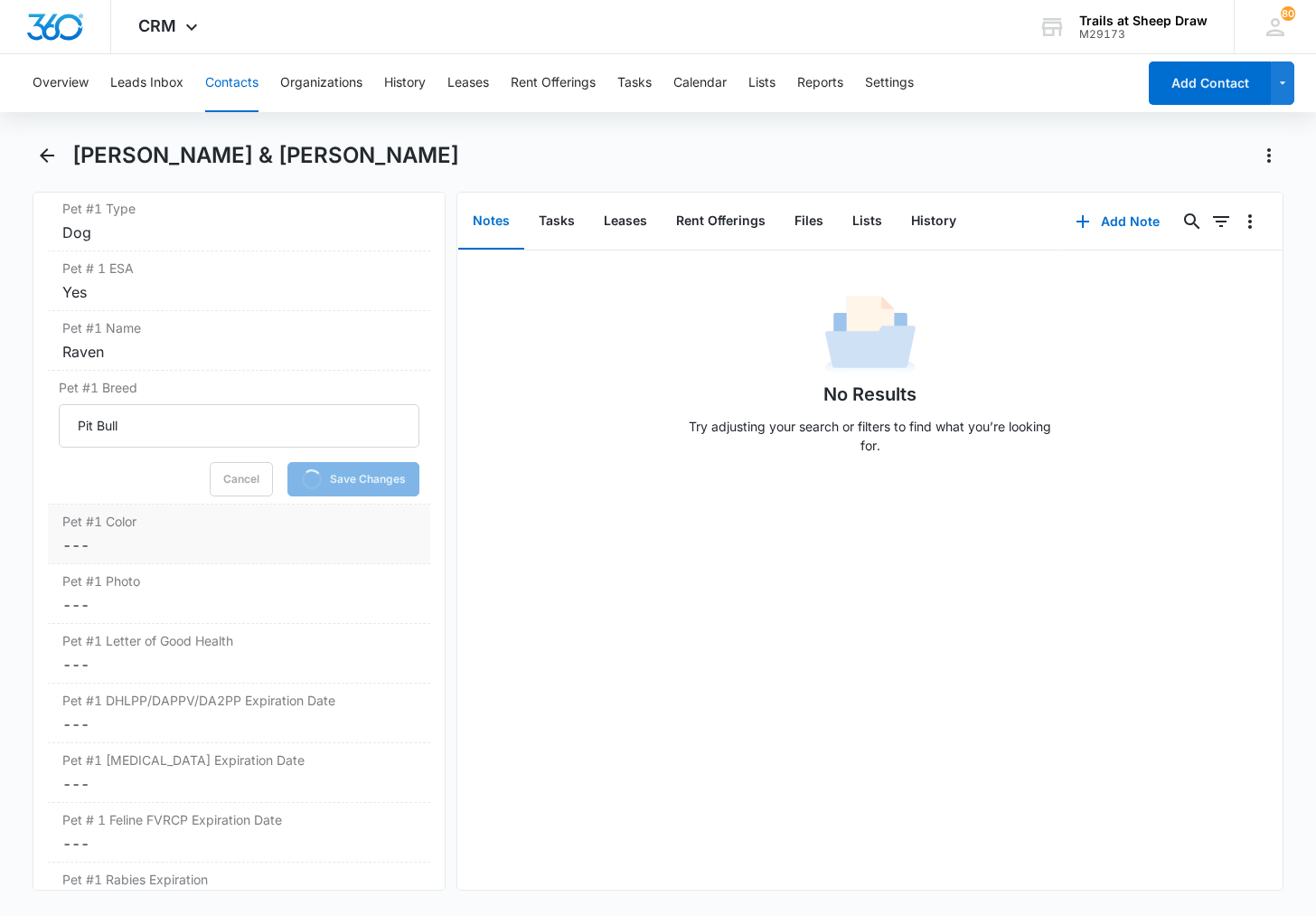
click at [165, 544] on dd "Cancel Save Changes ---" at bounding box center [239, 545] width 354 height 22
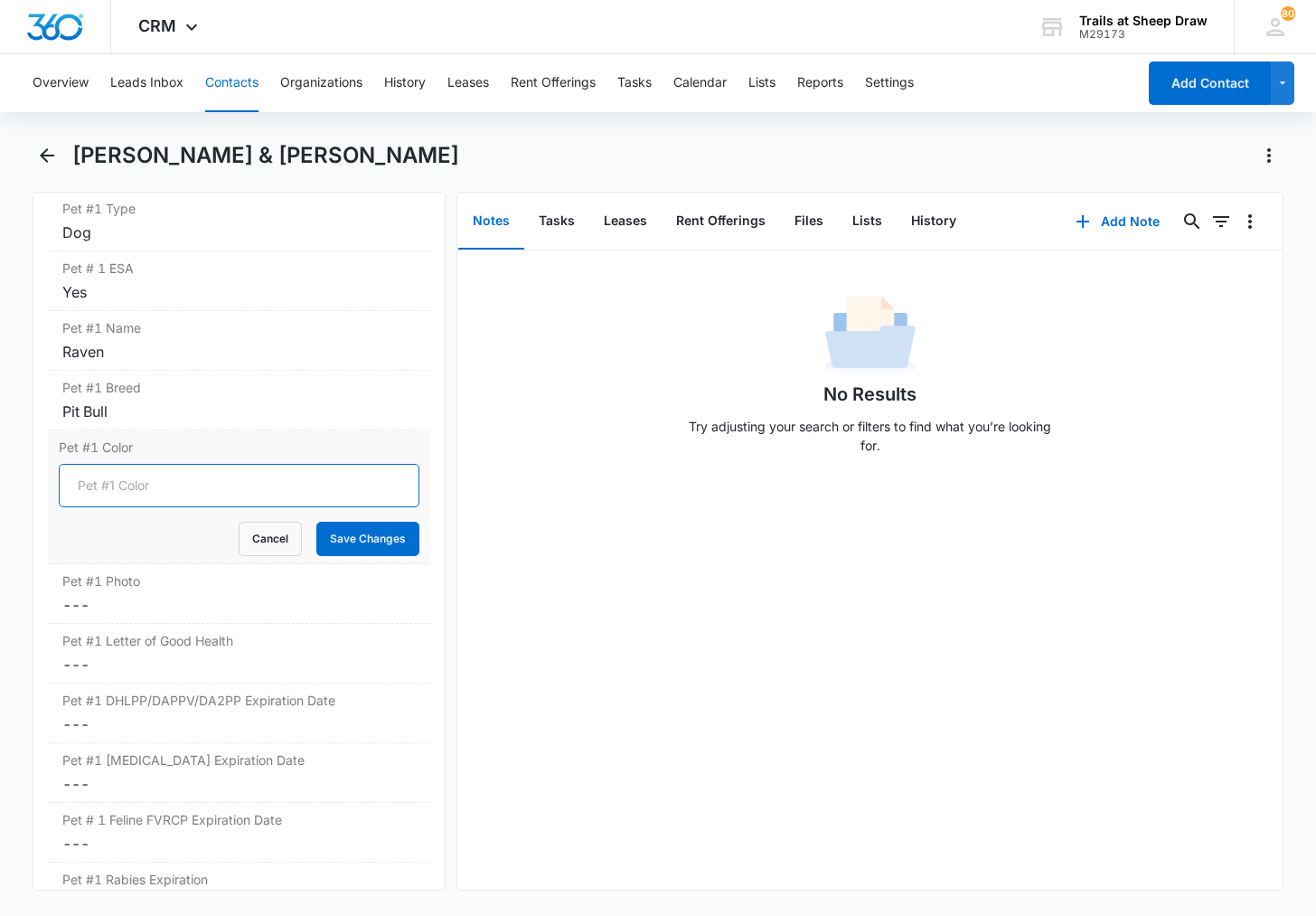
click at [166, 489] on input "Pet #1 Color" at bounding box center [239, 486] width 361 height 43
type input "black/white"
click at [382, 543] on button "Save Changes" at bounding box center [368, 539] width 103 height 34
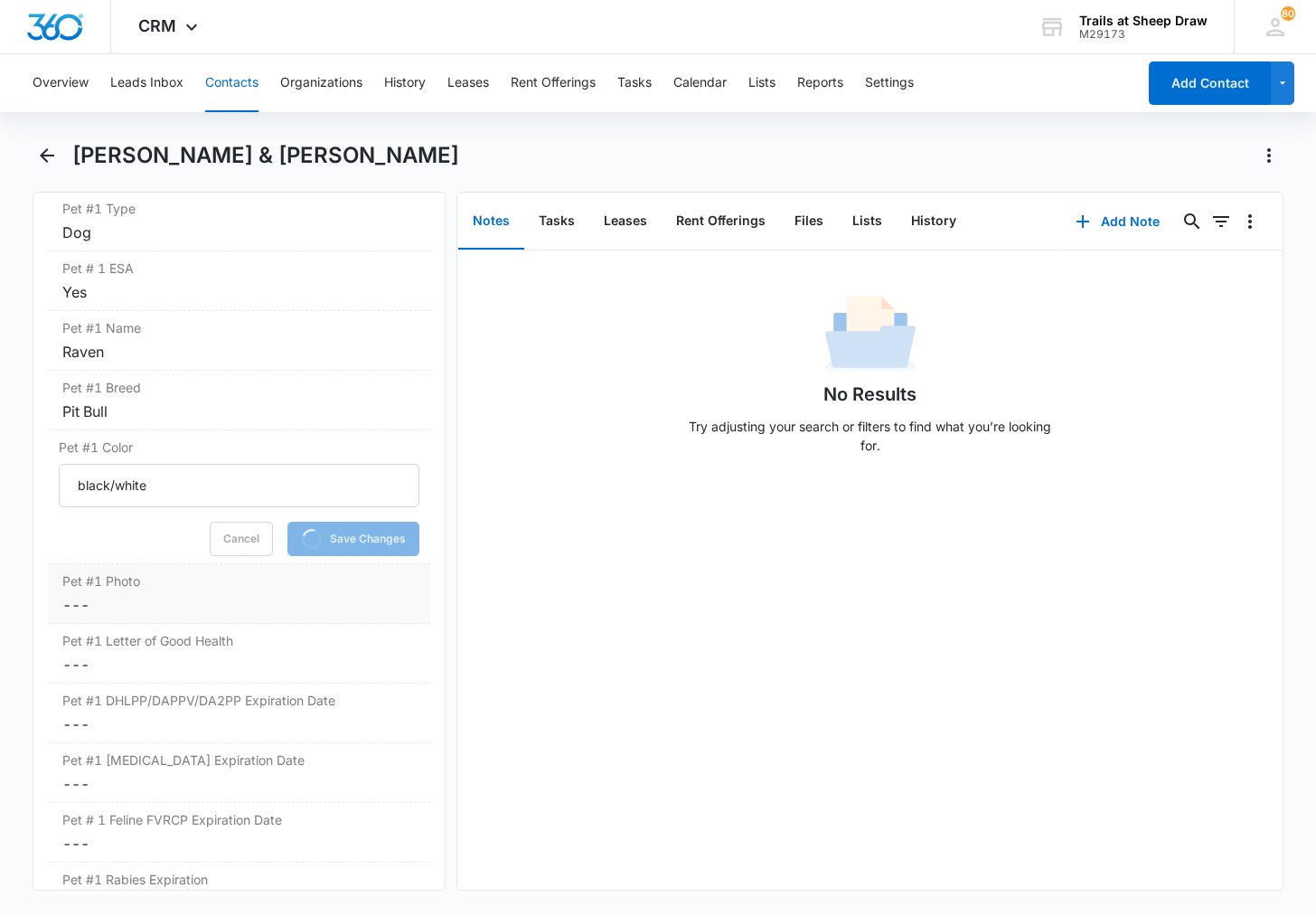
click at [208, 595] on dd "Cancel Save Changes ---" at bounding box center [239, 604] width 354 height 22
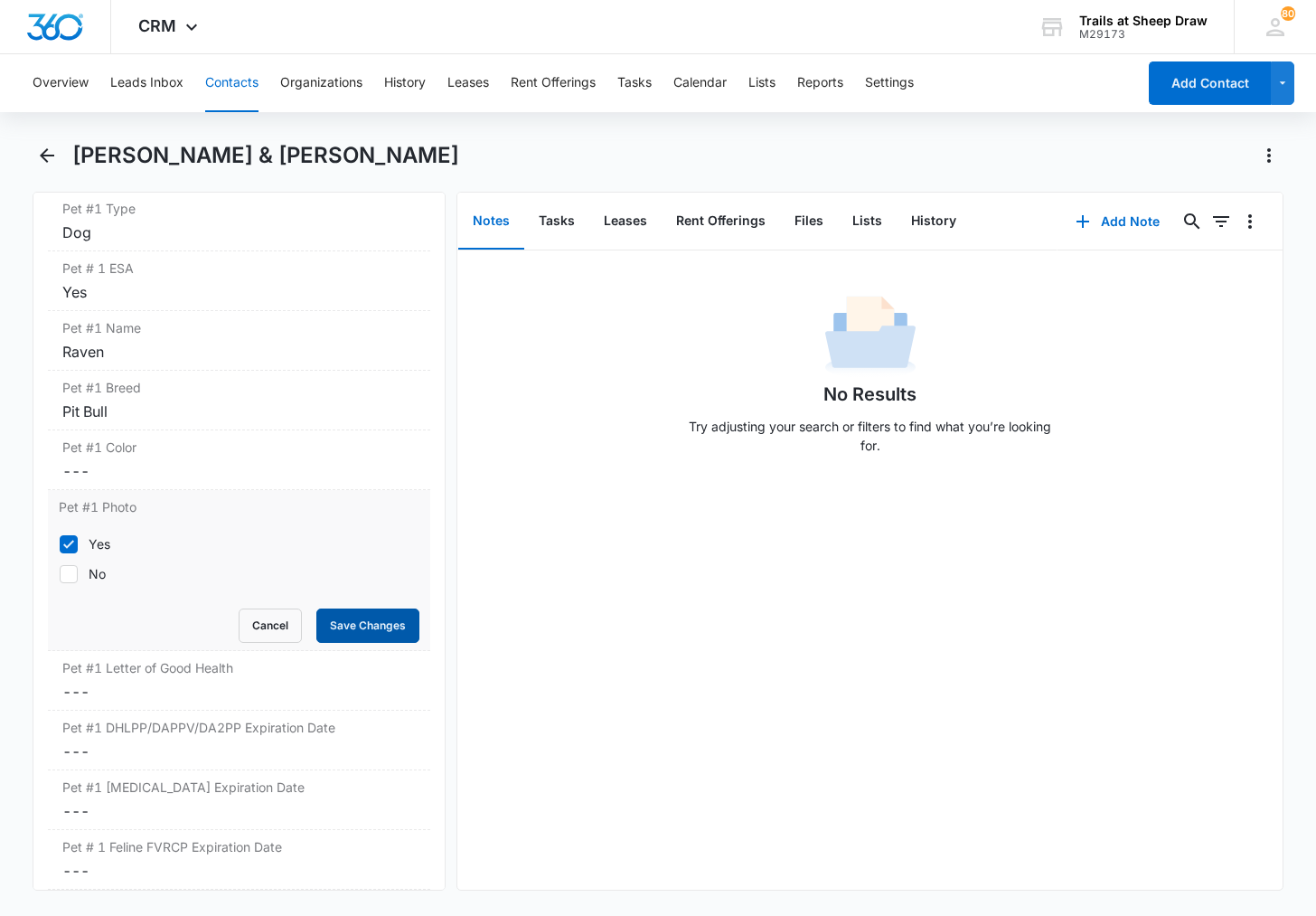
click at [332, 614] on button "Save Changes" at bounding box center [368, 625] width 103 height 34
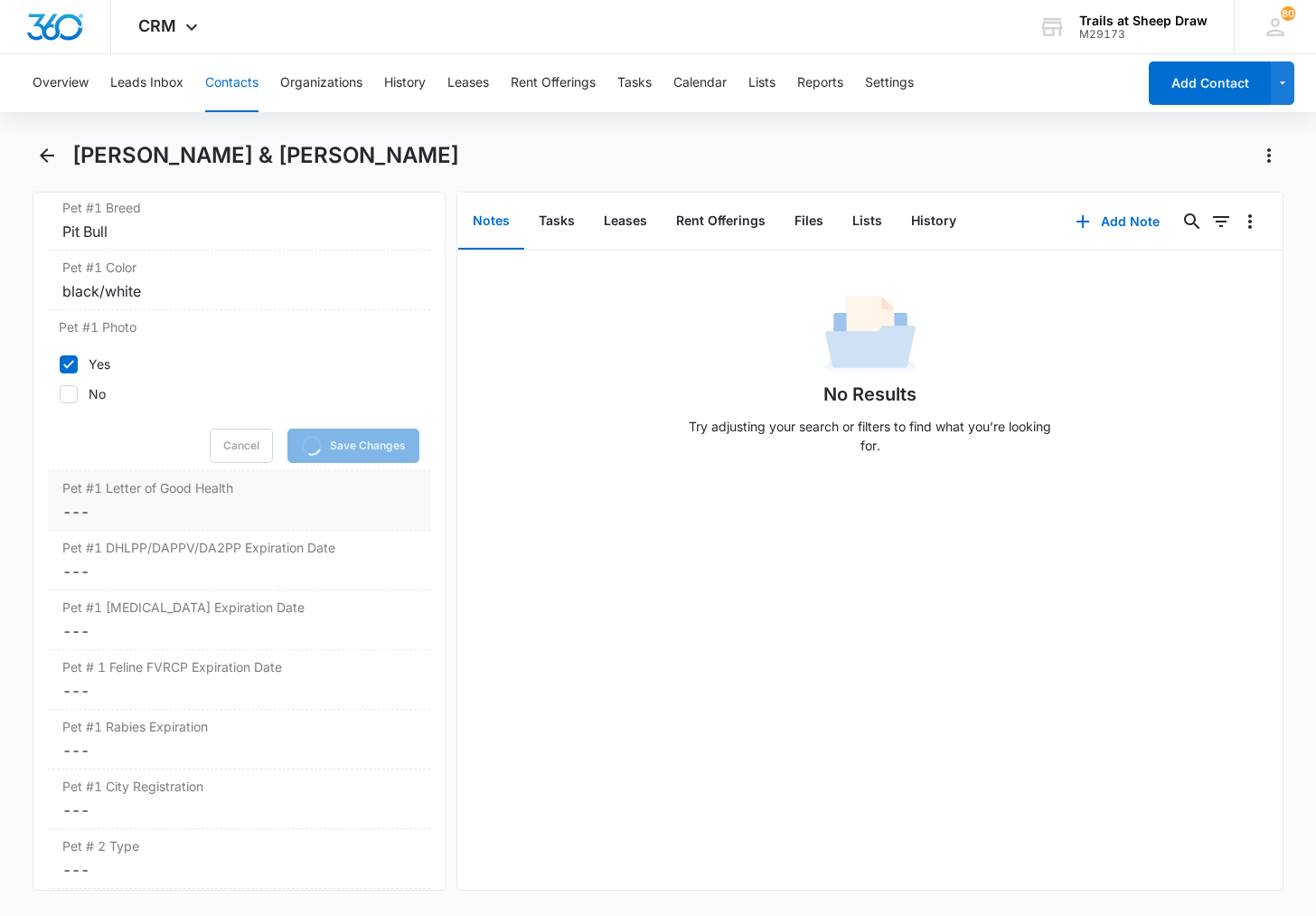
scroll to position [2662, 0]
click at [138, 511] on dd "Cancel Save Changes ---" at bounding box center [239, 511] width 354 height 22
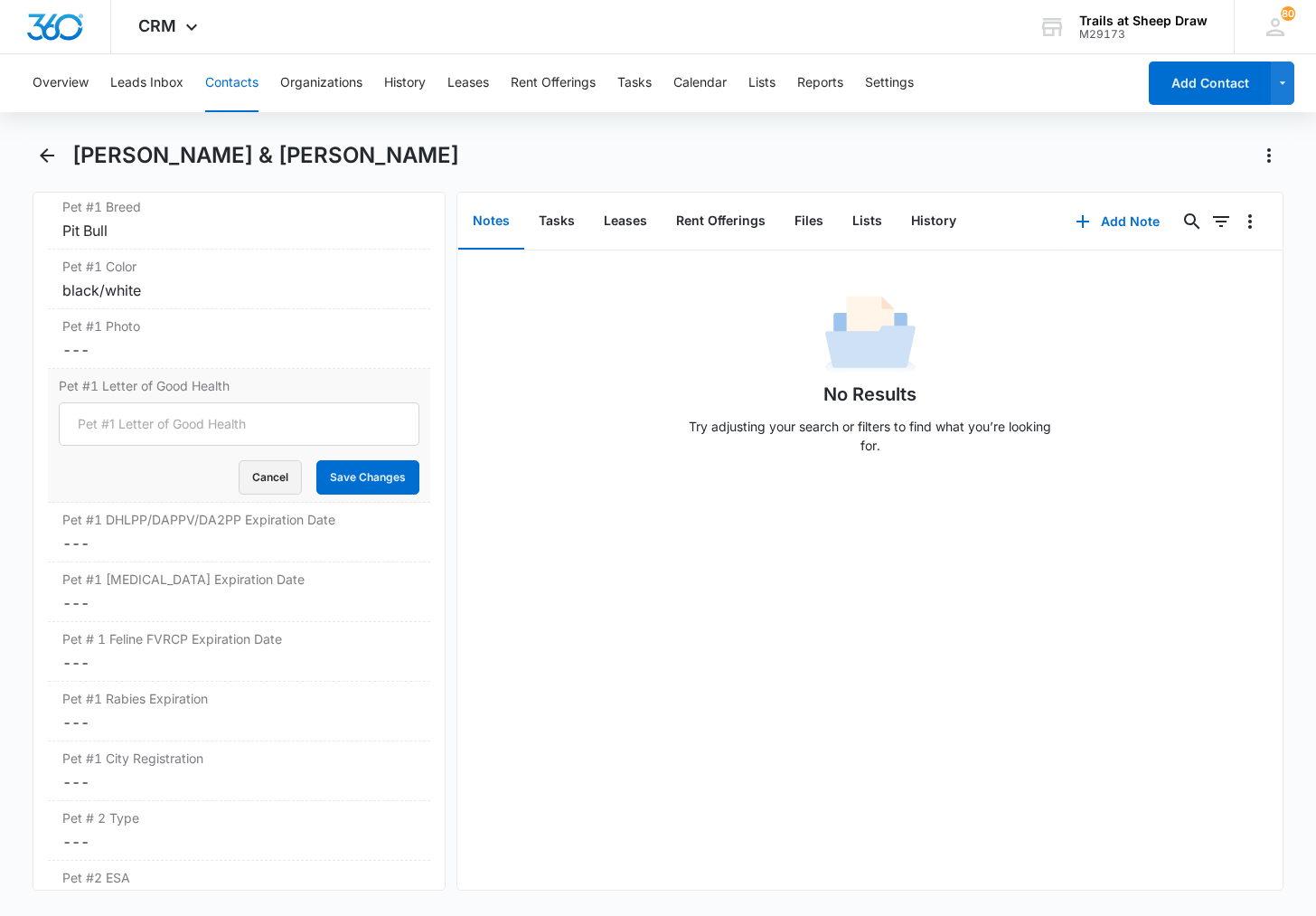
click at [260, 469] on button "Cancel" at bounding box center [270, 477] width 63 height 34
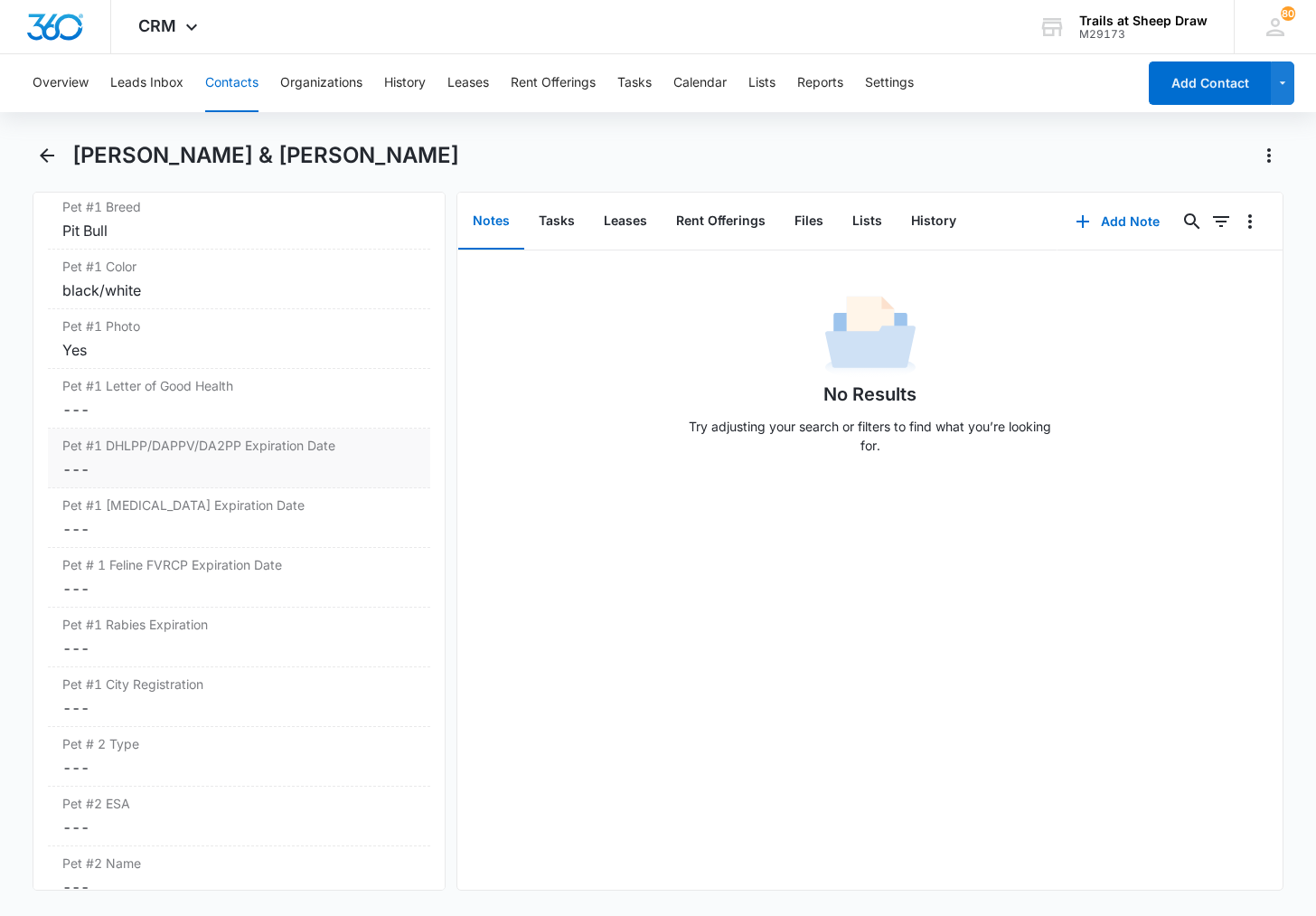
click at [133, 474] on dd "Cancel Save Changes ---" at bounding box center [239, 469] width 354 height 22
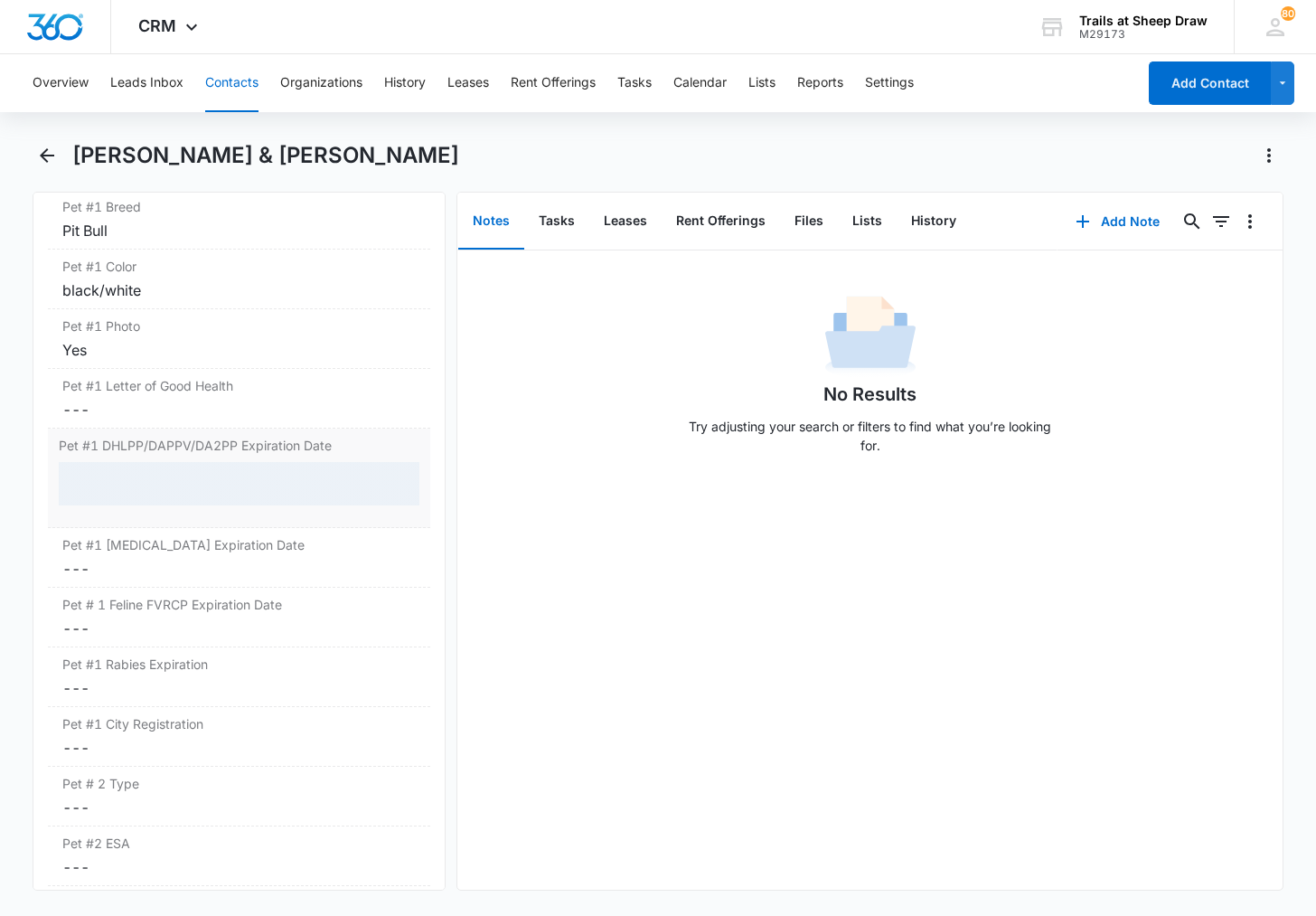
click at [138, 485] on div at bounding box center [239, 484] width 361 height 43
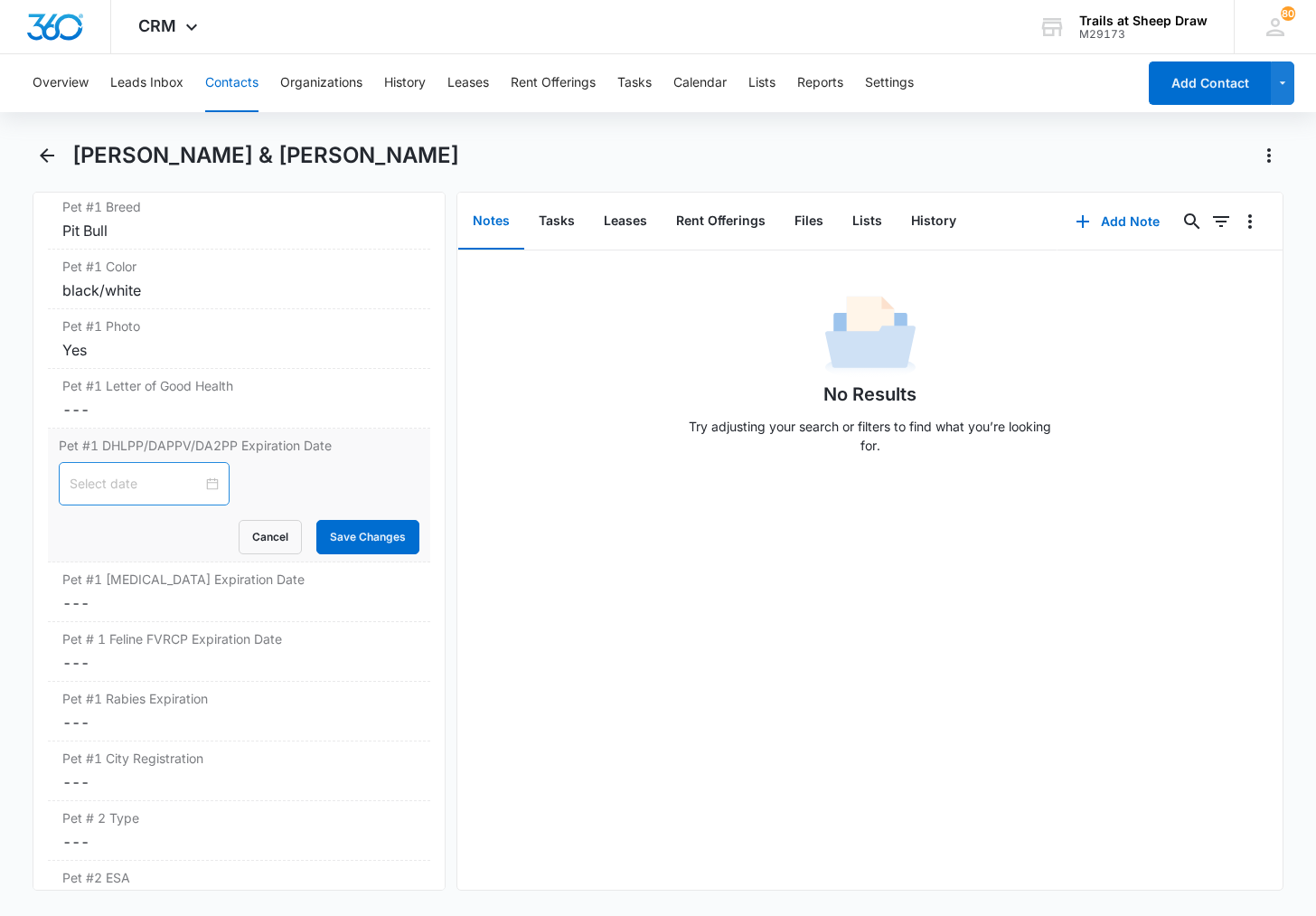
click at [156, 488] on input at bounding box center [136, 484] width 133 height 20
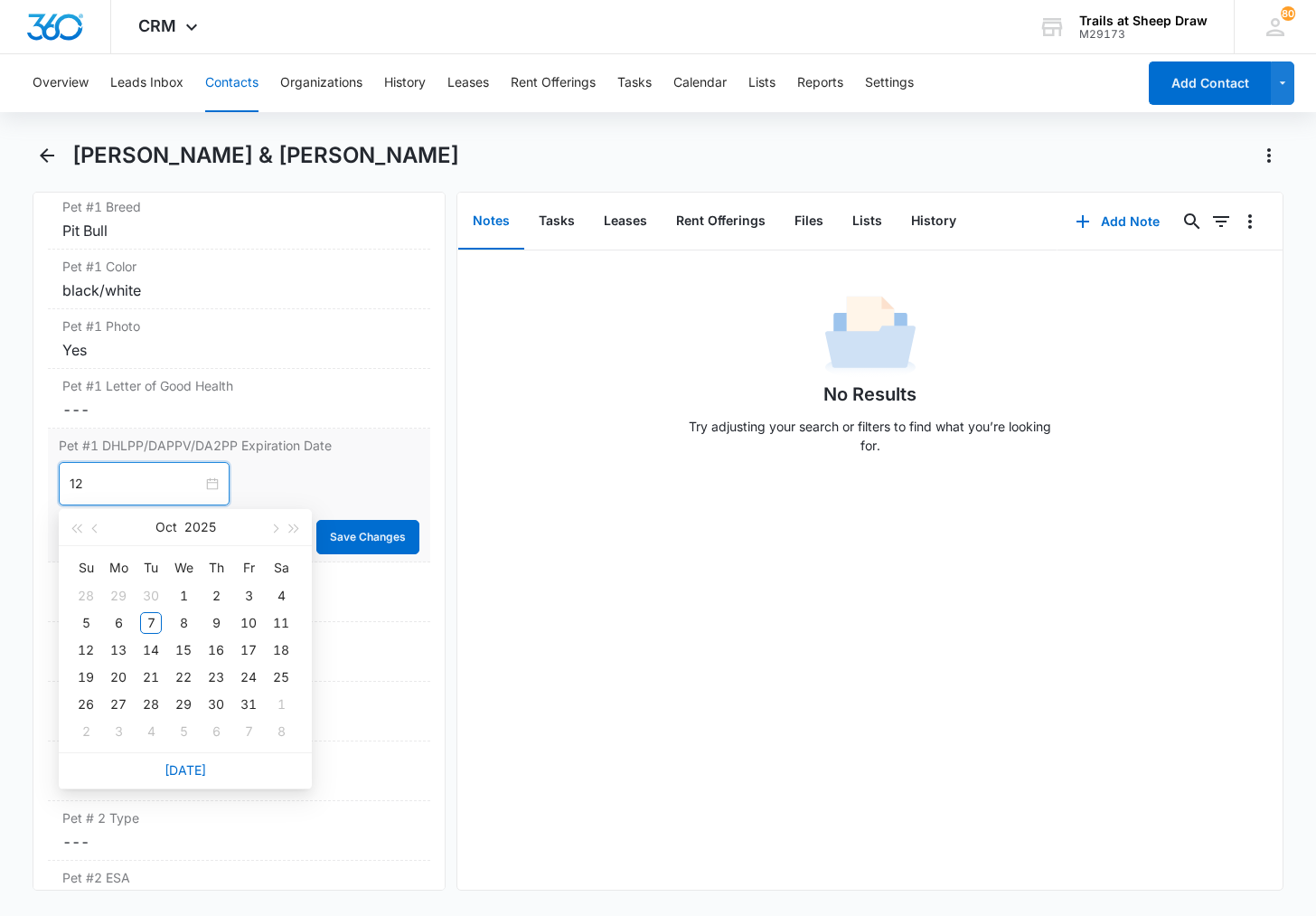
click at [208, 479] on div "12" at bounding box center [144, 484] width 171 height 43
click at [291, 524] on button "button" at bounding box center [295, 527] width 20 height 36
click at [275, 530] on span "button" at bounding box center [273, 528] width 9 height 9
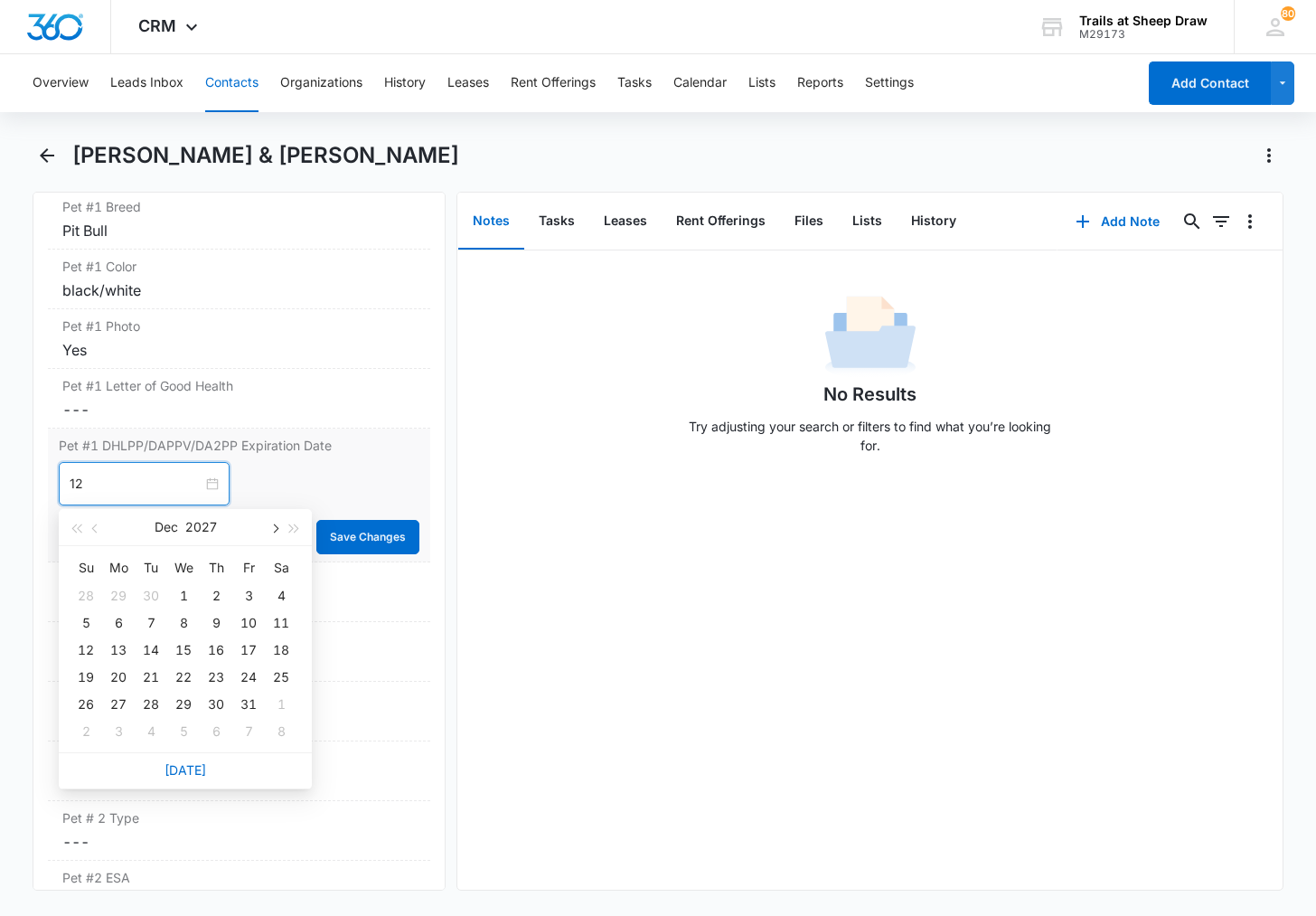
click at [275, 530] on span "button" at bounding box center [273, 528] width 9 height 9
click at [91, 530] on button "button" at bounding box center [95, 527] width 20 height 36
click at [282, 592] on div "4" at bounding box center [281, 596] width 22 height 22
type input "[DATE]"
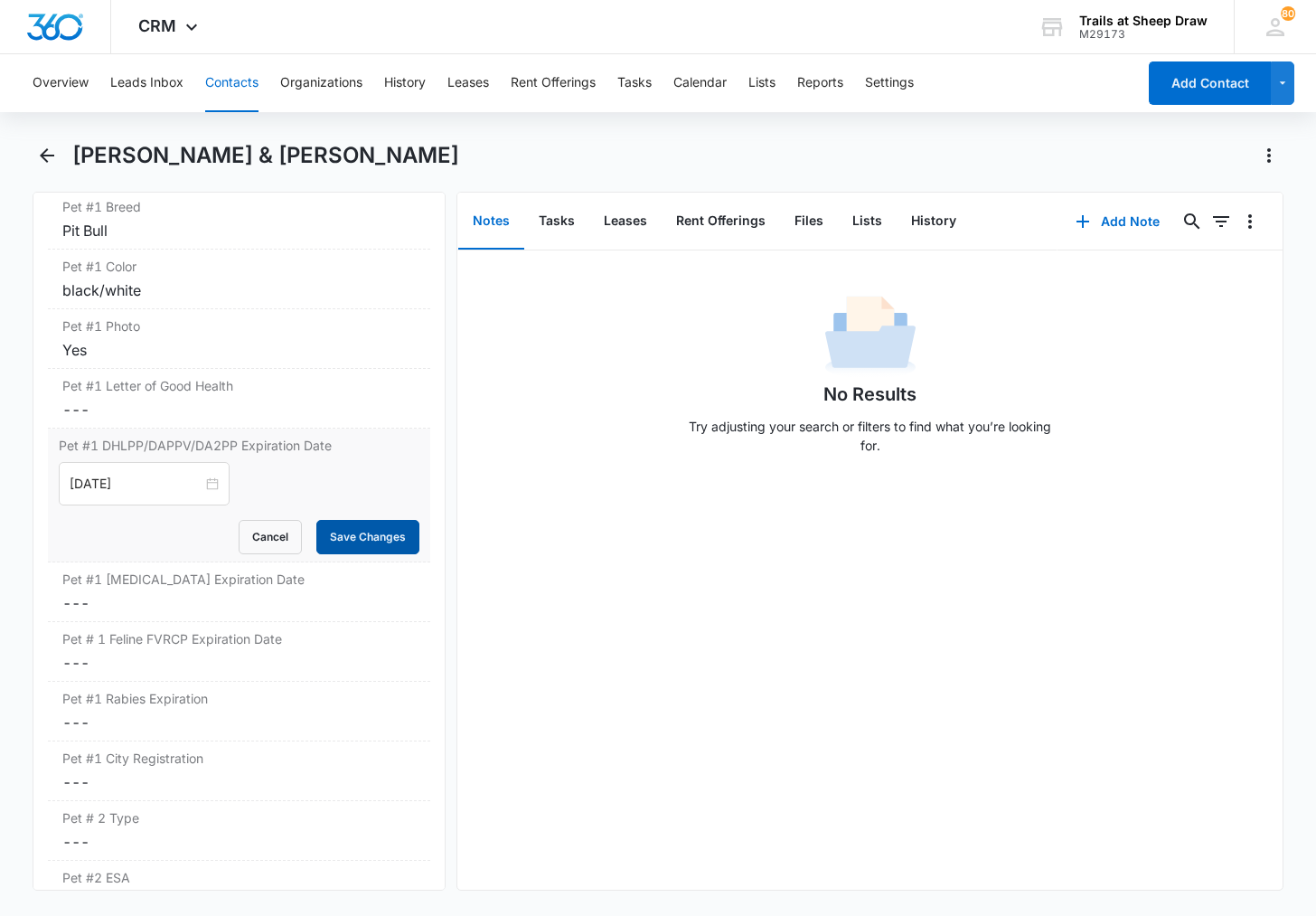
click at [372, 539] on button "Save Changes" at bounding box center [368, 537] width 103 height 34
click at [181, 593] on dd "Cancel Save Changes ---" at bounding box center [239, 602] width 354 height 22
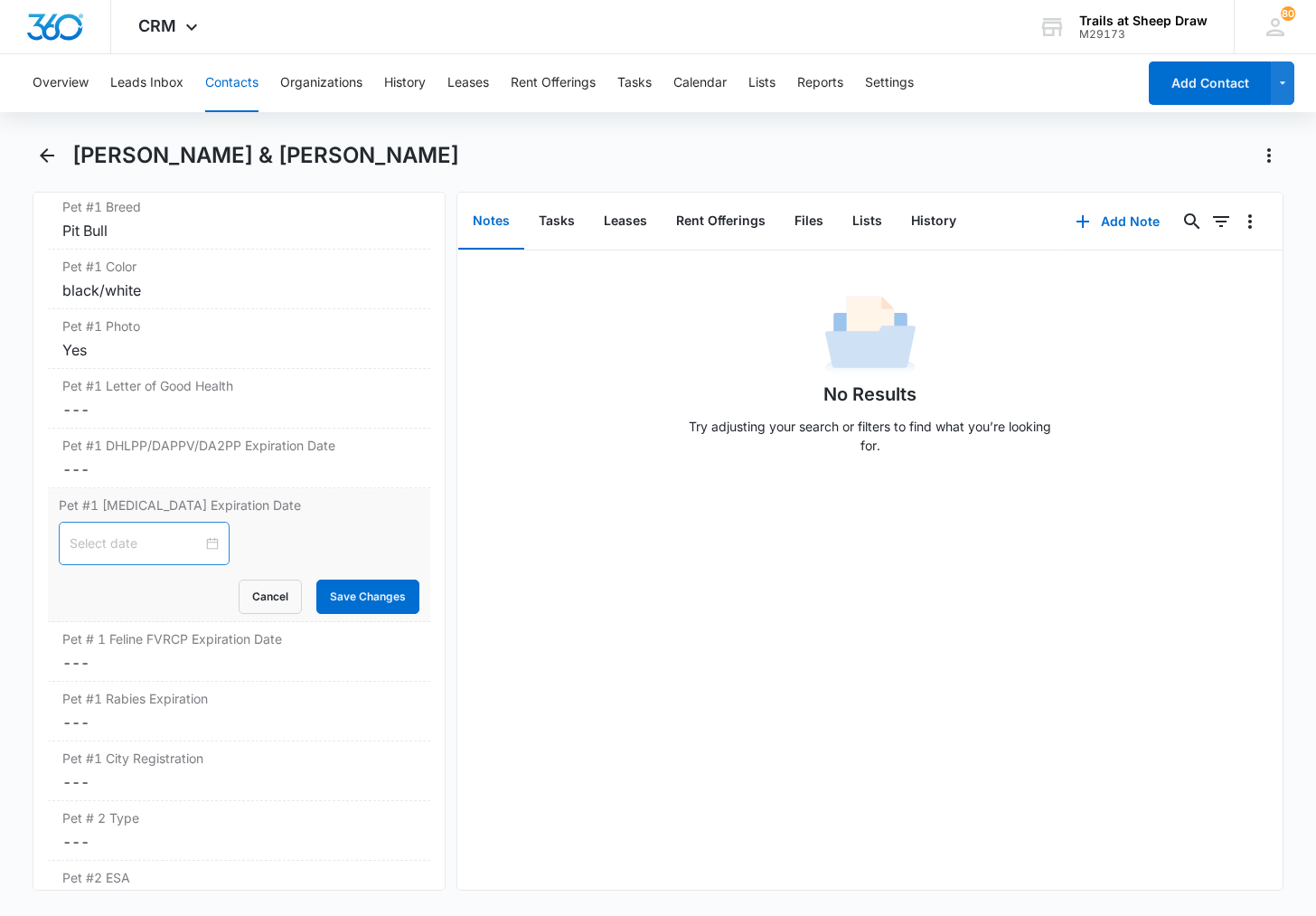
click at [214, 536] on div at bounding box center [144, 544] width 171 height 43
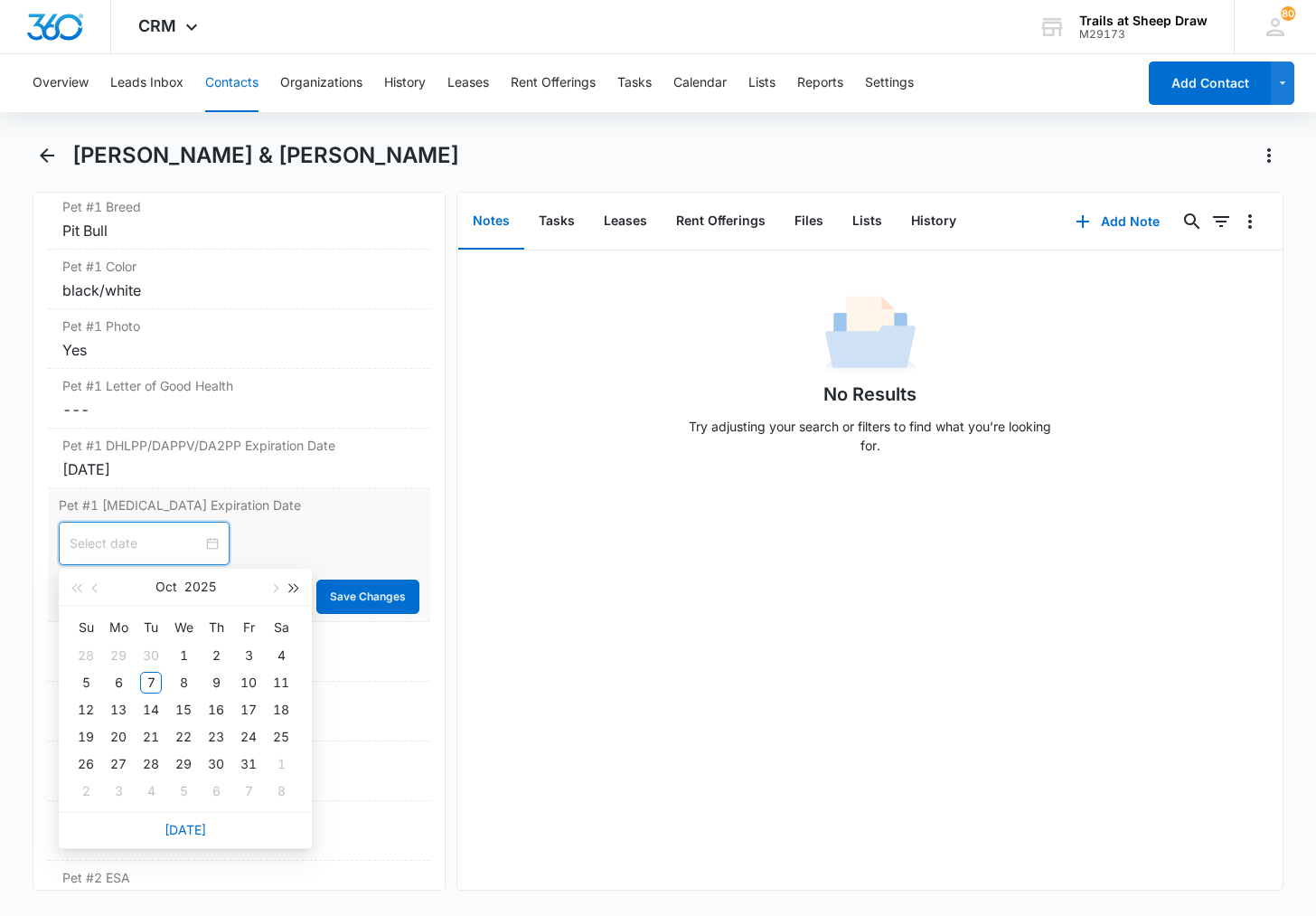
click at [298, 583] on button "button" at bounding box center [295, 587] width 20 height 36
click at [271, 587] on span "button" at bounding box center [273, 588] width 9 height 9
click at [78, 588] on span "button" at bounding box center [76, 588] width 9 height 9
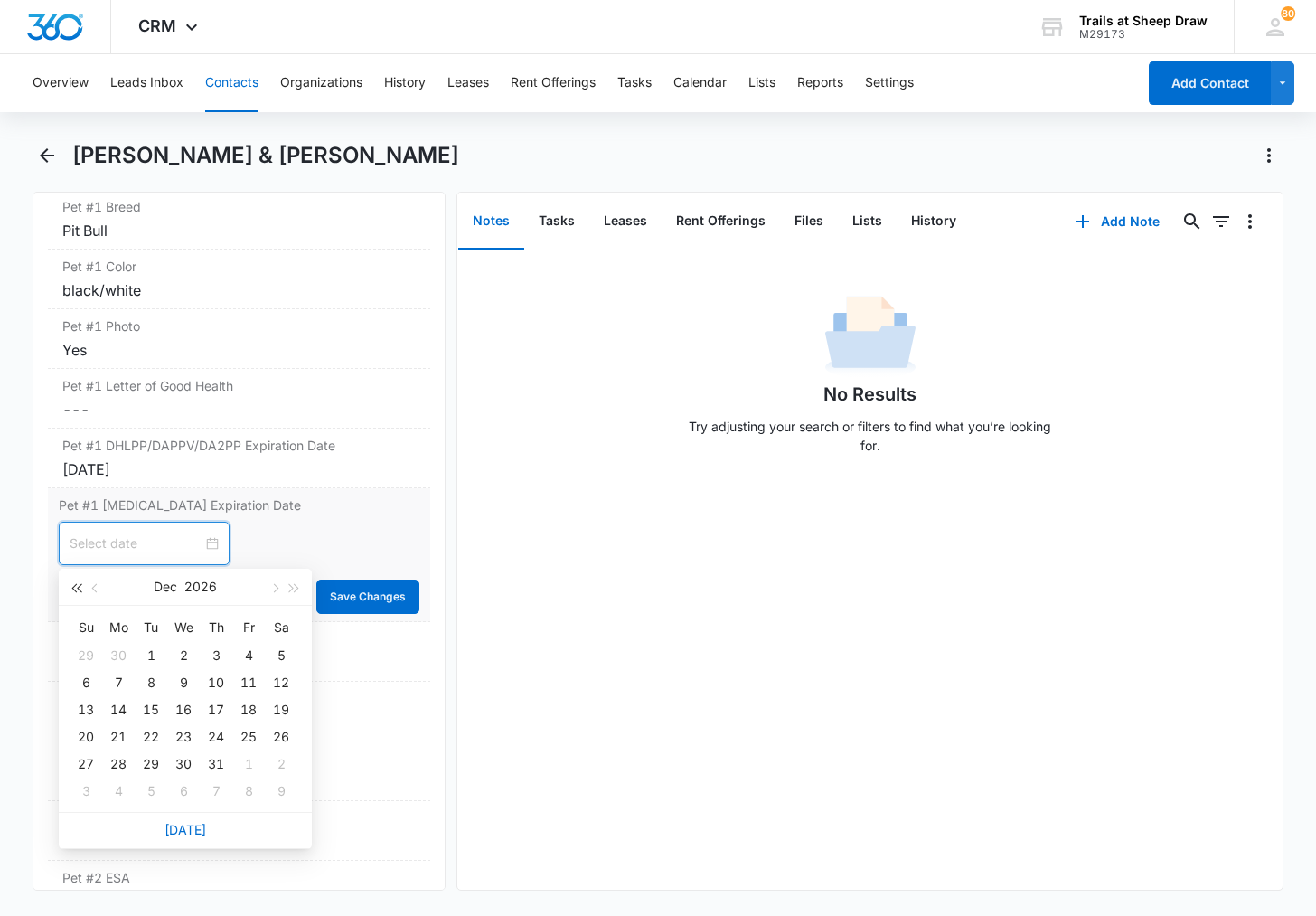
click at [78, 588] on span "button" at bounding box center [76, 588] width 9 height 9
click at [286, 730] on div "27" at bounding box center [281, 737] width 22 height 22
type input "[DATE]"
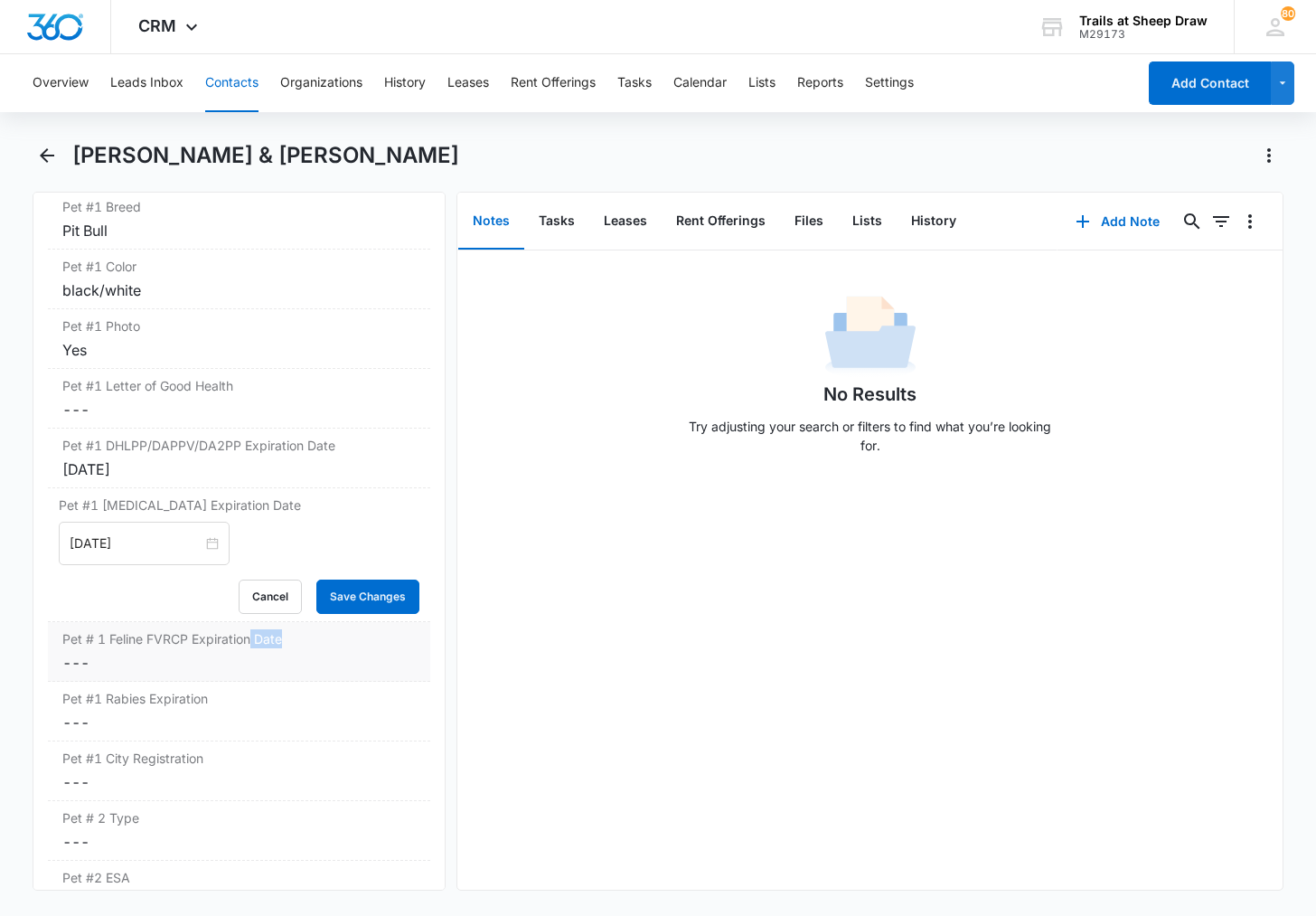
drag, startPoint x: 360, startPoint y: 625, endPoint x: 247, endPoint y: 625, distance: 113.0
click at [248, 628] on div "Pet # 1 Feline FVRCP Expiration Date Cancel Save Changes ---" at bounding box center [239, 652] width 382 height 60
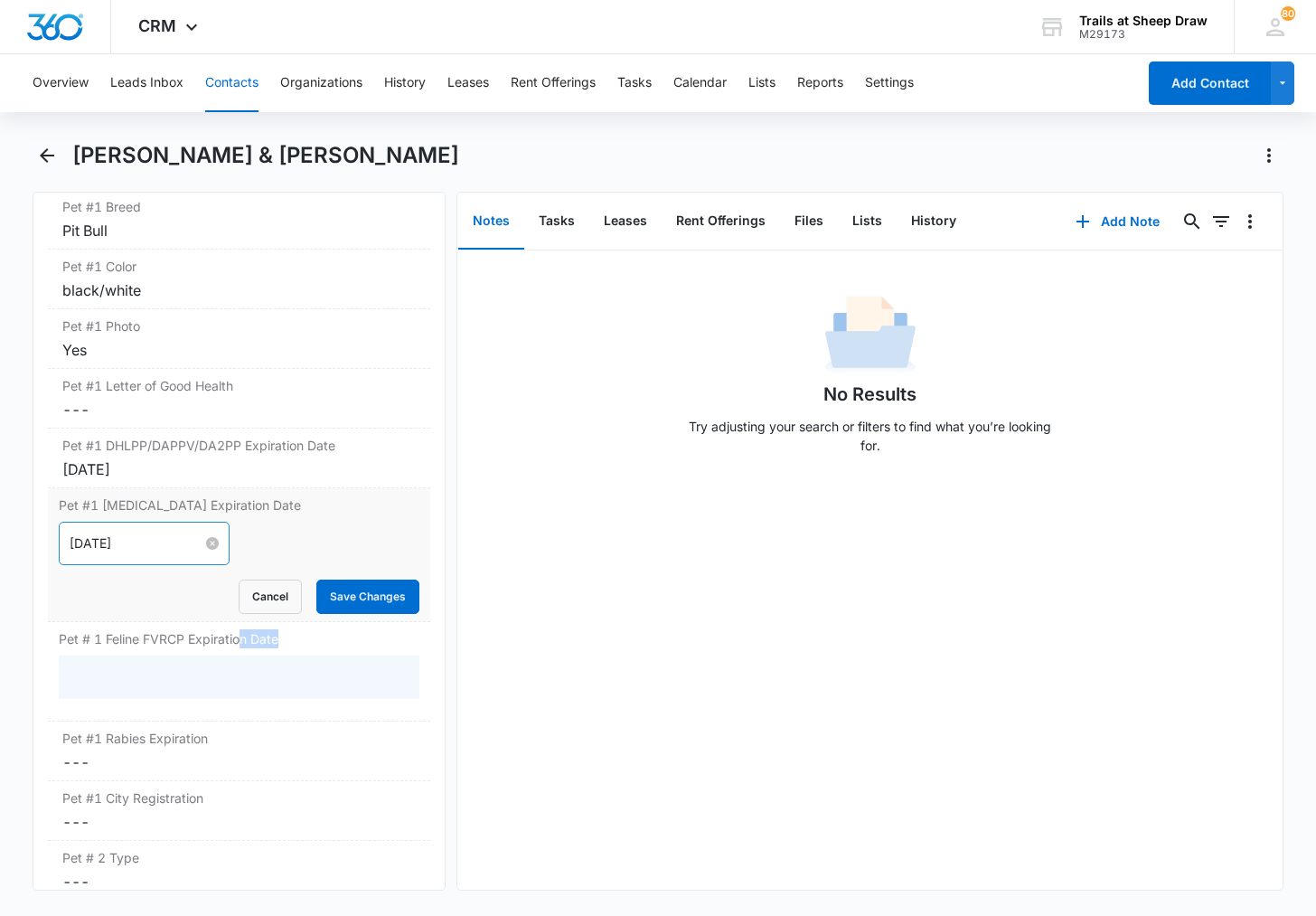
drag, startPoint x: 247, startPoint y: 625, endPoint x: 198, endPoint y: 548, distance: 91.3
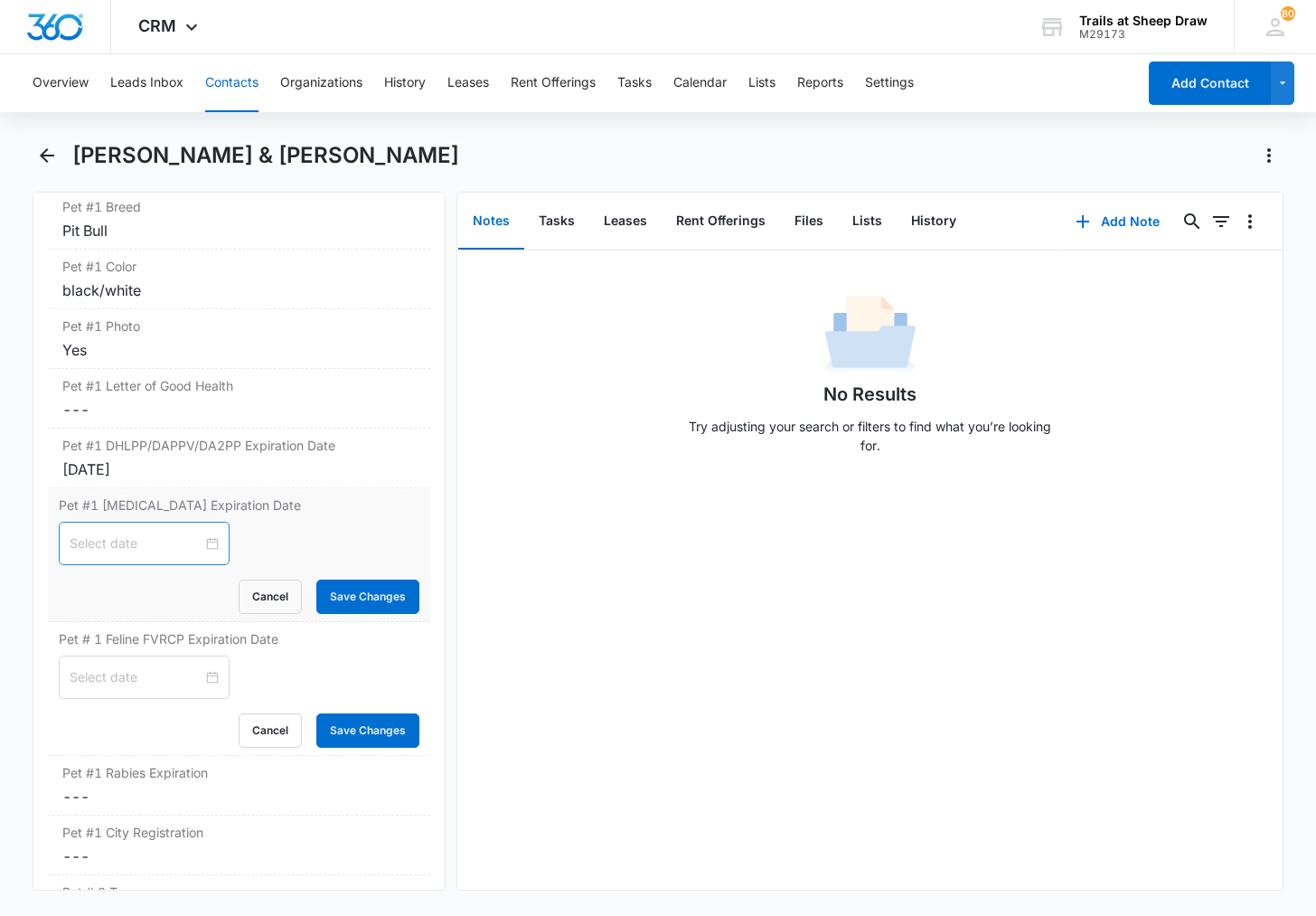
click at [199, 538] on div at bounding box center [144, 544] width 149 height 20
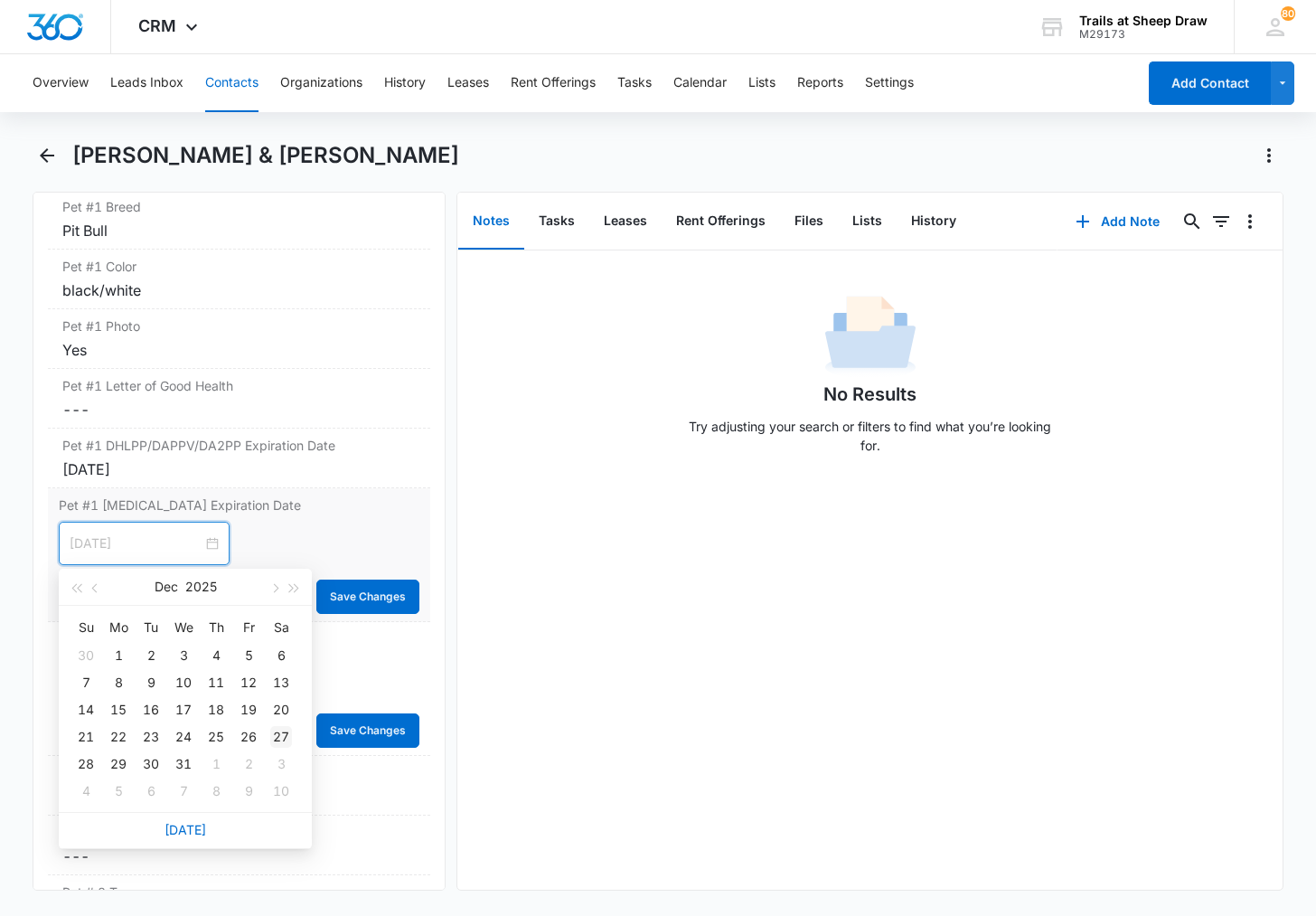
type input "[DATE]"
click at [283, 737] on div "27" at bounding box center [281, 737] width 22 height 22
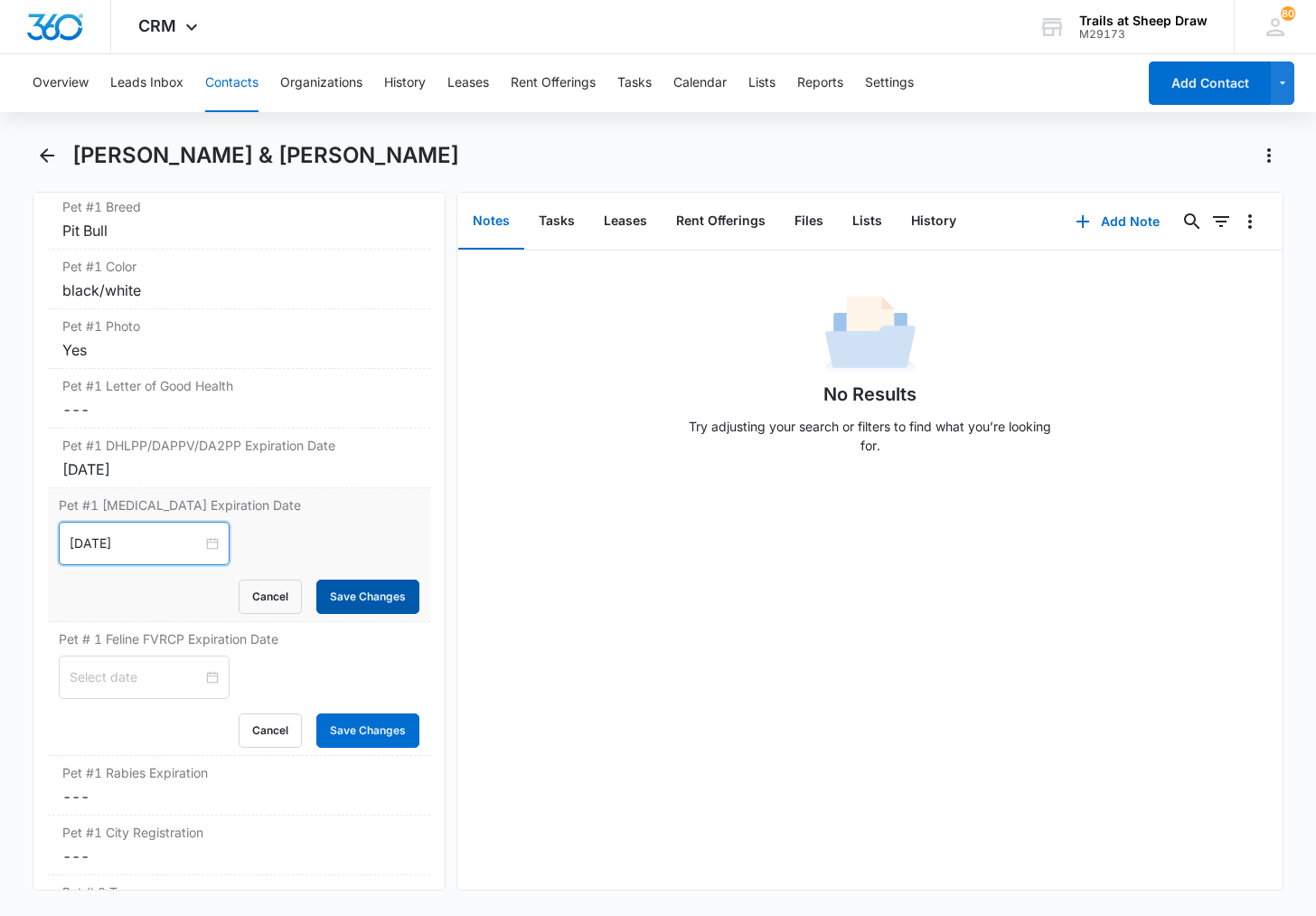
click at [355, 586] on button "Save Changes" at bounding box center [368, 597] width 103 height 34
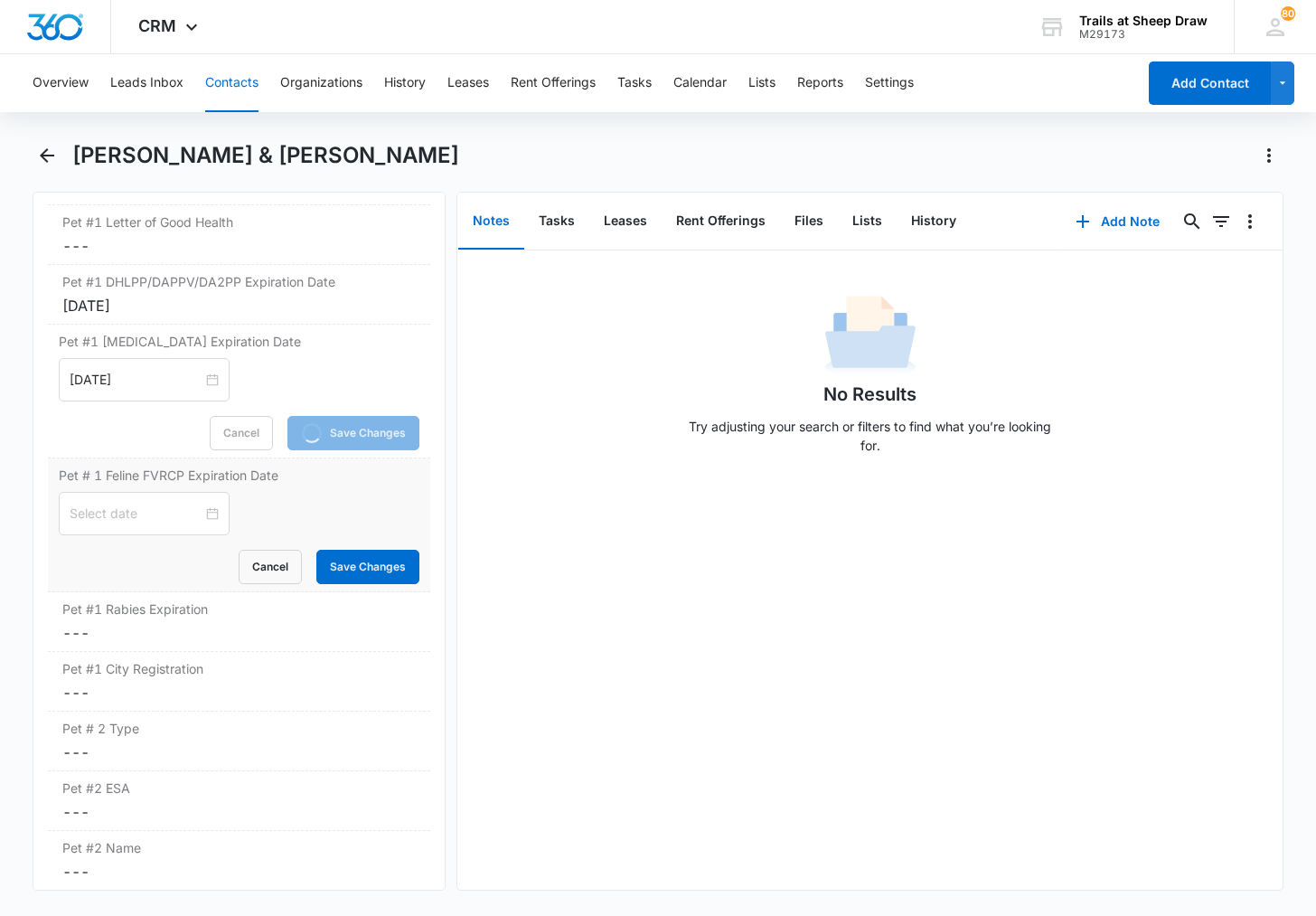
scroll to position [2842, 0]
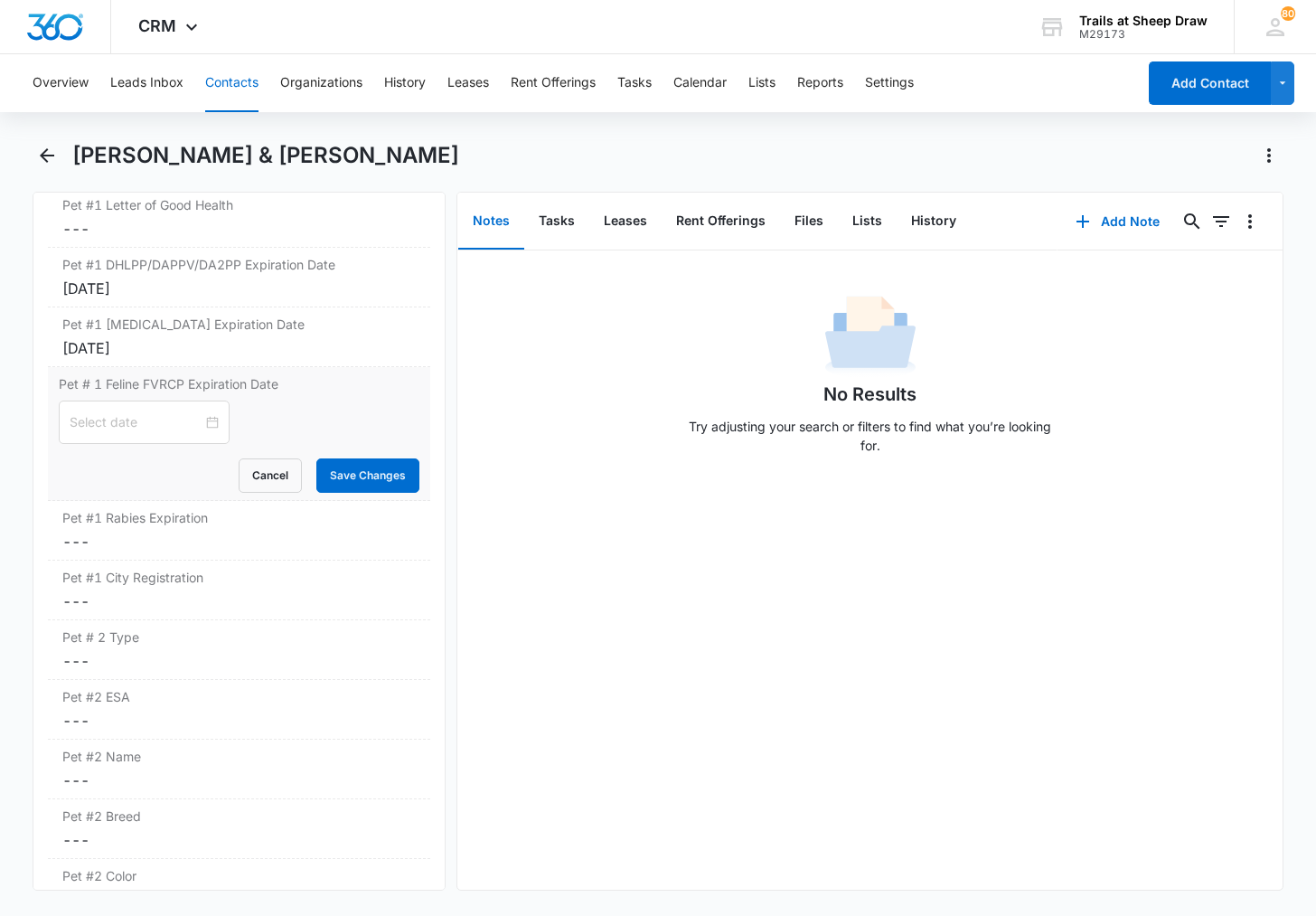
click at [251, 496] on div "Pet # 1 Feline FVRCP Expiration Date Cancel Save Changes" at bounding box center [239, 433] width 382 height 134
click at [257, 479] on button "Cancel" at bounding box center [270, 475] width 63 height 34
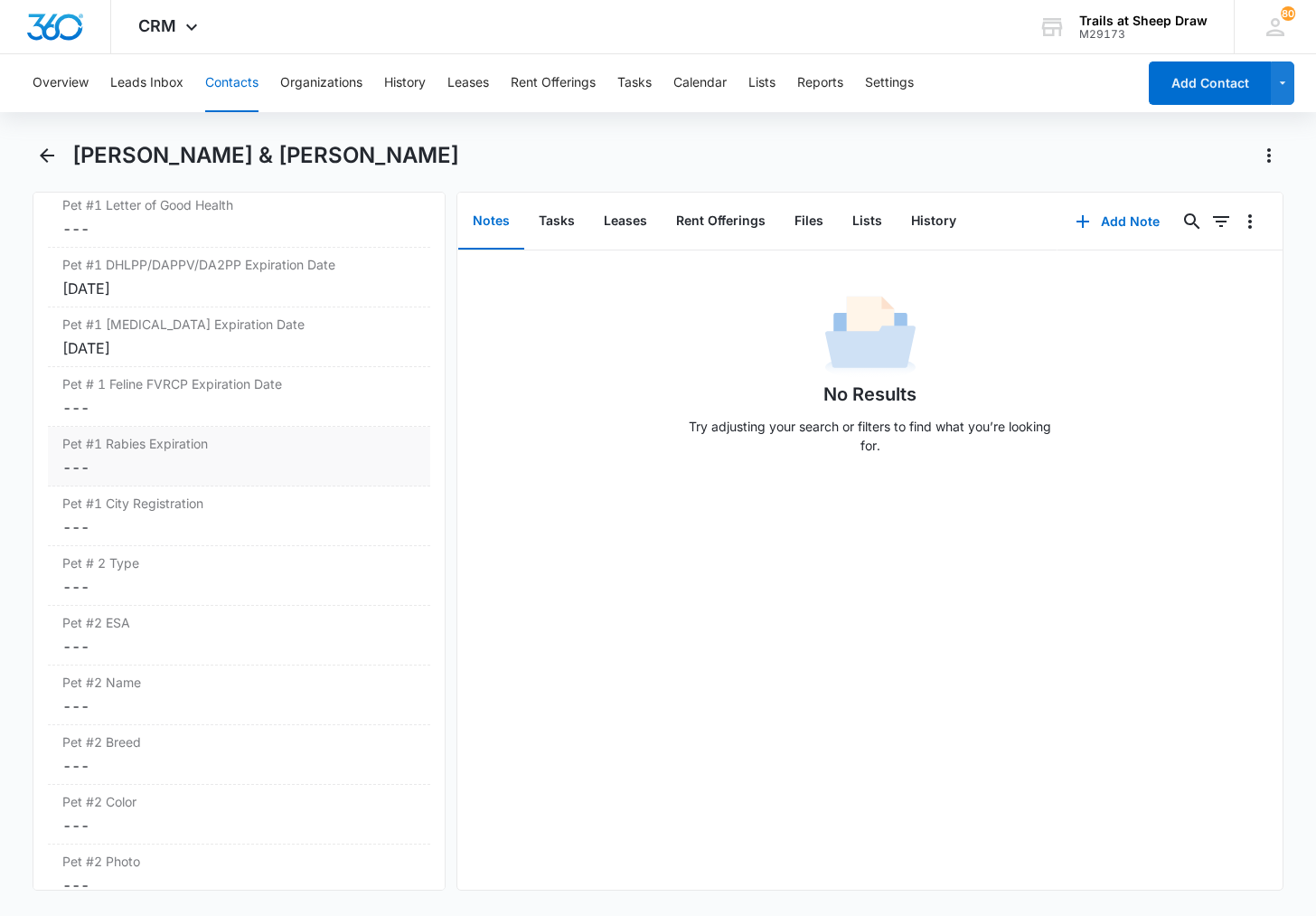
click at [134, 467] on dd "Cancel Save Changes ---" at bounding box center [239, 467] width 354 height 22
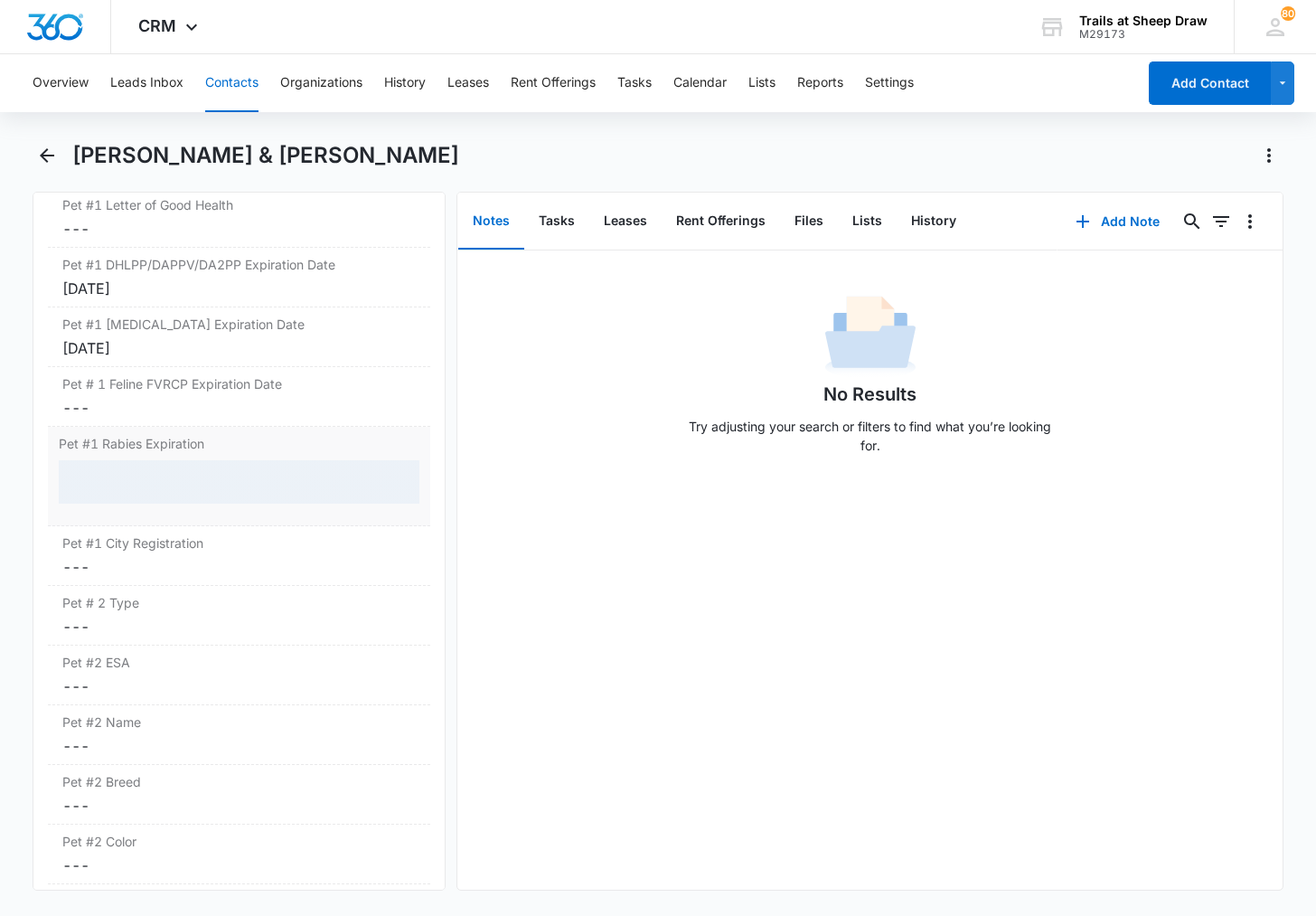
click at [153, 489] on div at bounding box center [239, 482] width 361 height 43
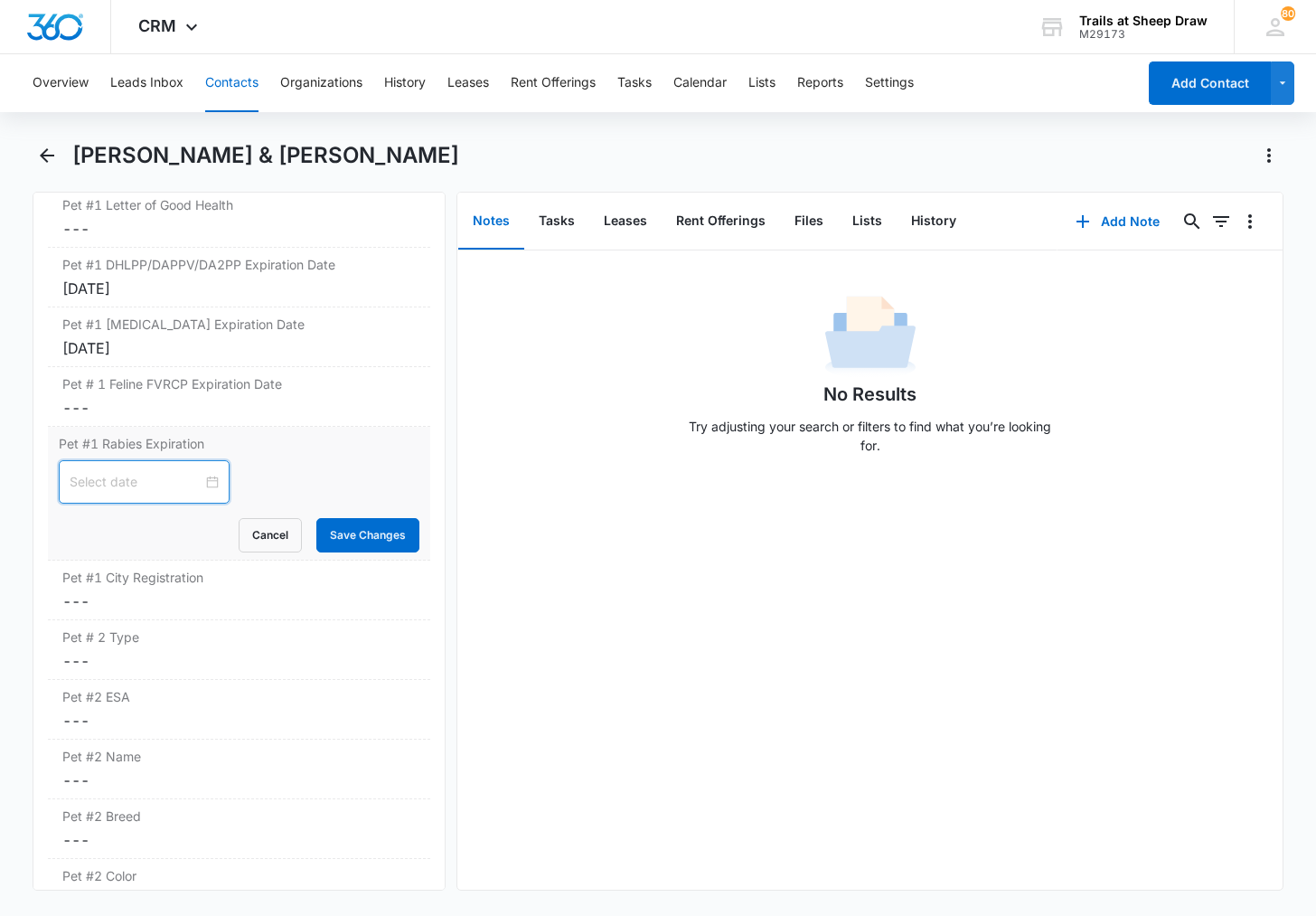
drag, startPoint x: 172, startPoint y: 484, endPoint x: 184, endPoint y: 482, distance: 12.2
click at [172, 483] on input at bounding box center [136, 482] width 133 height 20
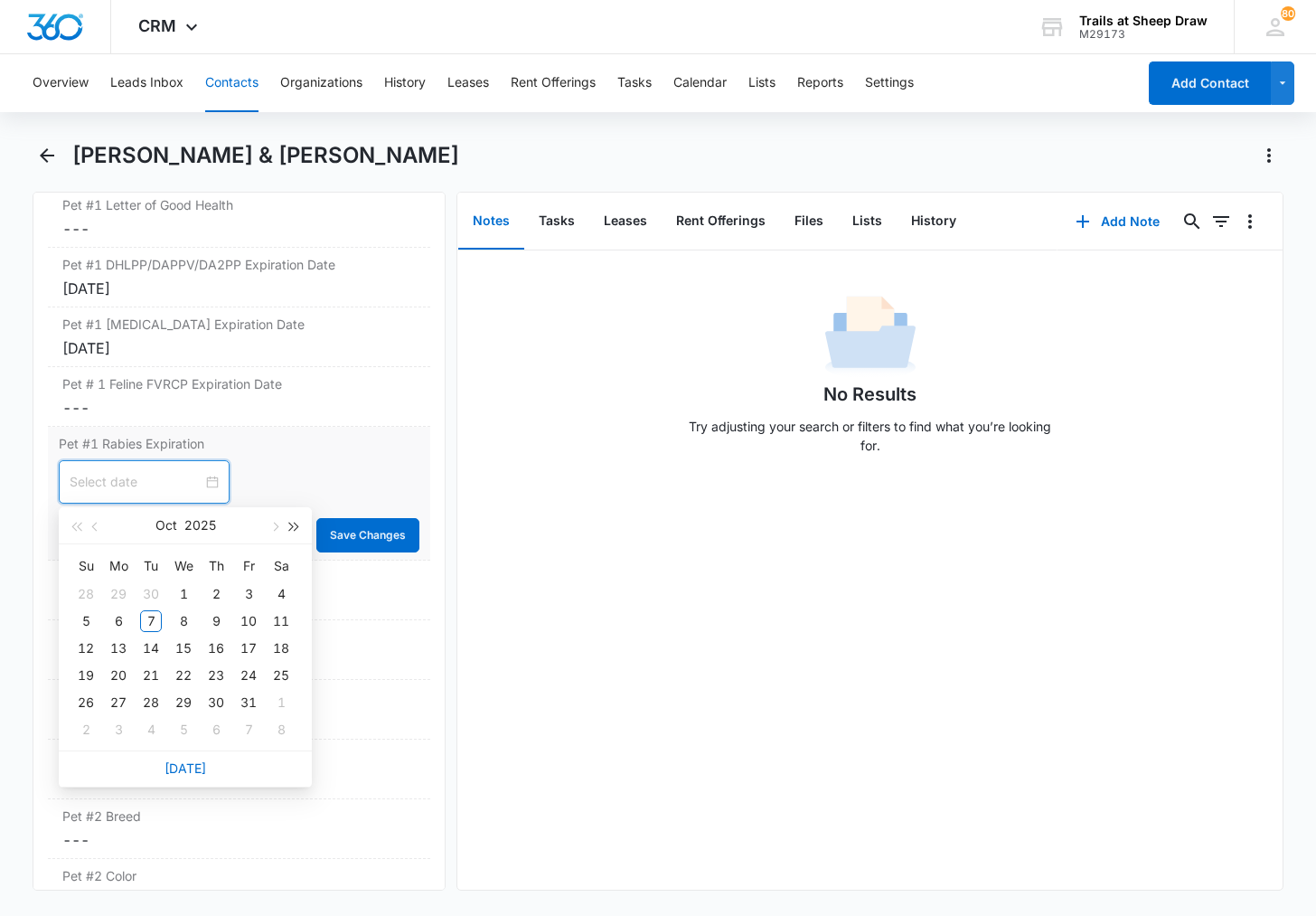
click at [297, 527] on span "button" at bounding box center [294, 527] width 9 height 9
click at [80, 532] on button "button" at bounding box center [76, 525] width 20 height 36
click at [270, 527] on span "button" at bounding box center [273, 527] width 9 height 9
click at [278, 681] on div "27" at bounding box center [281, 675] width 22 height 22
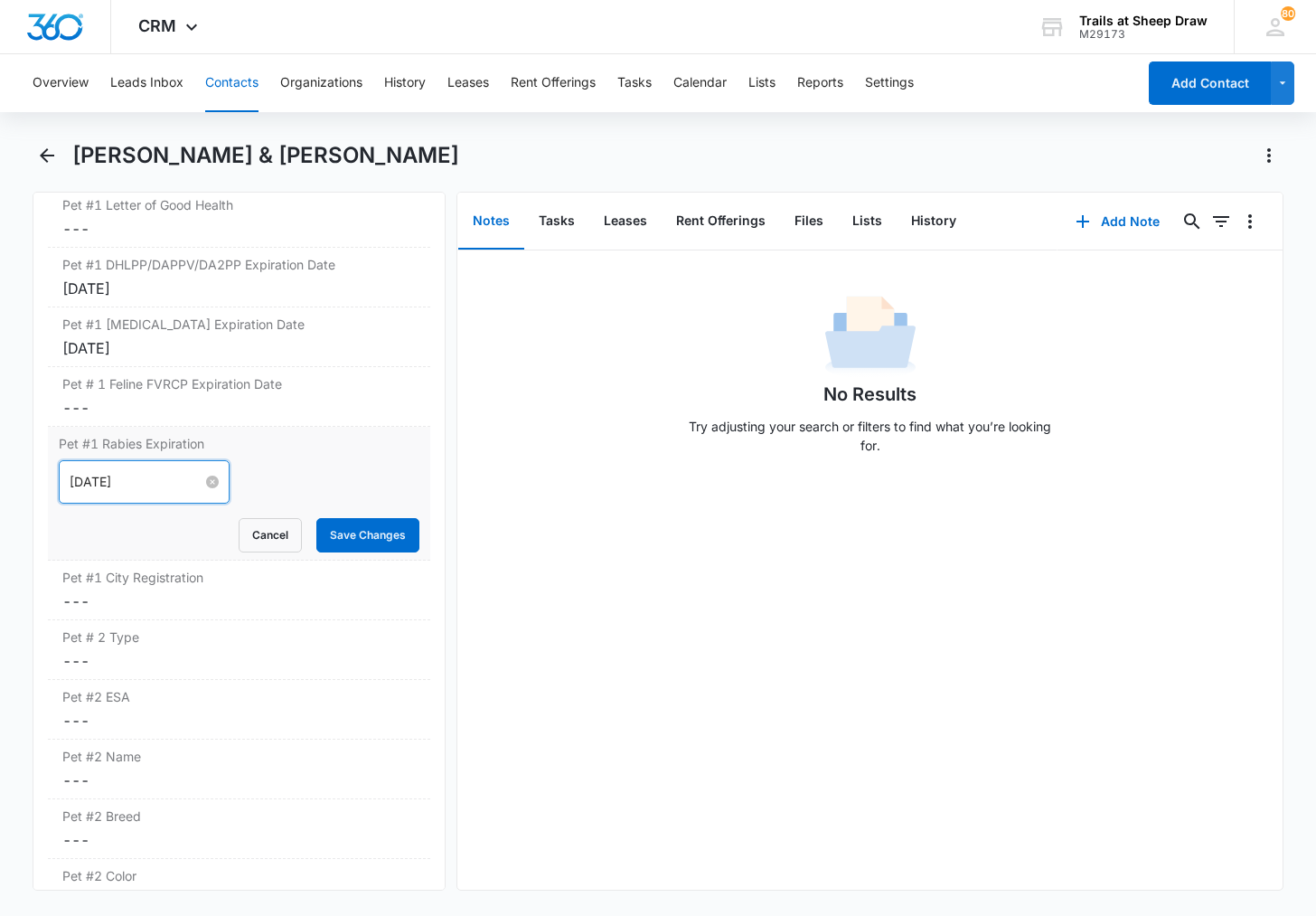
click at [195, 478] on div "[DATE]" at bounding box center [144, 482] width 149 height 20
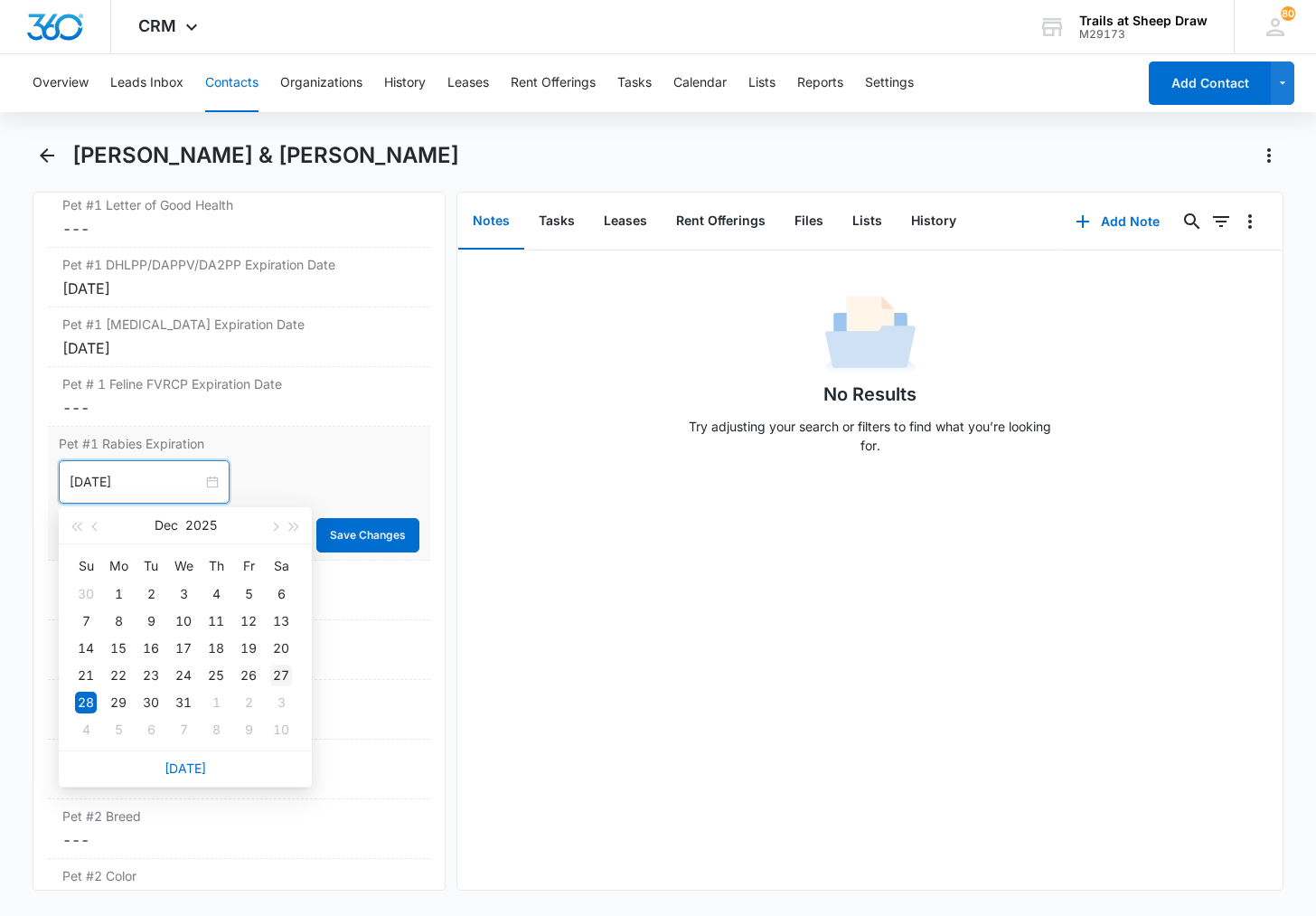
type input "[DATE]"
click at [287, 670] on div "27" at bounding box center [281, 675] width 22 height 22
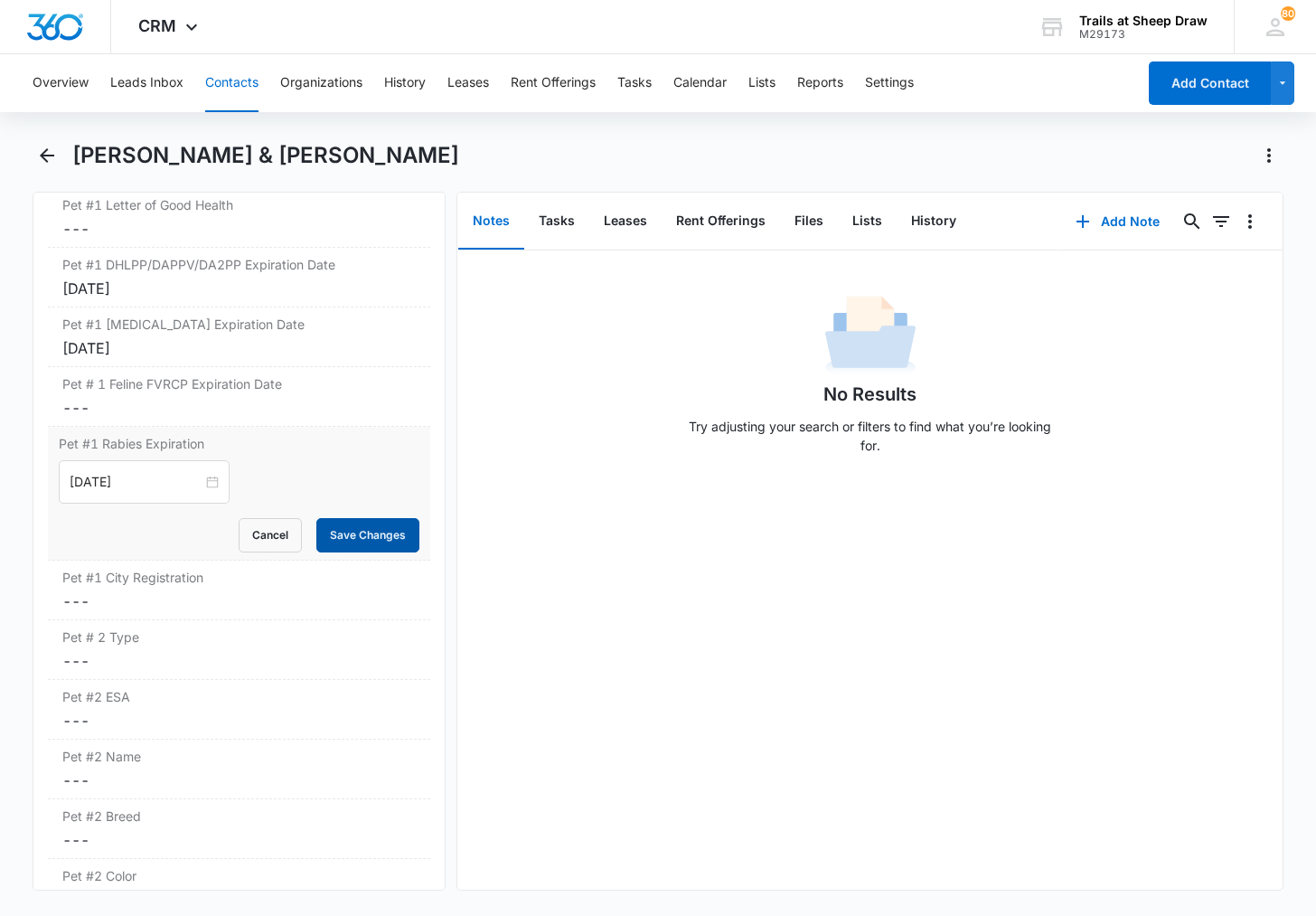
click at [356, 537] on button "Save Changes" at bounding box center [368, 535] width 103 height 34
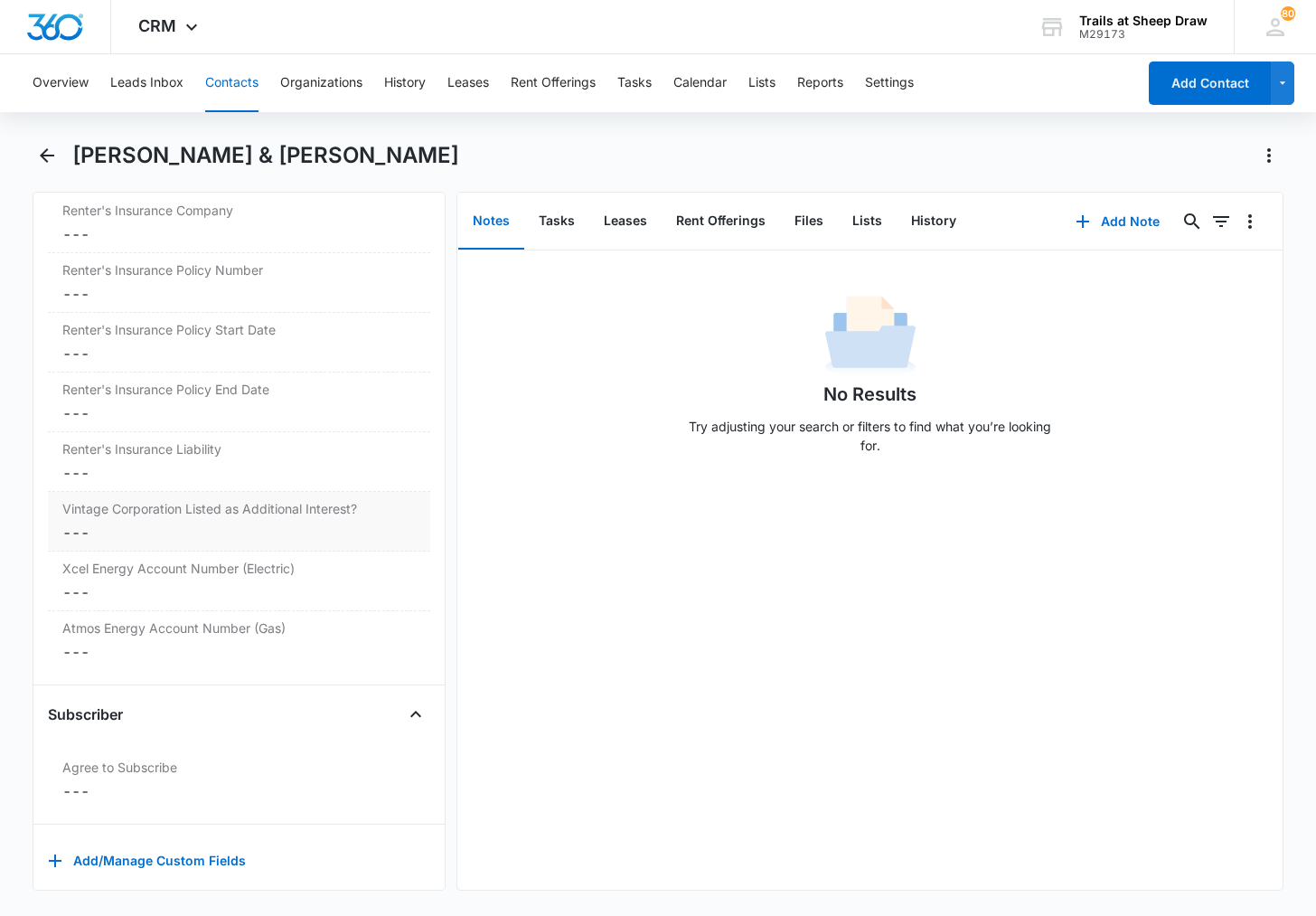
scroll to position [4078, 0]
